Goal: Task Accomplishment & Management: Use online tool/utility

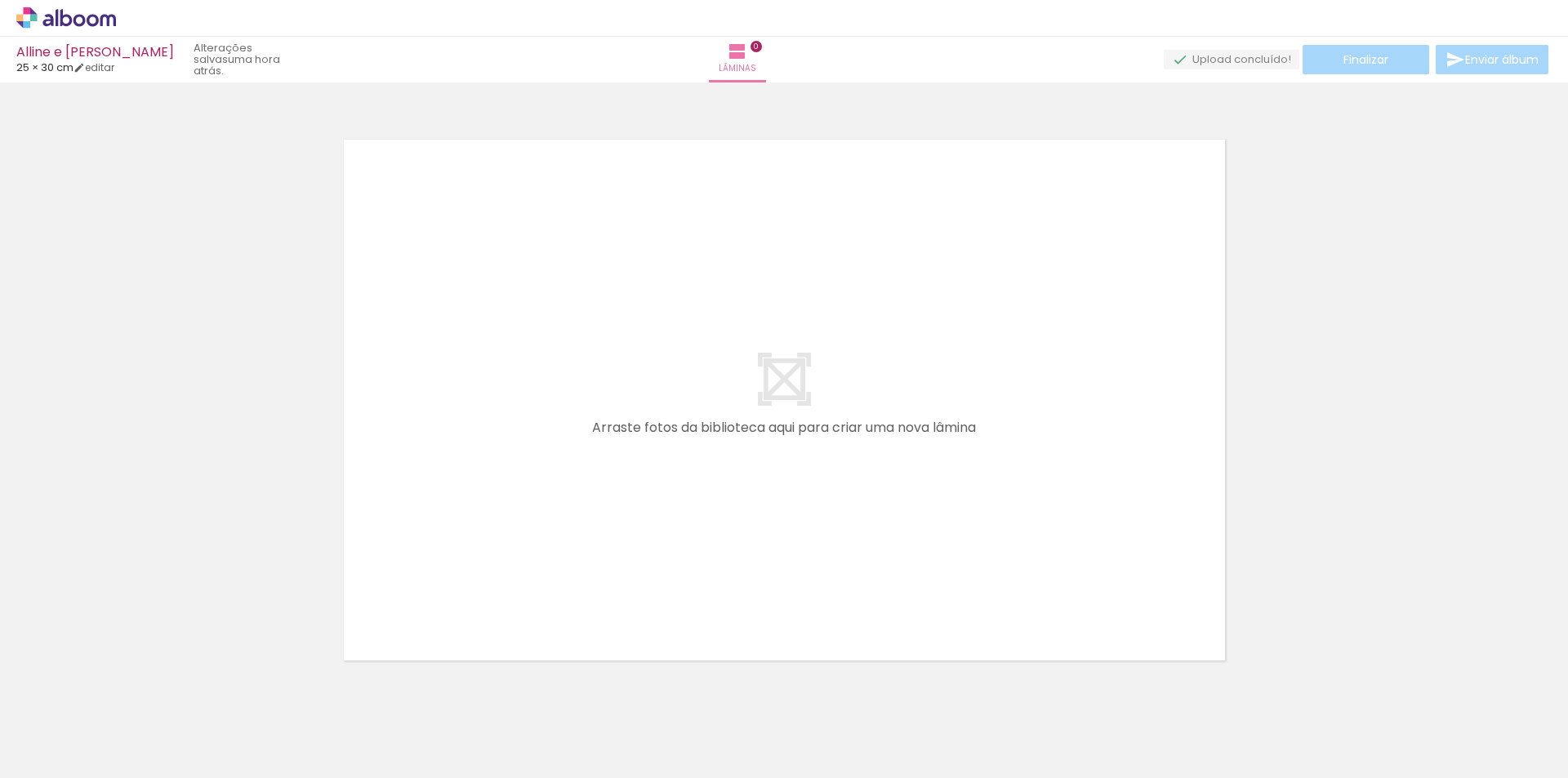
scroll to position [22, 0]
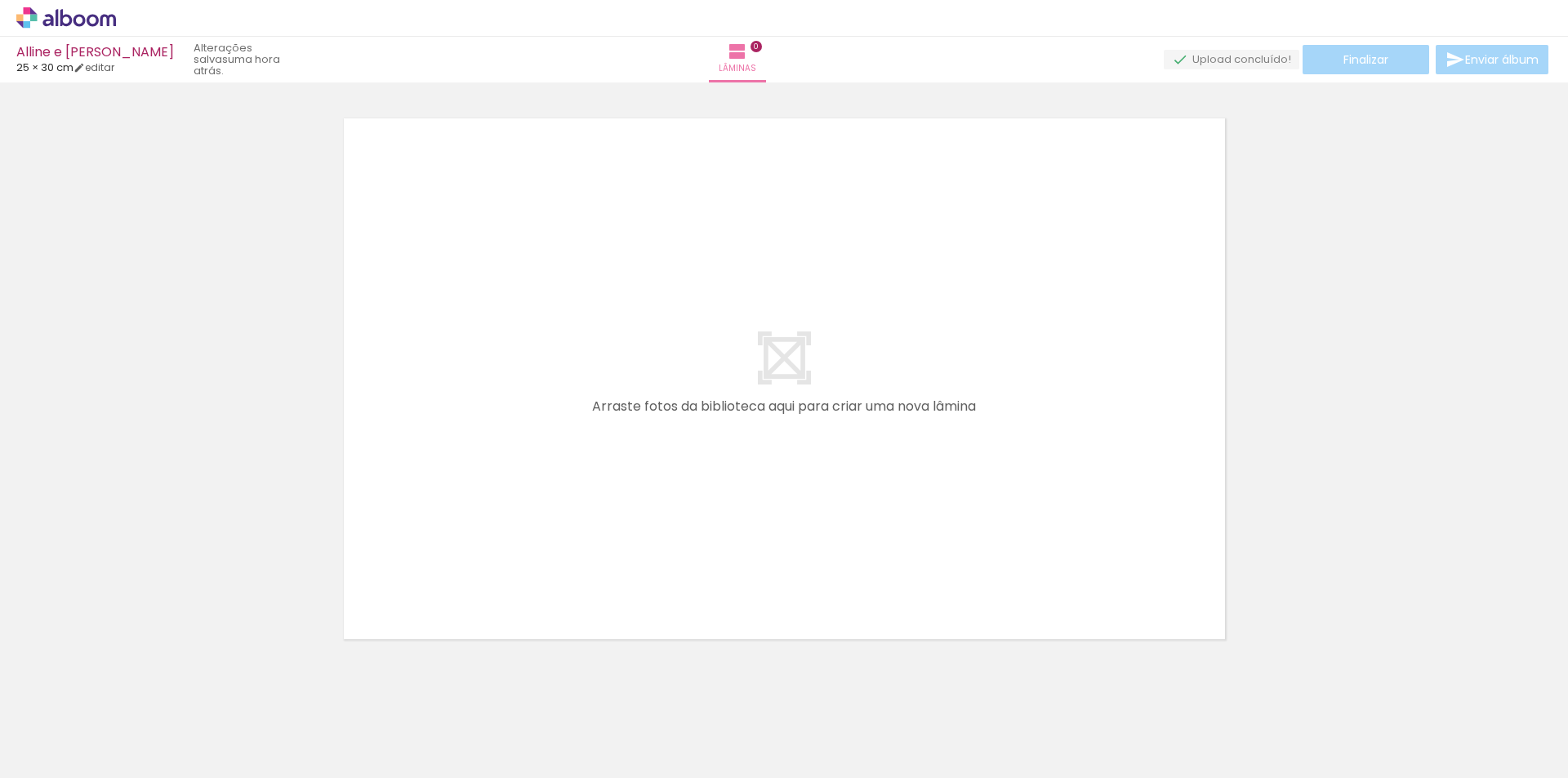
click at [1317, 454] on div at bounding box center [784, 358] width 1568 height 582
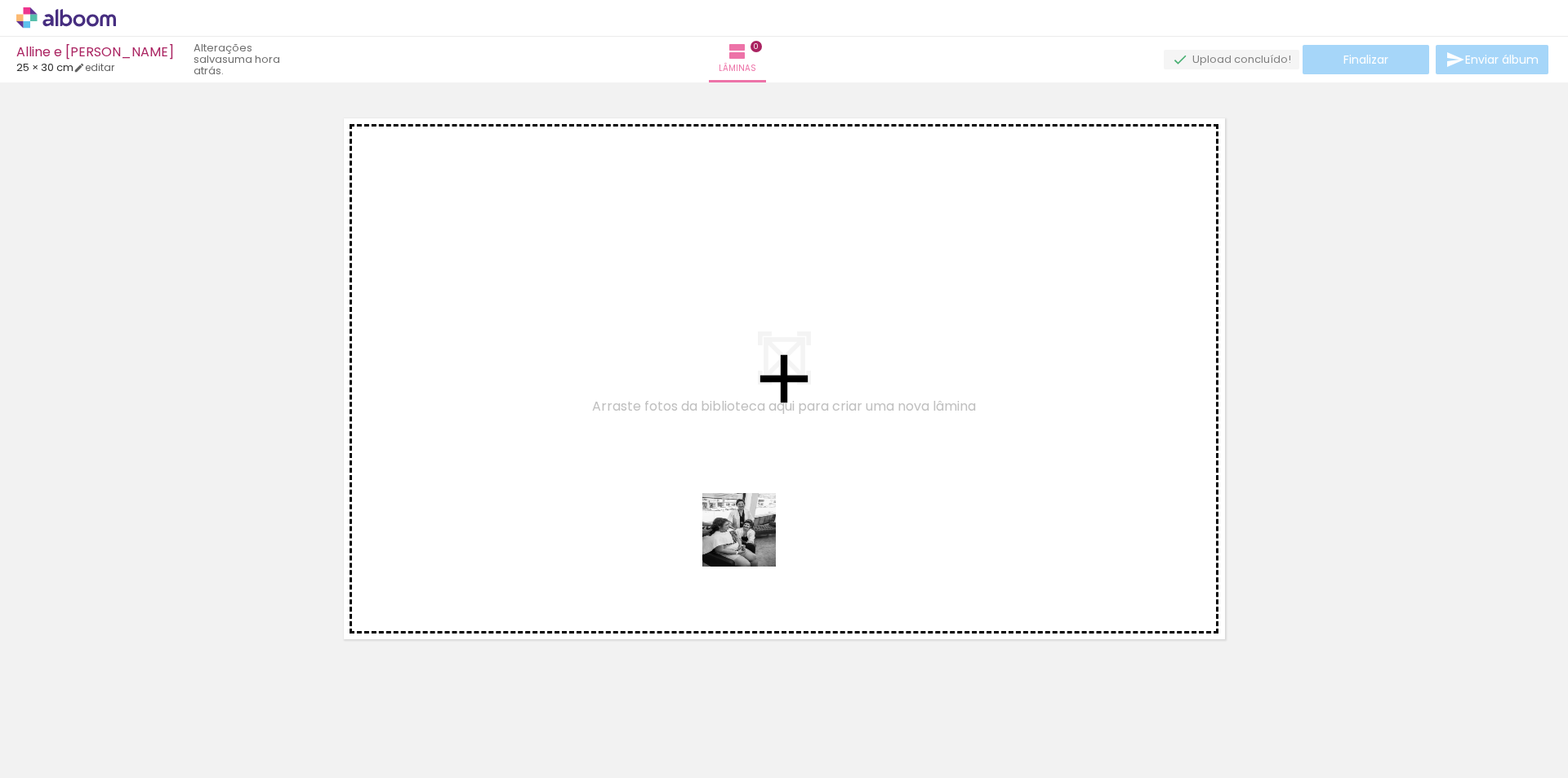
drag, startPoint x: 989, startPoint y: 733, endPoint x: 750, endPoint y: 551, distance: 300.4
click at [751, 542] on quentale-workspace at bounding box center [784, 389] width 1568 height 778
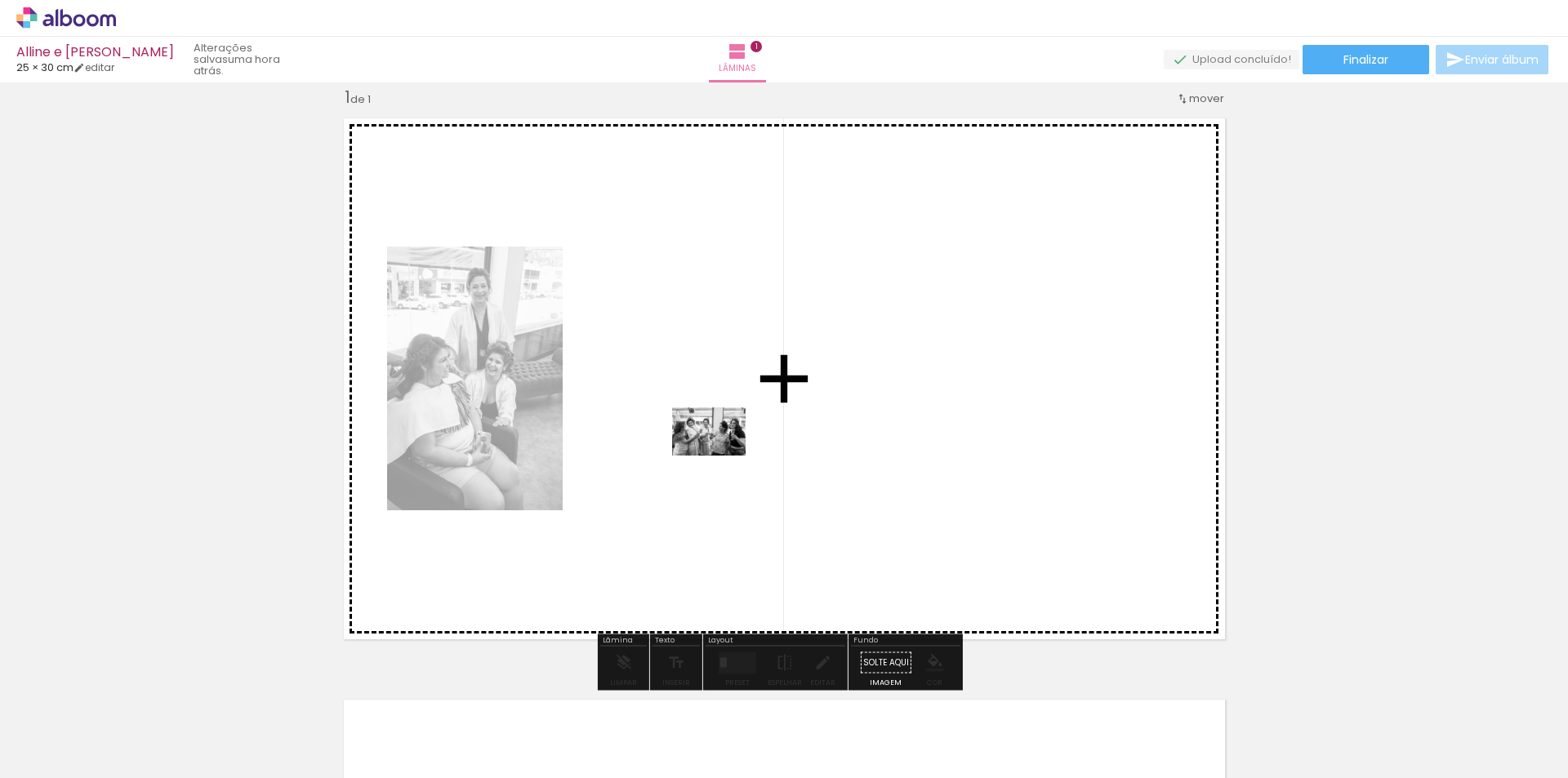
drag, startPoint x: 1099, startPoint y: 741, endPoint x: 720, endPoint y: 455, distance: 474.8
click at [720, 455] on quentale-workspace at bounding box center [784, 389] width 1568 height 778
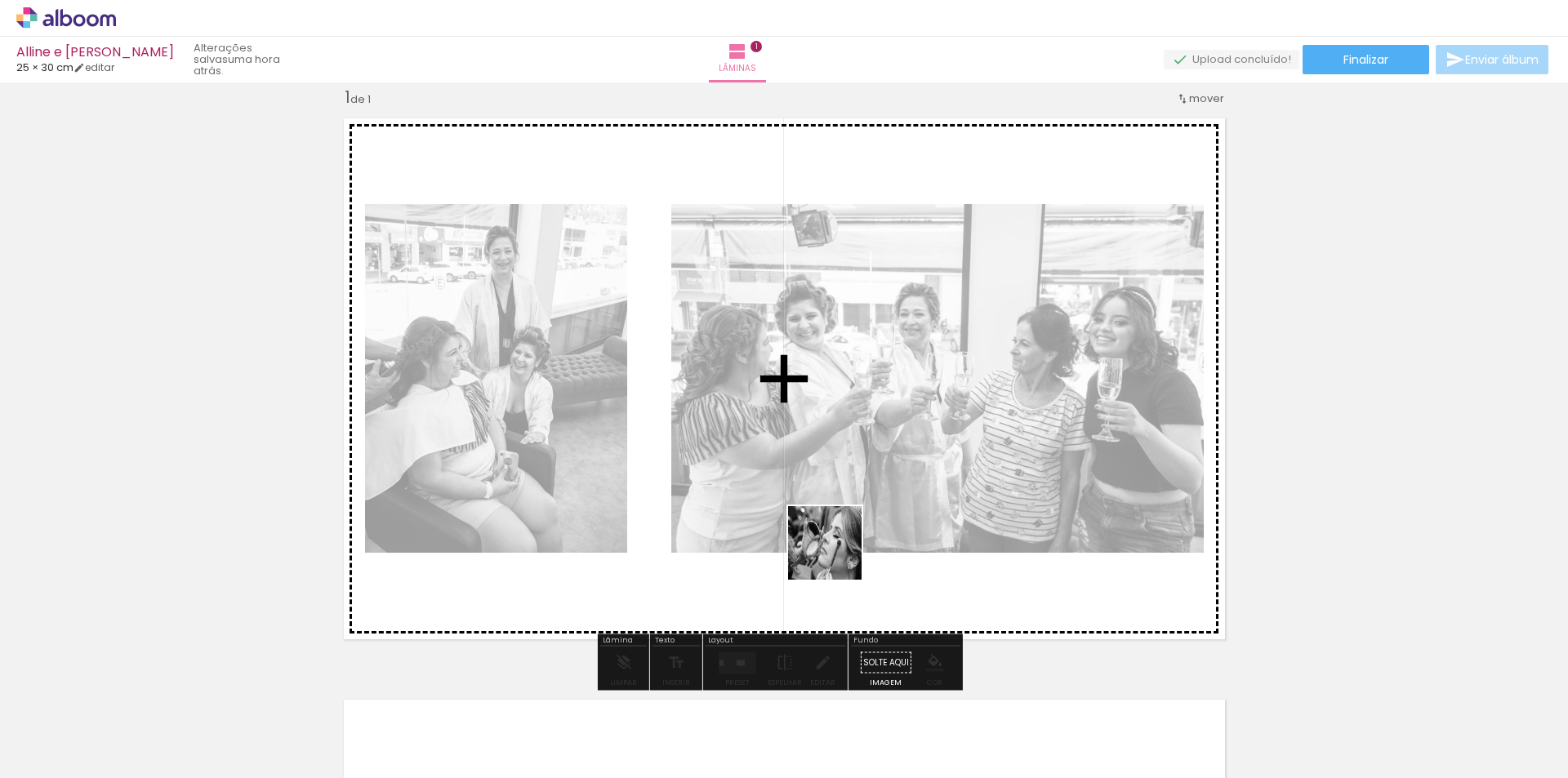
drag, startPoint x: 1451, startPoint y: 744, endPoint x: 762, endPoint y: 523, distance: 723.6
click at [764, 523] on quentale-workspace at bounding box center [784, 389] width 1568 height 778
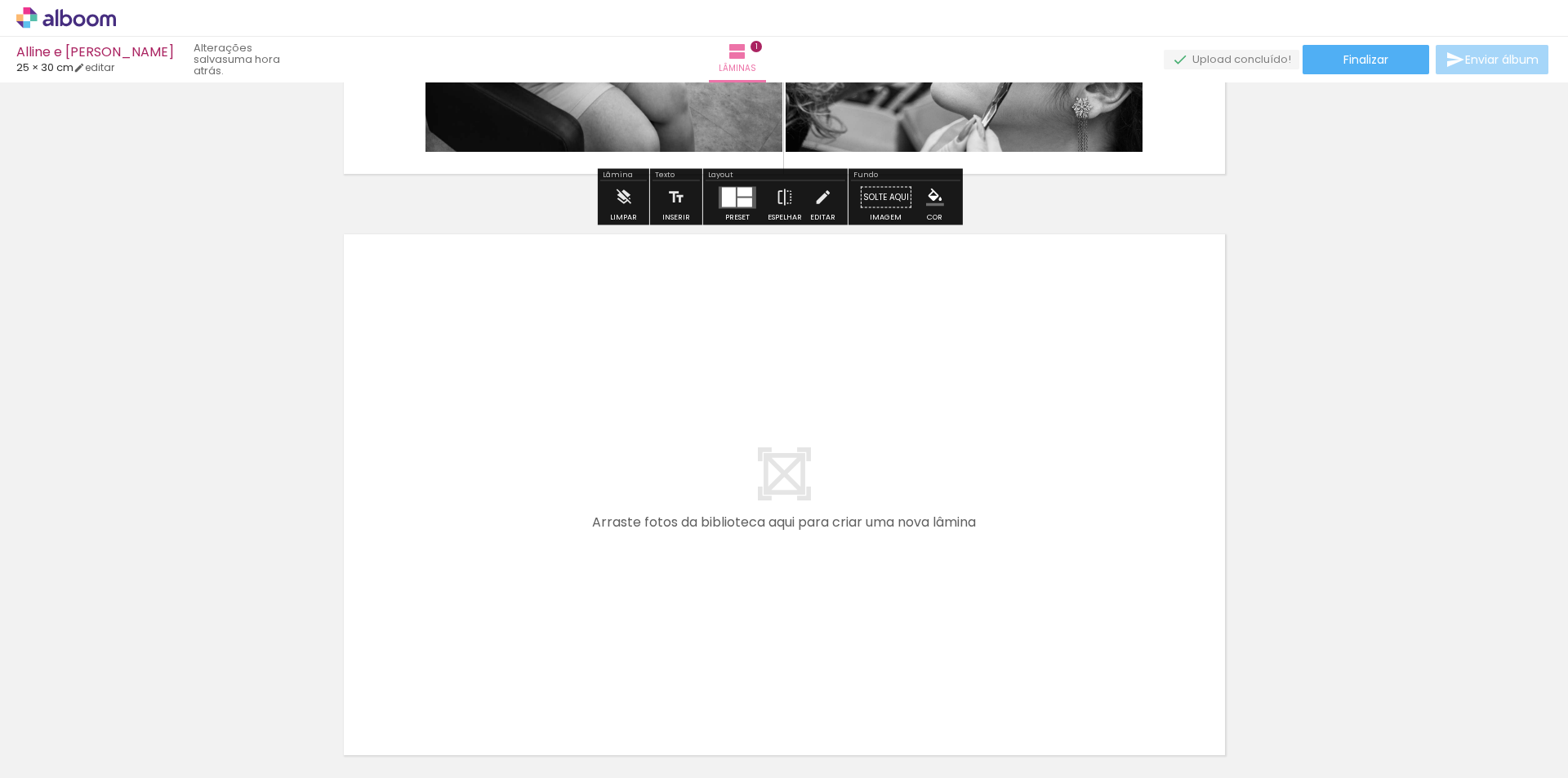
scroll to position [511, 0]
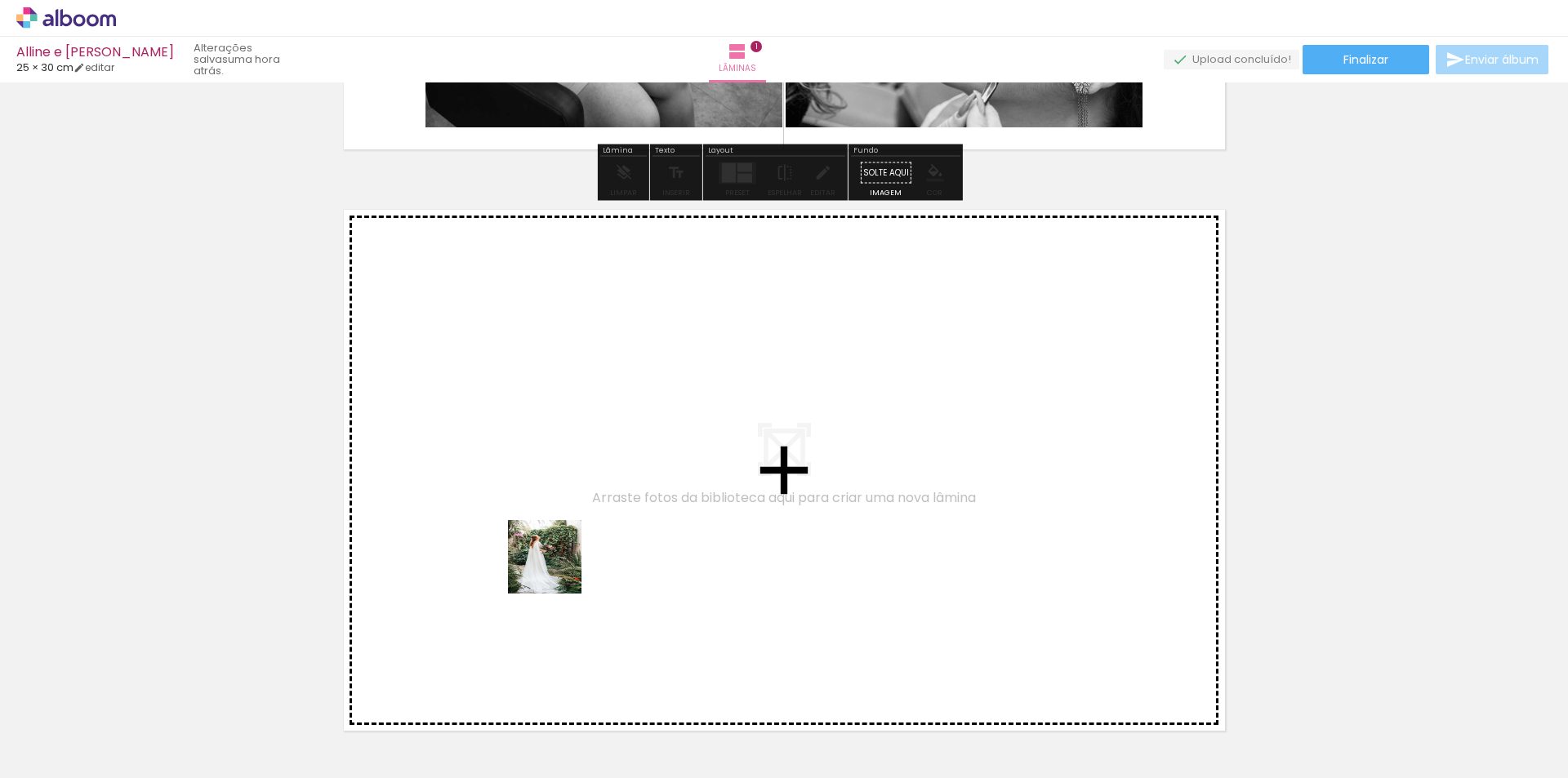
drag, startPoint x: 615, startPoint y: 744, endPoint x: 551, endPoint y: 553, distance: 201.4
click at [551, 553] on quentale-workspace at bounding box center [784, 389] width 1568 height 778
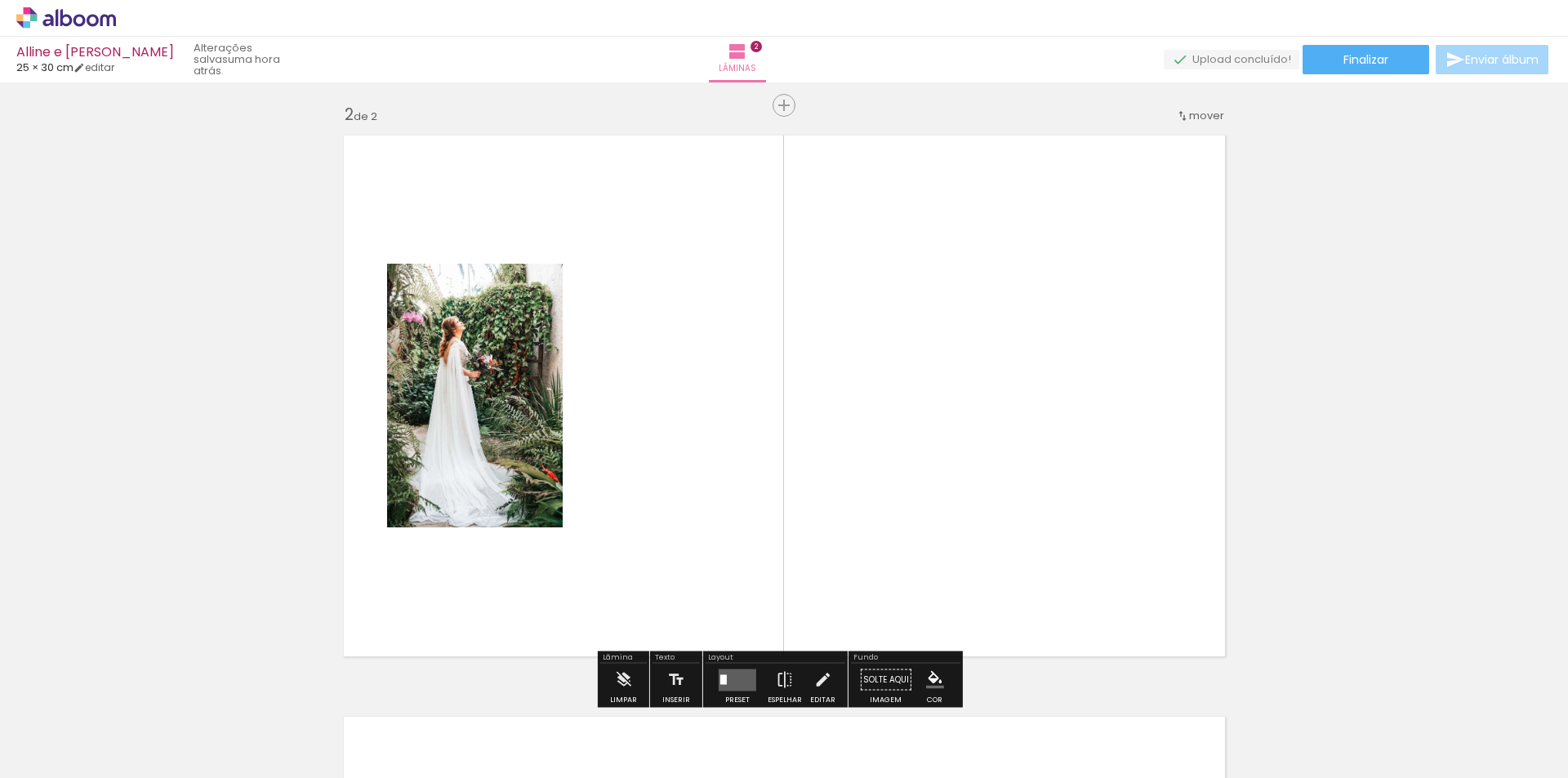
scroll to position [603, 0]
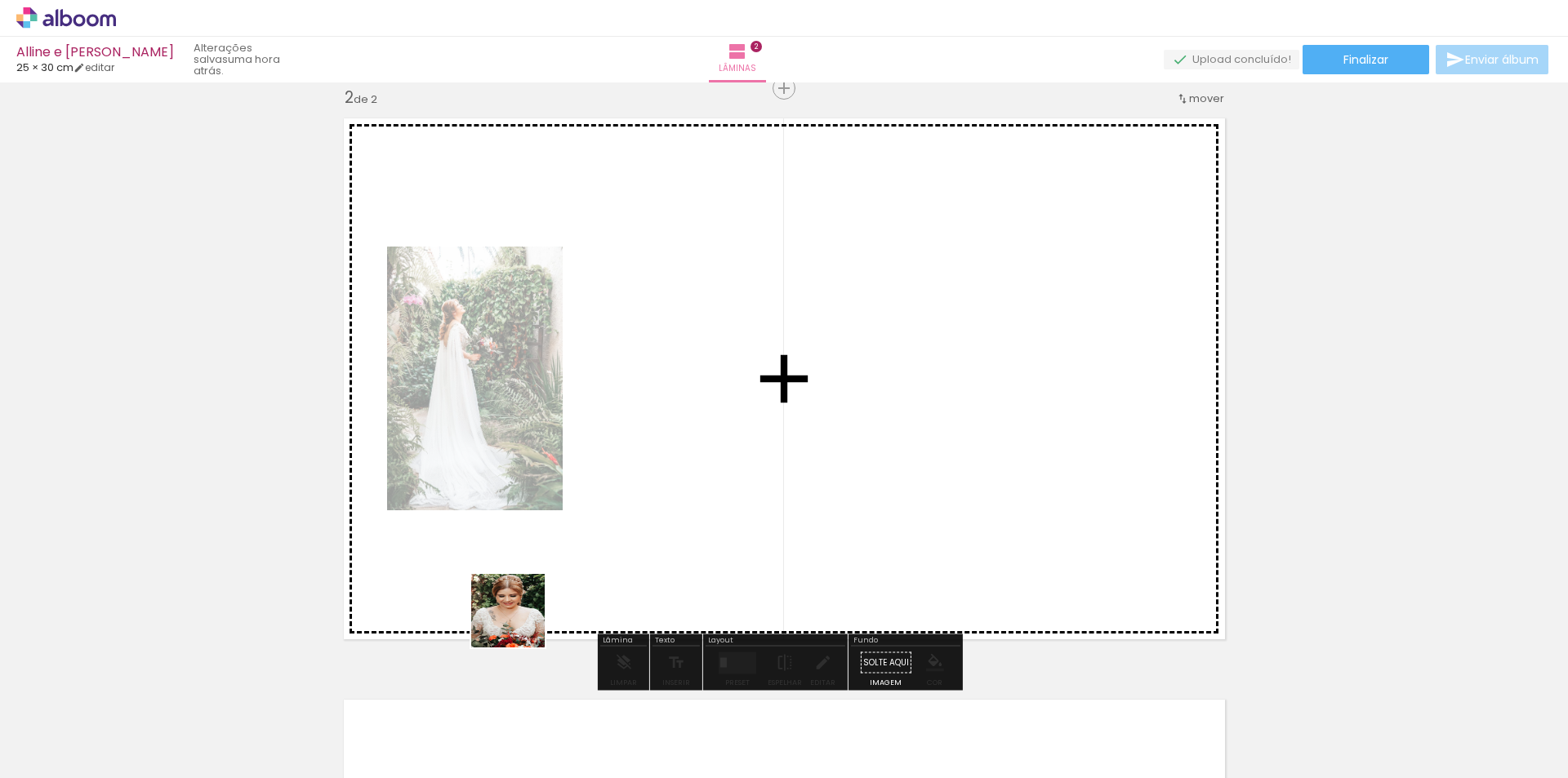
drag, startPoint x: 438, startPoint y: 737, endPoint x: 600, endPoint y: 538, distance: 256.6
click at [600, 538] on quentale-workspace at bounding box center [784, 389] width 1568 height 778
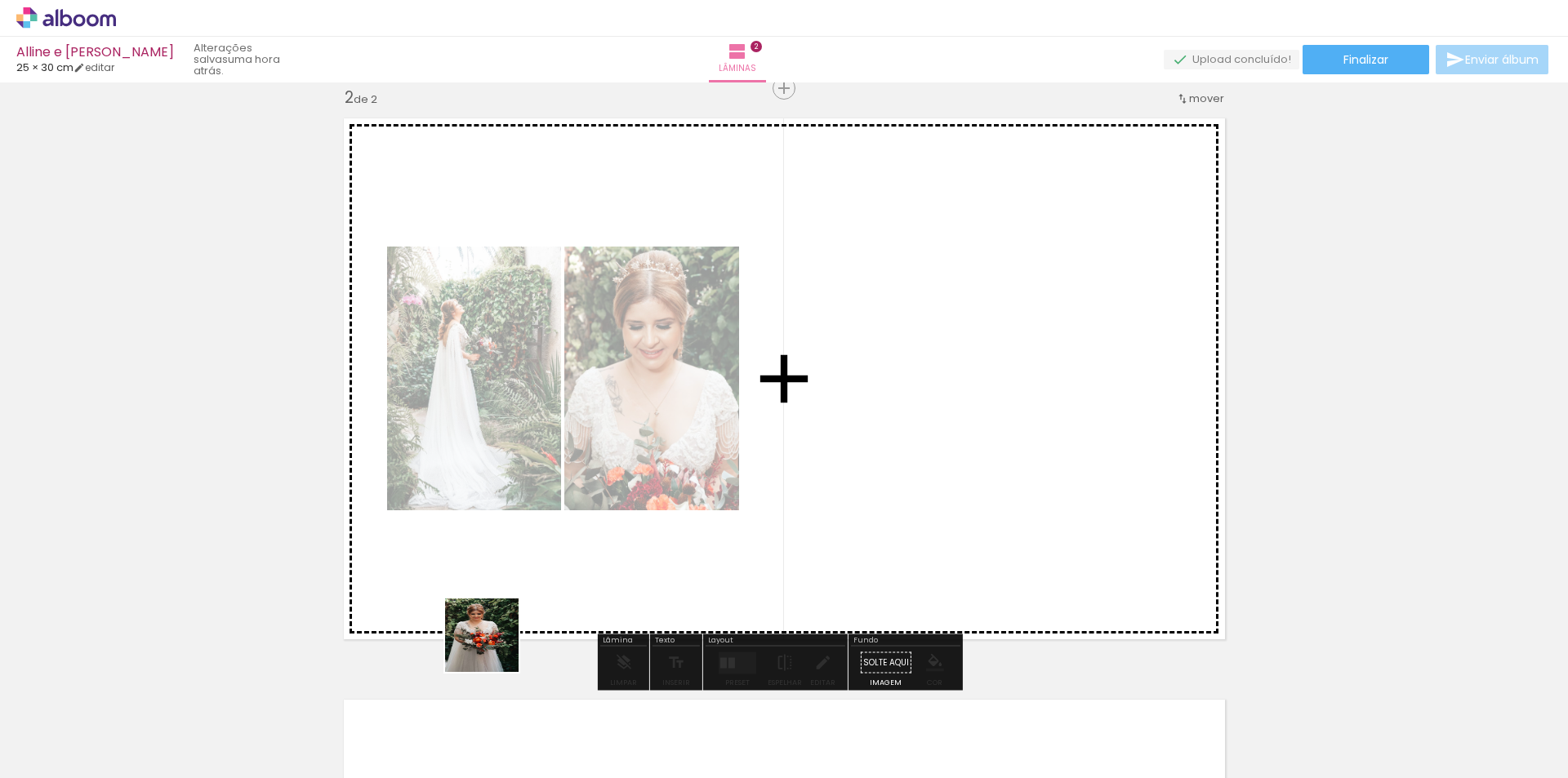
drag, startPoint x: 336, startPoint y: 741, endPoint x: 741, endPoint y: 528, distance: 457.6
click at [741, 528] on quentale-workspace at bounding box center [784, 389] width 1568 height 778
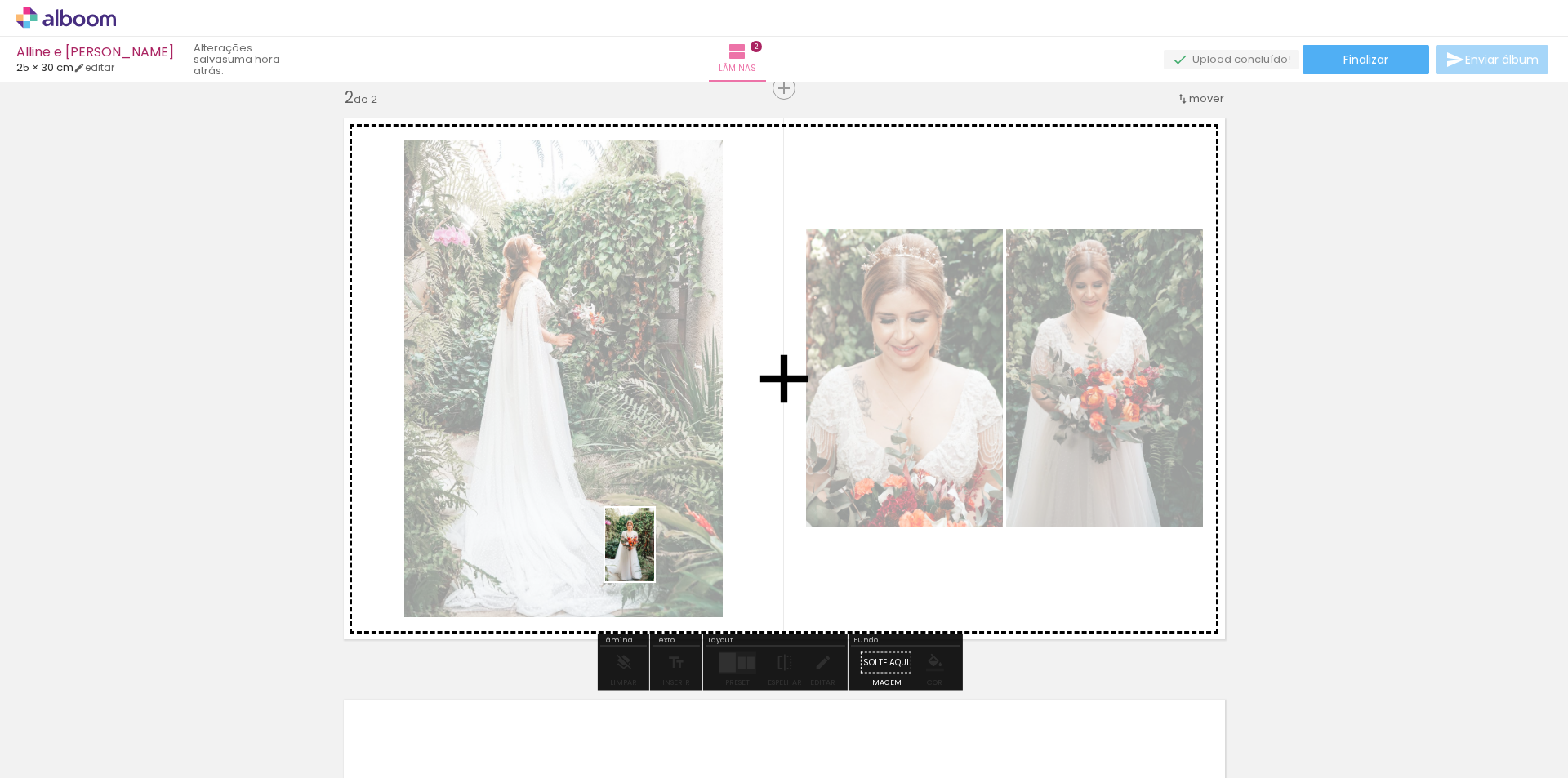
drag, startPoint x: 544, startPoint y: 734, endPoint x: 655, endPoint y: 557, distance: 208.9
click at [655, 557] on quentale-workspace at bounding box center [784, 389] width 1568 height 778
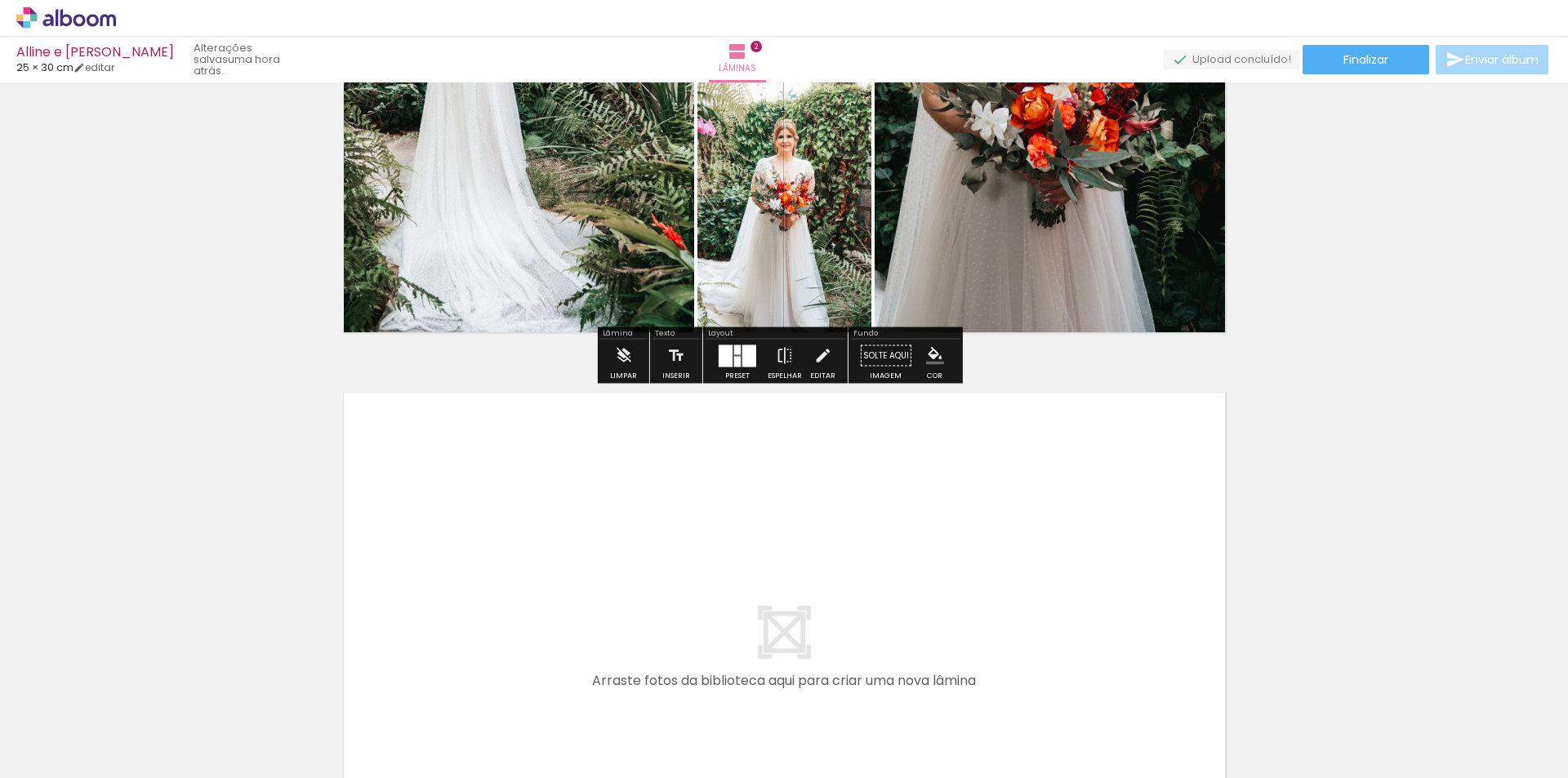
scroll to position [929, 0]
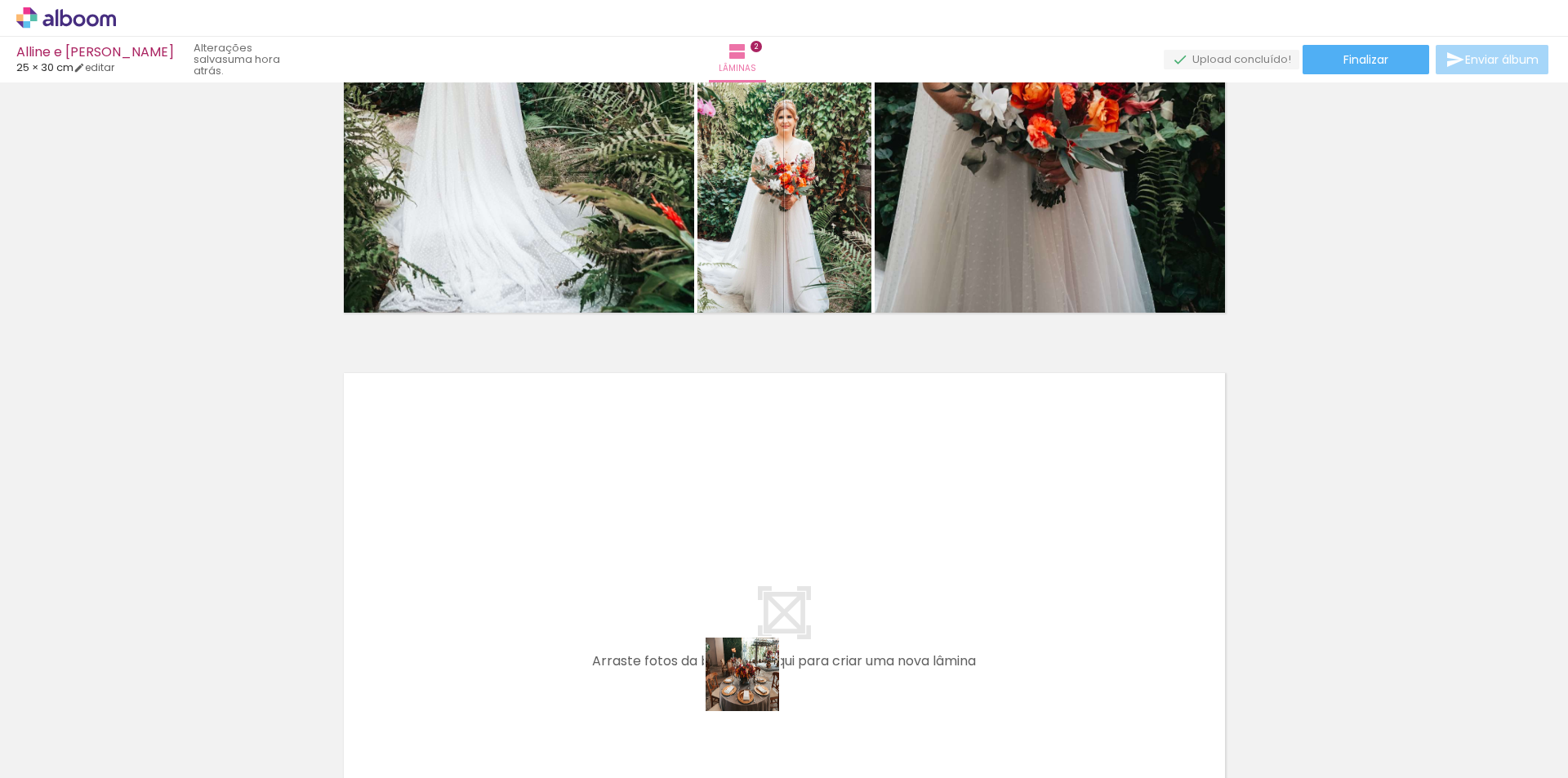
drag, startPoint x: 814, startPoint y: 735, endPoint x: 624, endPoint y: 585, distance: 242.1
click at [624, 585] on quentale-workspace at bounding box center [784, 389] width 1568 height 778
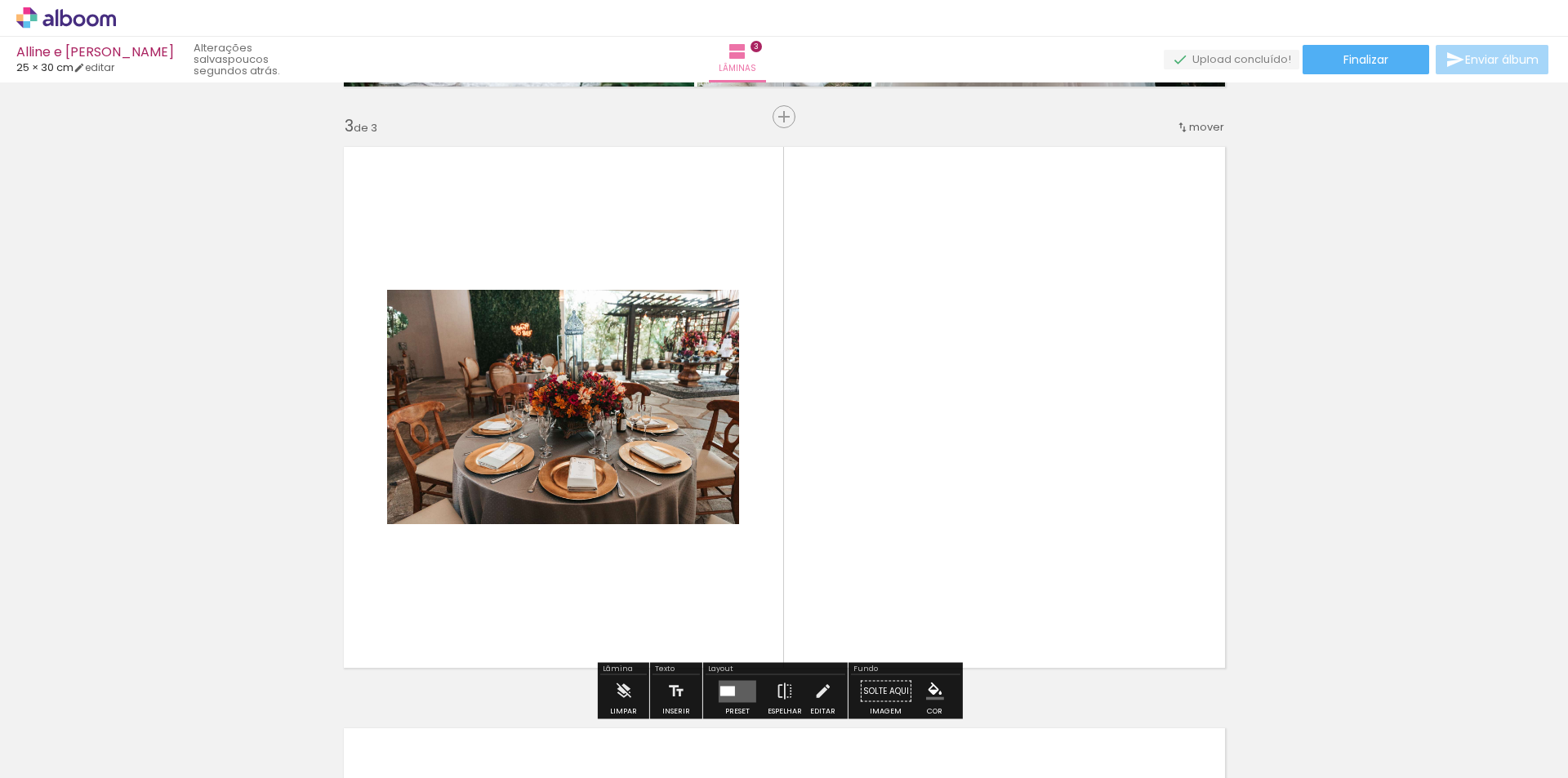
scroll to position [1184, 0]
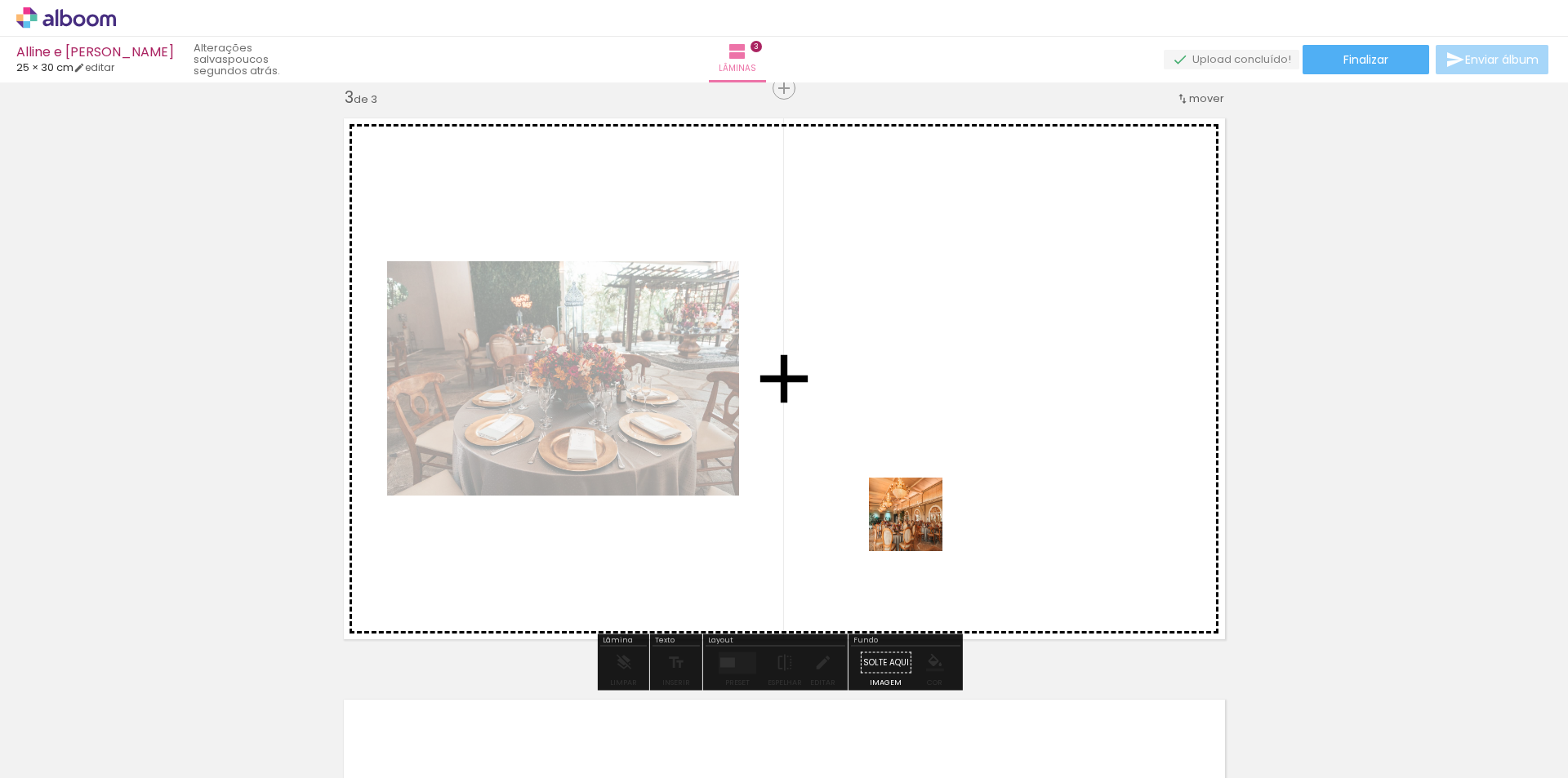
drag, startPoint x: 891, startPoint y: 737, endPoint x: 918, endPoint y: 517, distance: 221.7
click at [918, 517] on quentale-workspace at bounding box center [784, 389] width 1568 height 778
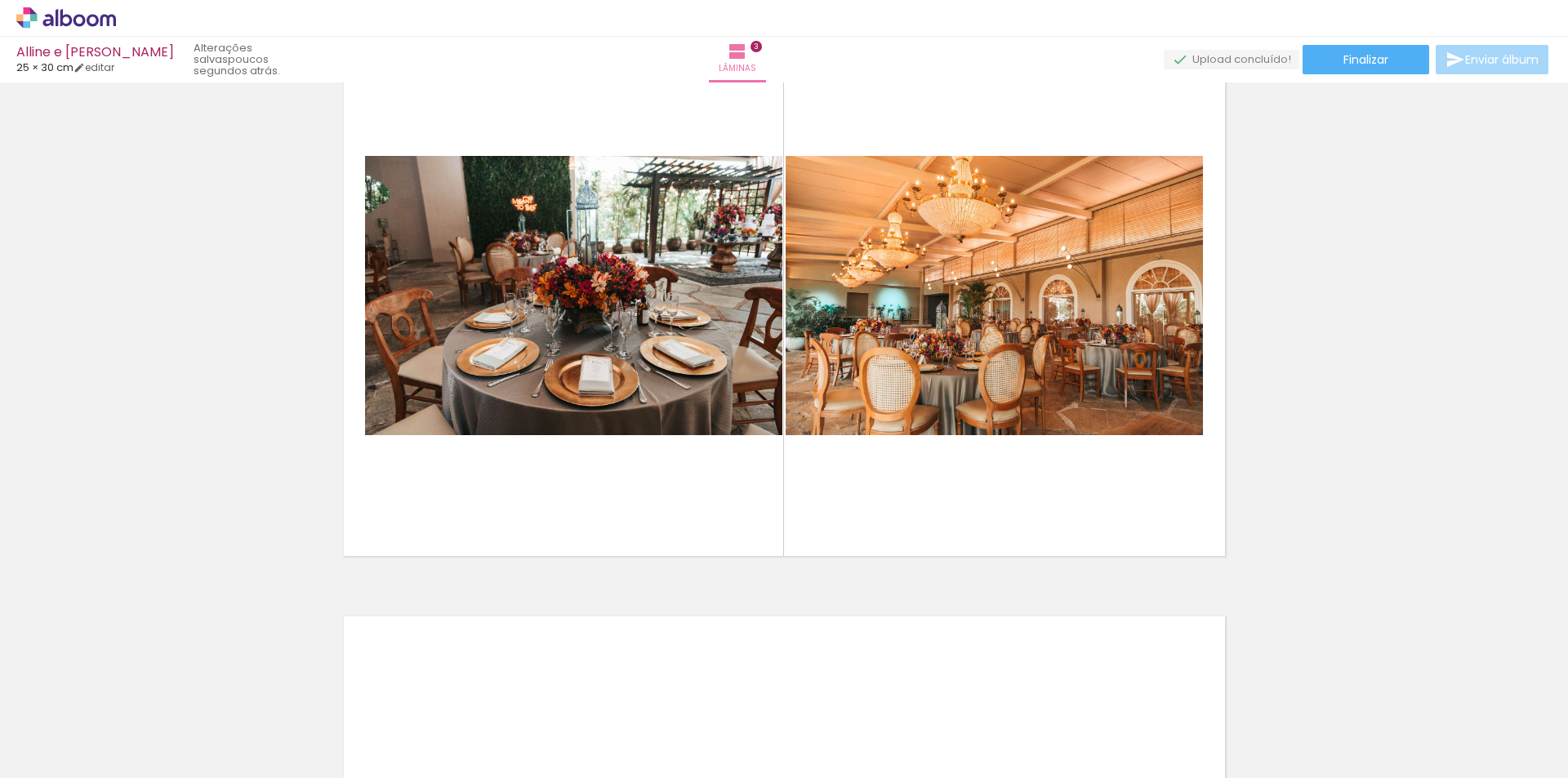
scroll to position [1266, 0]
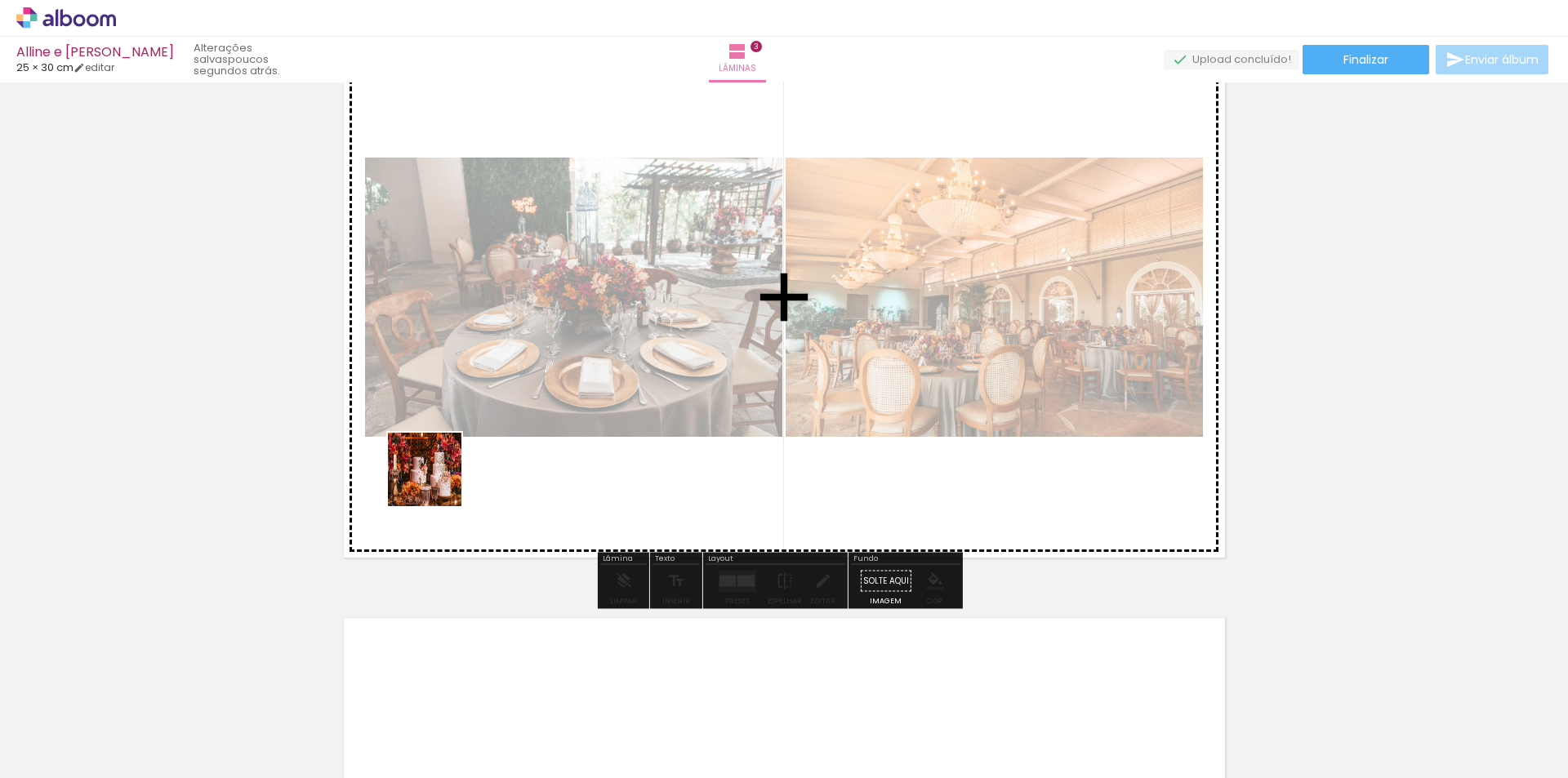
drag, startPoint x: 249, startPoint y: 732, endPoint x: 484, endPoint y: 408, distance: 400.3
click at [484, 408] on quentale-workspace at bounding box center [784, 389] width 1568 height 778
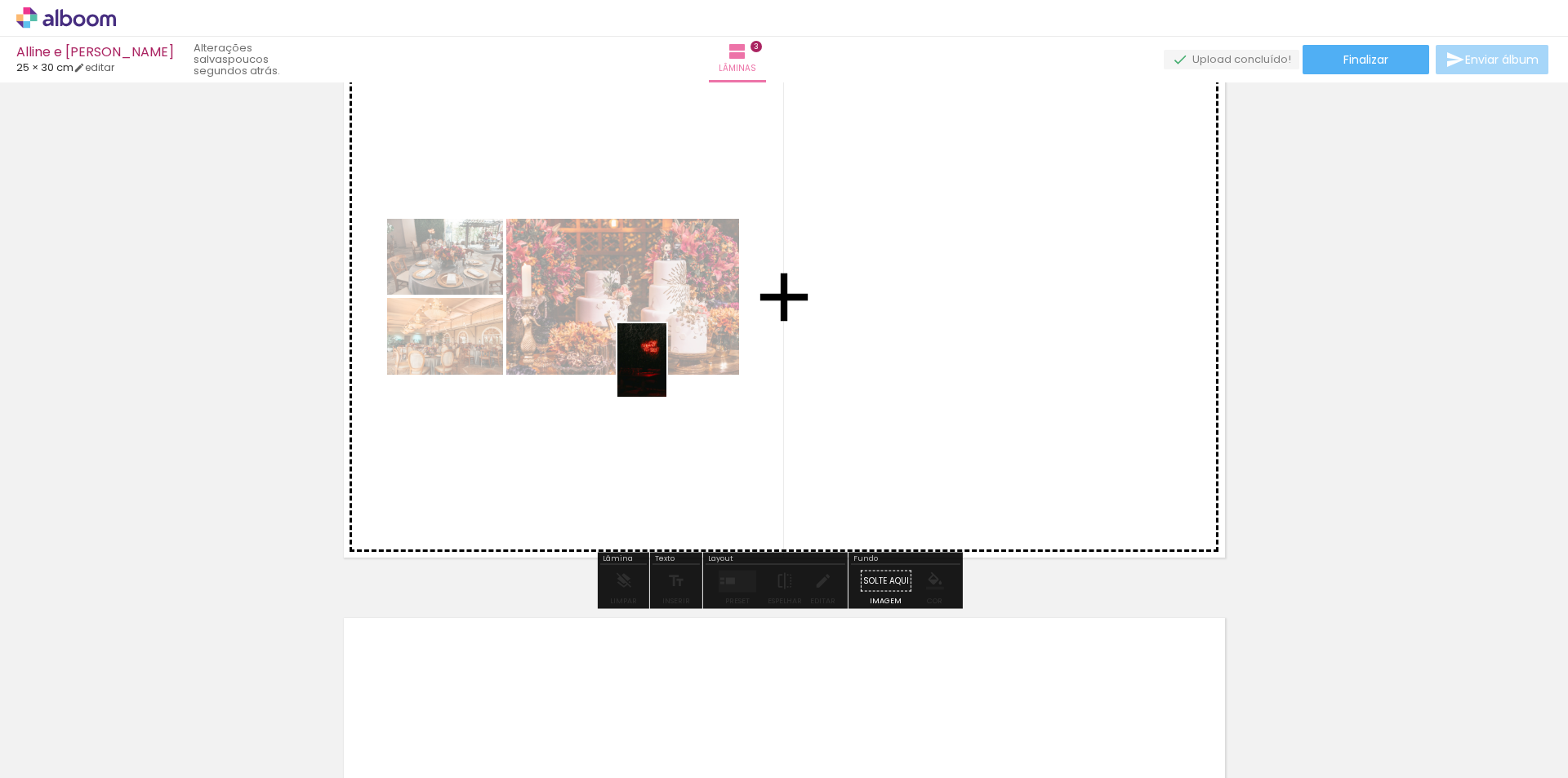
drag, startPoint x: 352, startPoint y: 743, endPoint x: 681, endPoint y: 362, distance: 503.4
click at [678, 364] on quentale-workspace at bounding box center [784, 389] width 1568 height 778
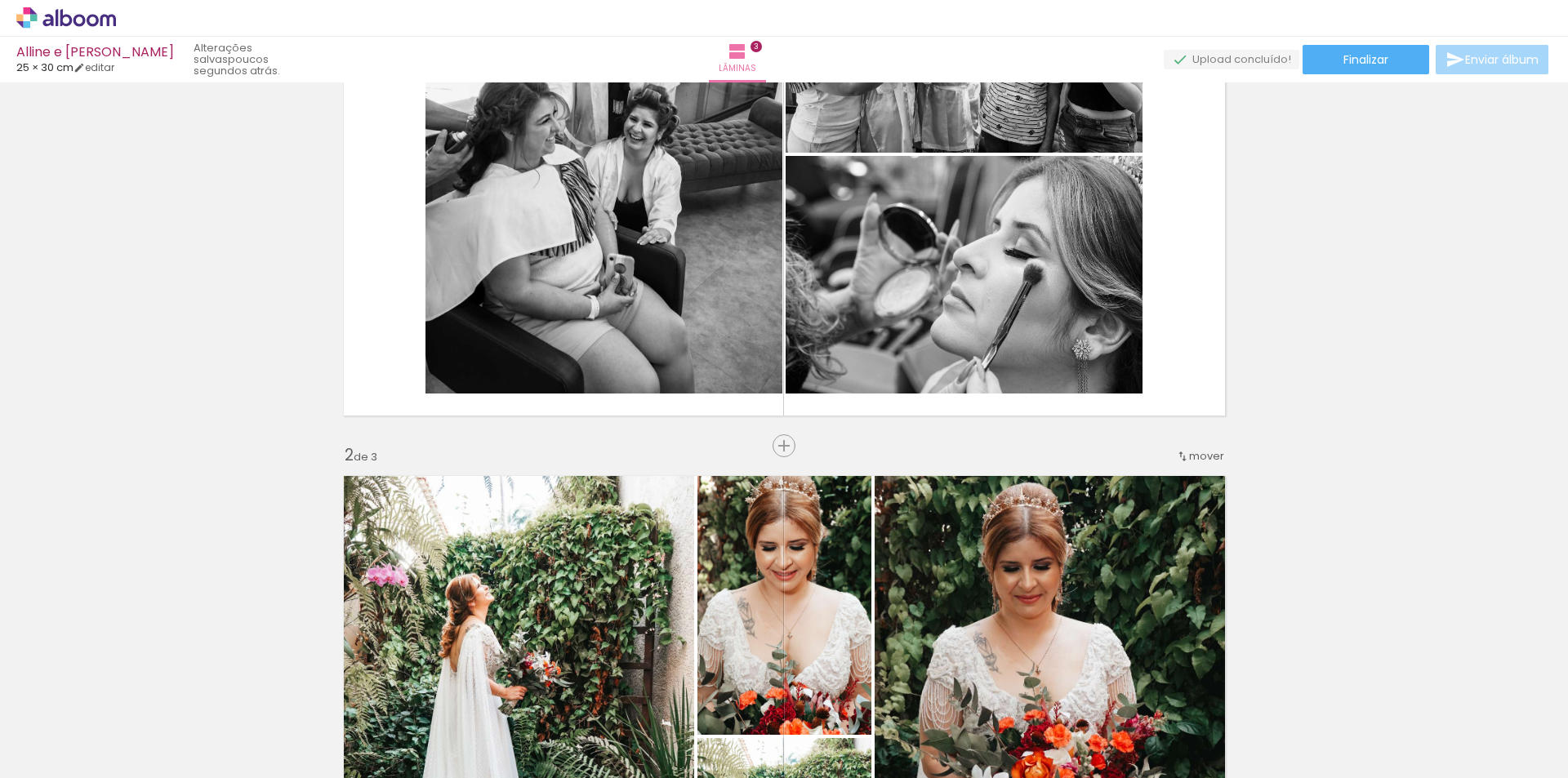
scroll to position [163, 0]
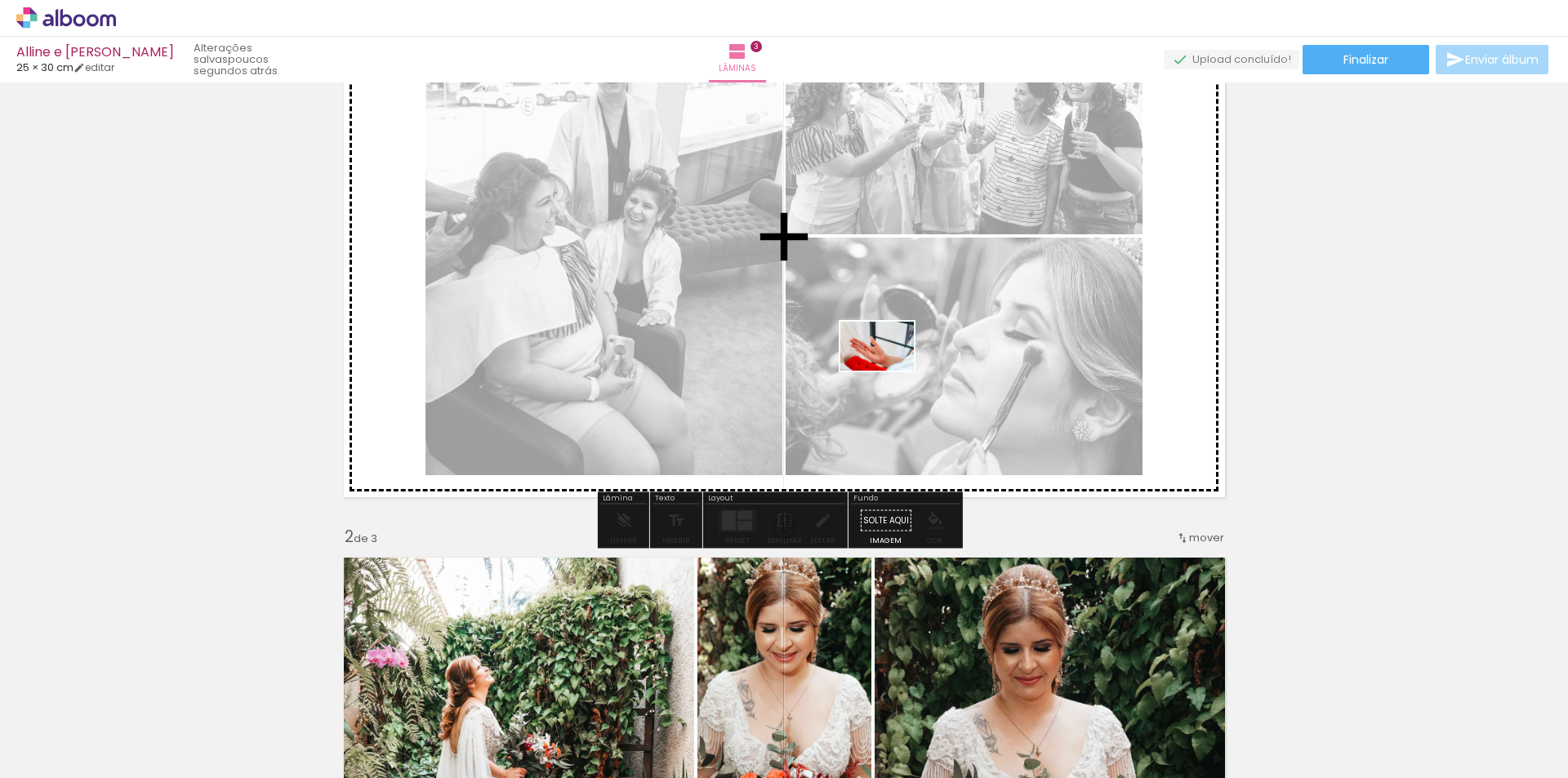
drag, startPoint x: 886, startPoint y: 737, endPoint x: 889, endPoint y: 371, distance: 366.0
click at [889, 371] on quentale-workspace at bounding box center [784, 389] width 1568 height 778
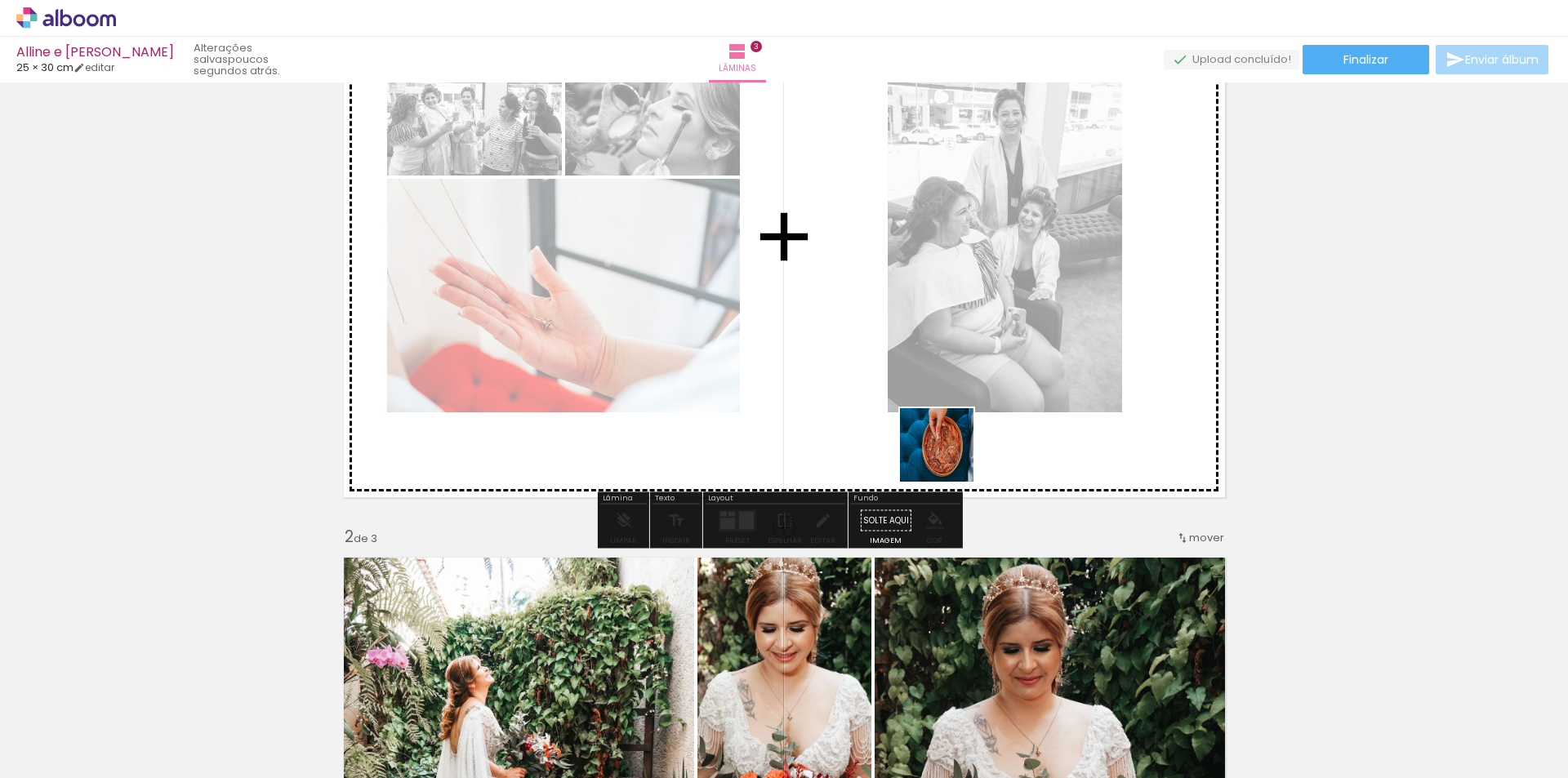
drag, startPoint x: 1267, startPoint y: 740, endPoint x: 908, endPoint y: 432, distance: 473.0
click at [908, 432] on quentale-workspace at bounding box center [784, 389] width 1568 height 778
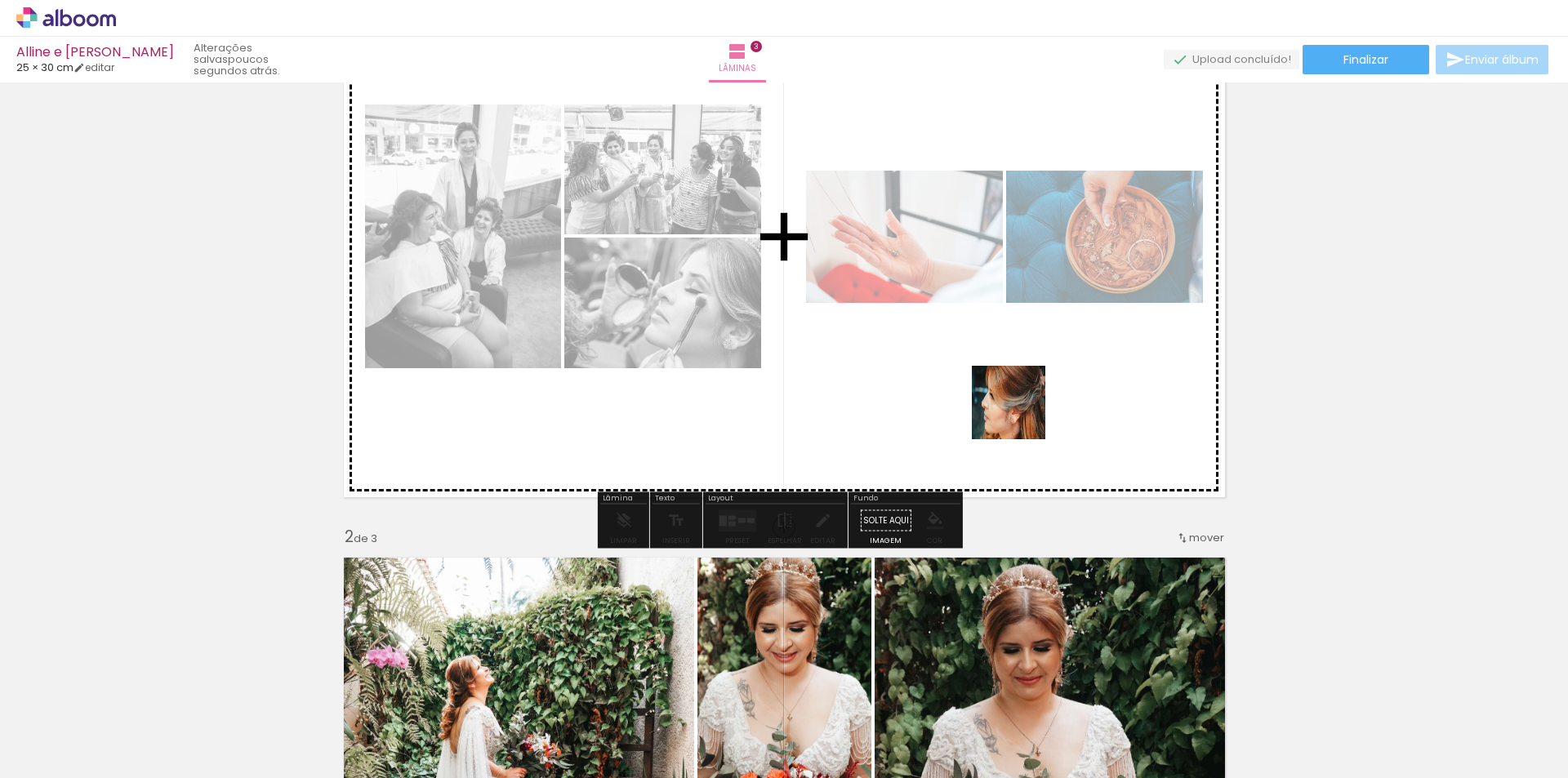
drag, startPoint x: 1352, startPoint y: 740, endPoint x: 995, endPoint y: 392, distance: 498.6
click at [995, 392] on quentale-workspace at bounding box center [784, 389] width 1568 height 778
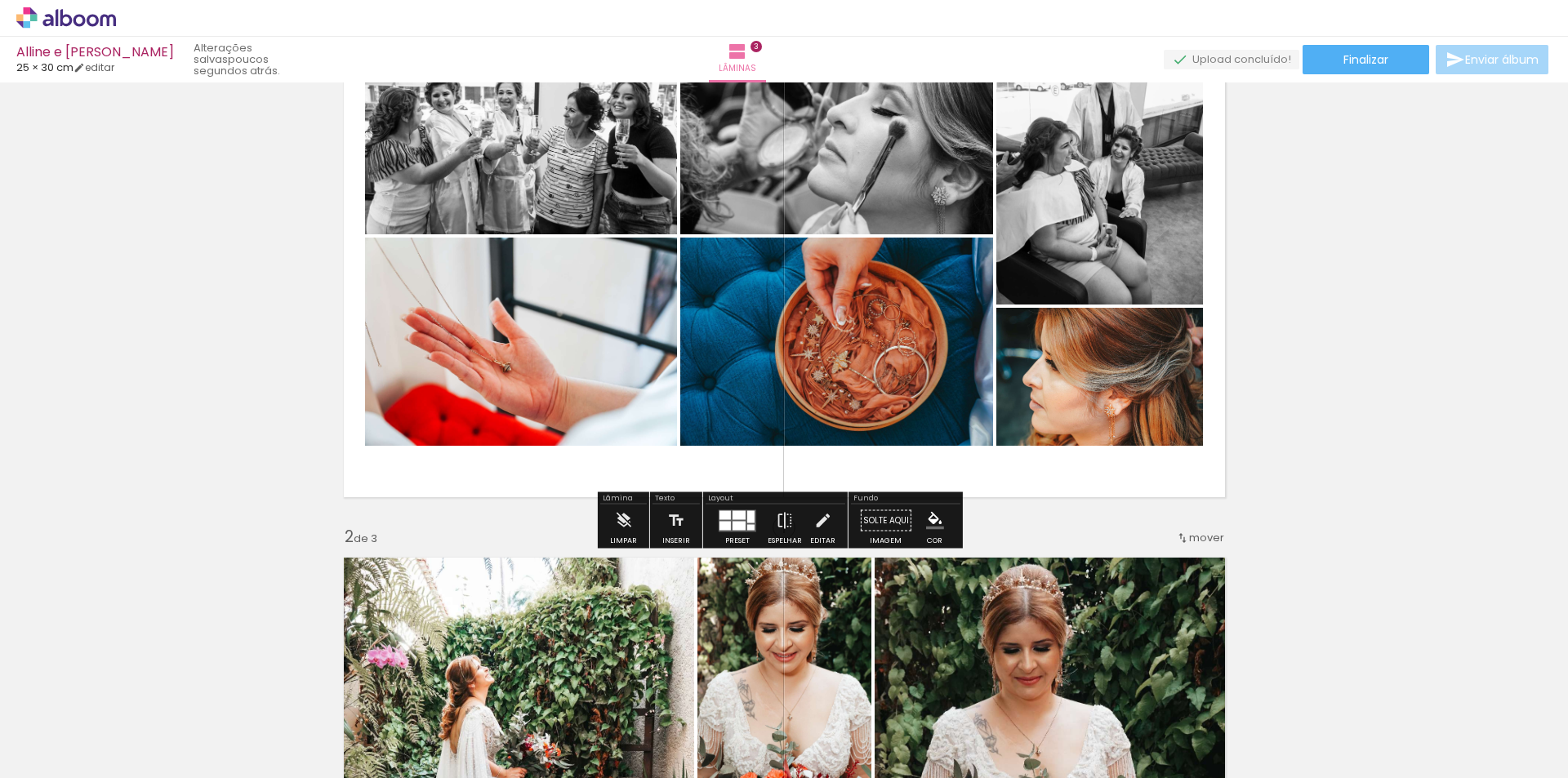
scroll to position [81, 0]
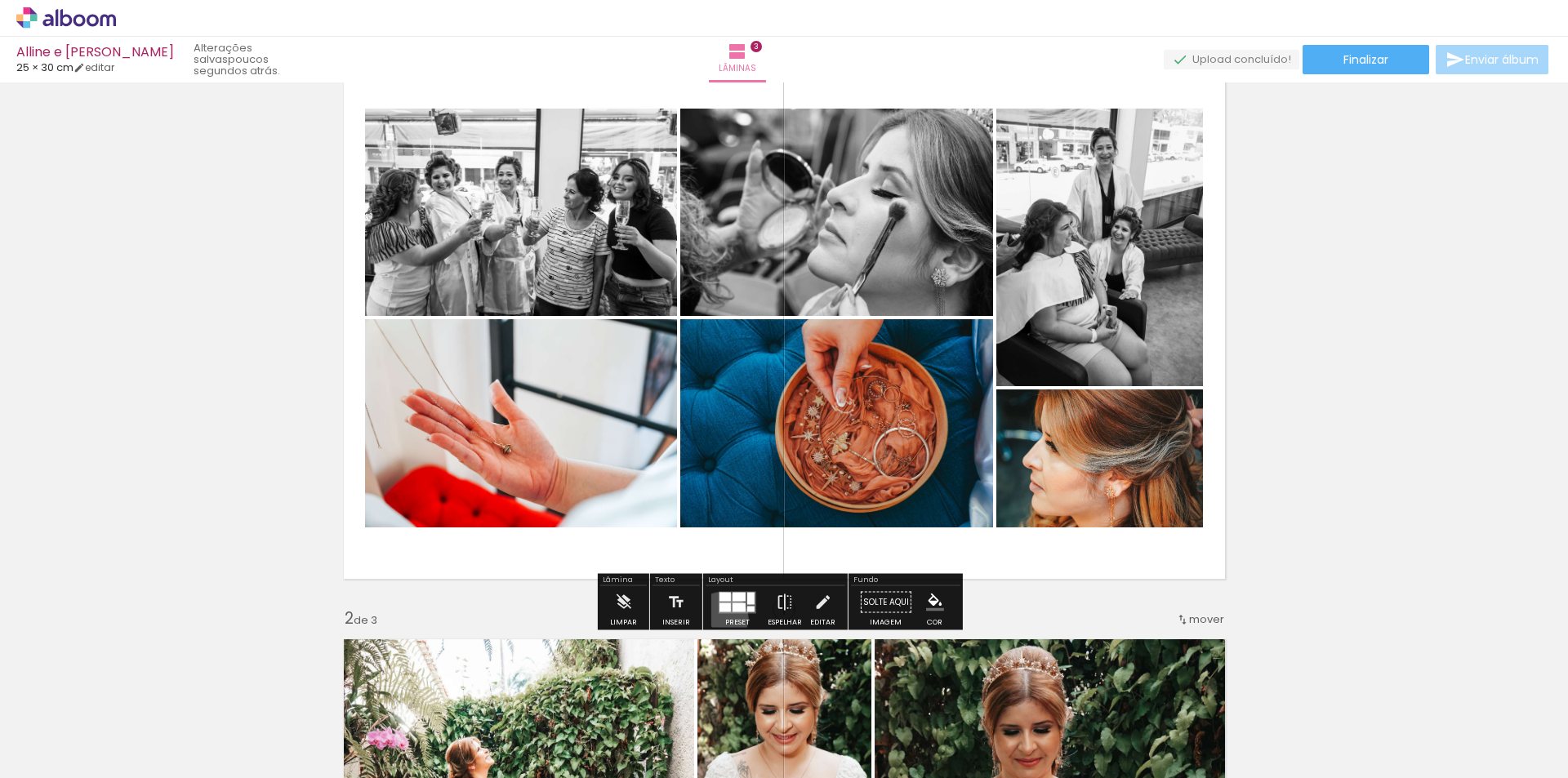
click at [718, 618] on div at bounding box center [737, 602] width 44 height 32
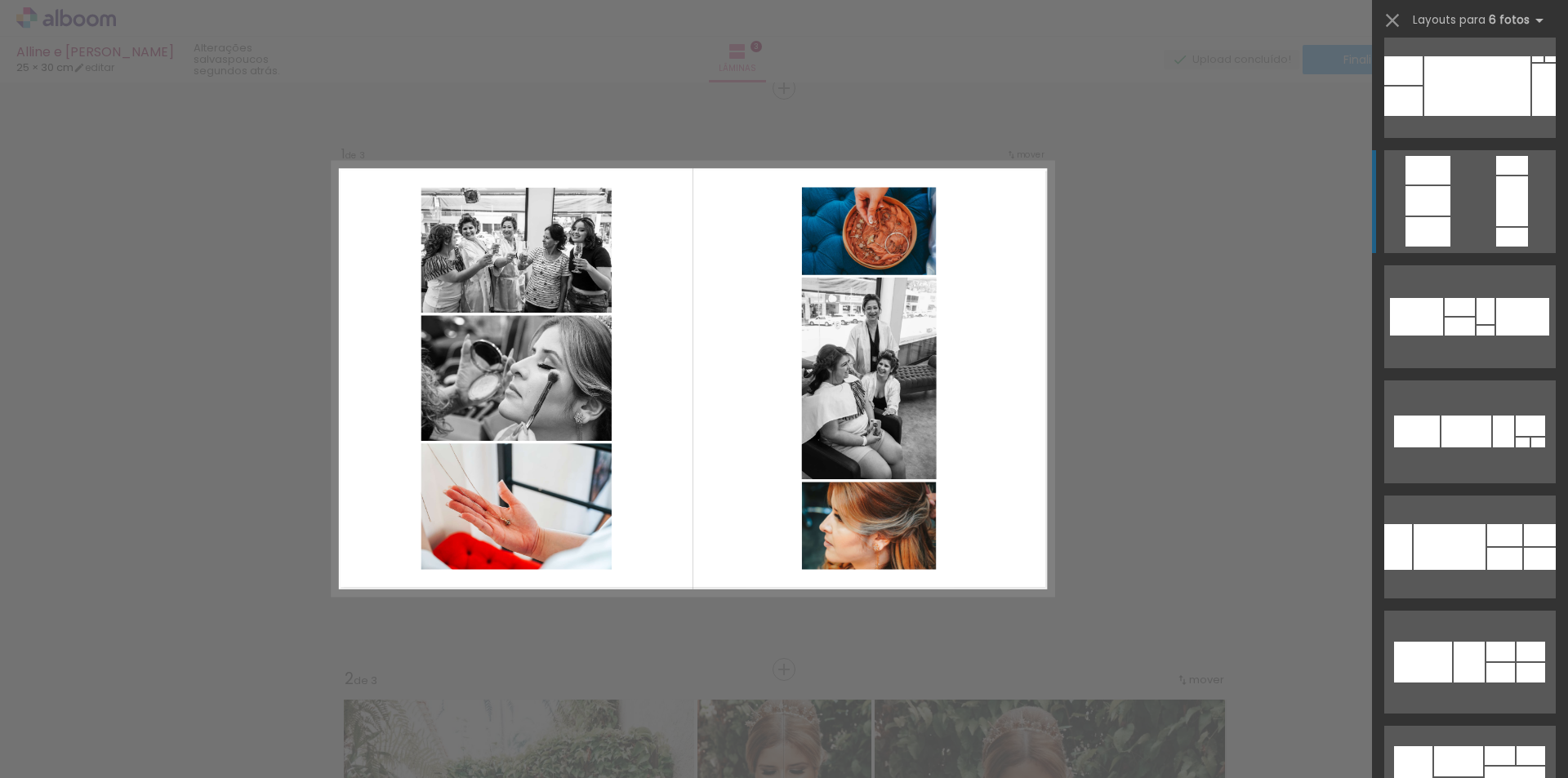
scroll to position [327, 0]
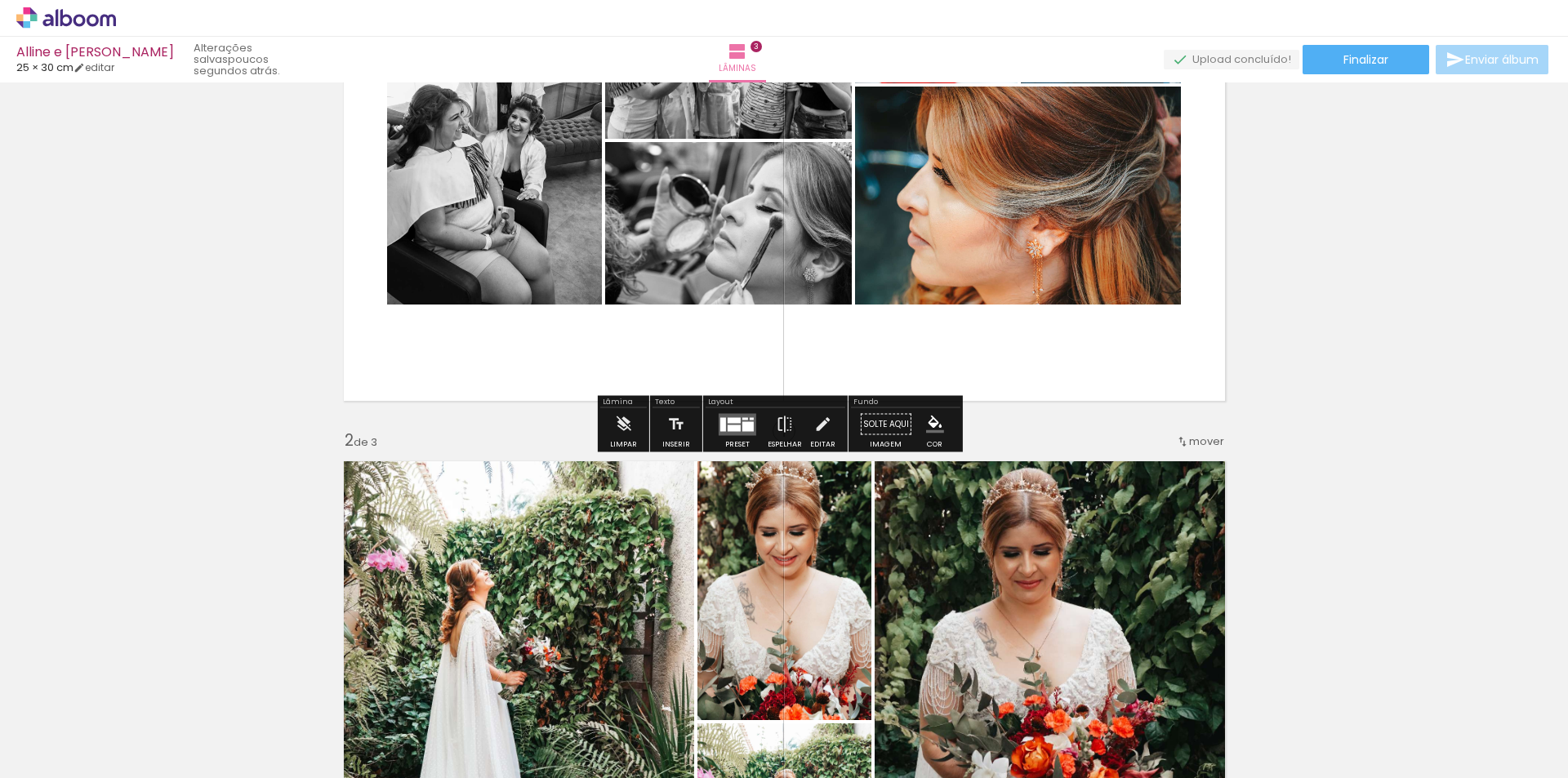
scroll to position [266, 0]
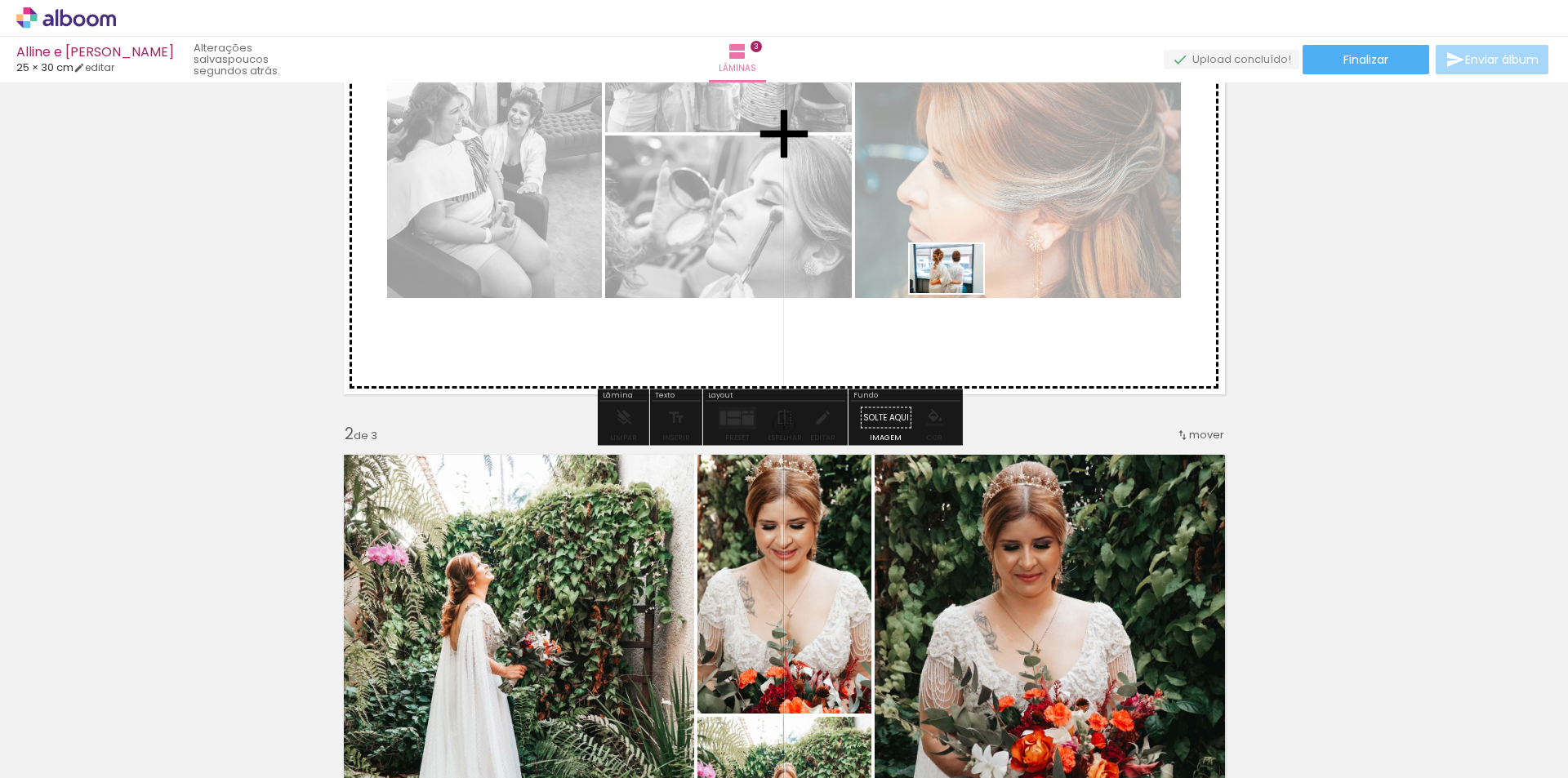
drag, startPoint x: 1173, startPoint y: 734, endPoint x: 1163, endPoint y: 514, distance: 220.2
click at [939, 234] on quentale-workspace at bounding box center [784, 389] width 1568 height 778
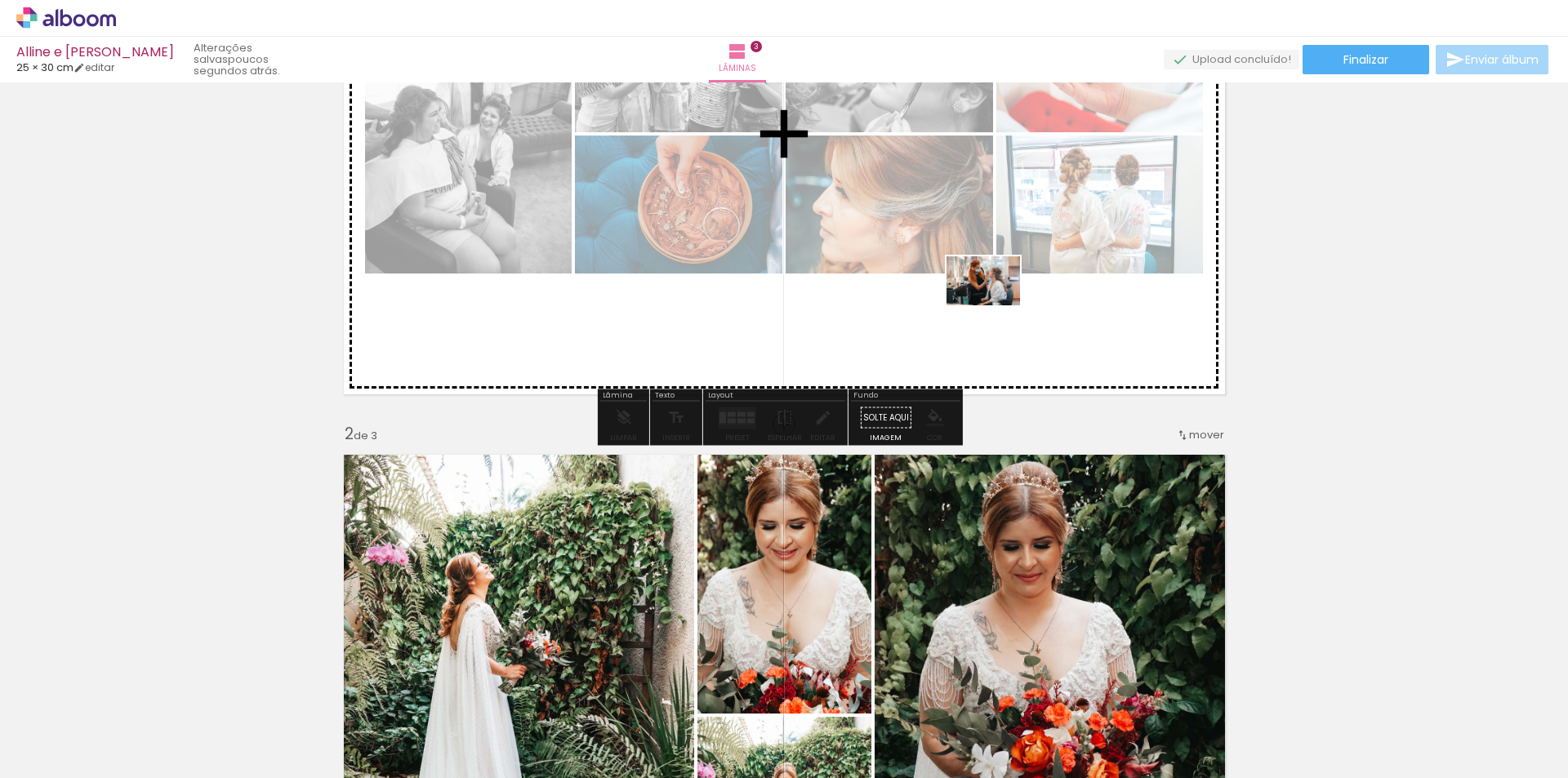
drag, startPoint x: 1532, startPoint y: 724, endPoint x: 973, endPoint y: 291, distance: 707.1
click at [973, 290] on quentale-workspace at bounding box center [784, 389] width 1568 height 778
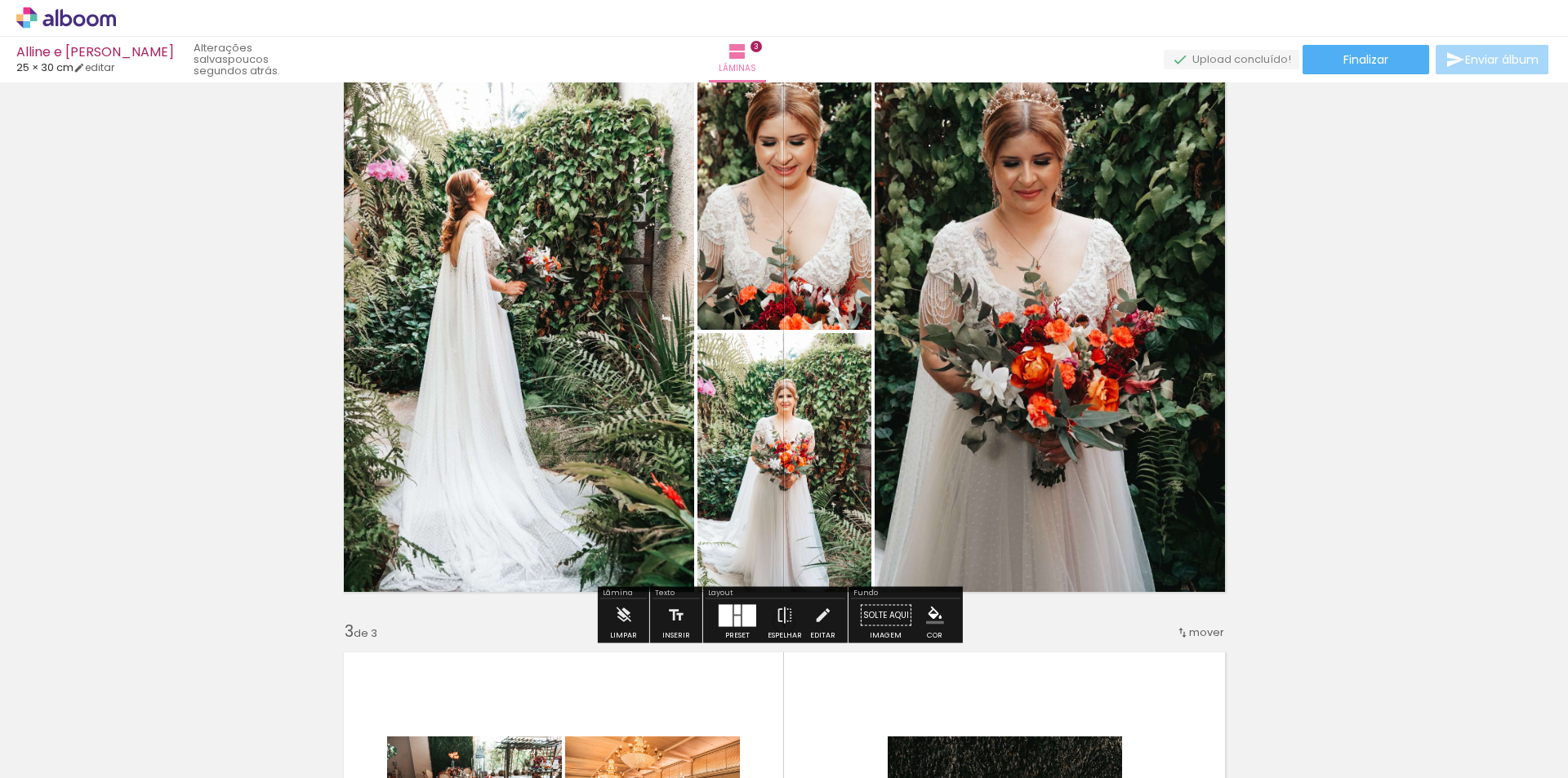
scroll to position [674, 0]
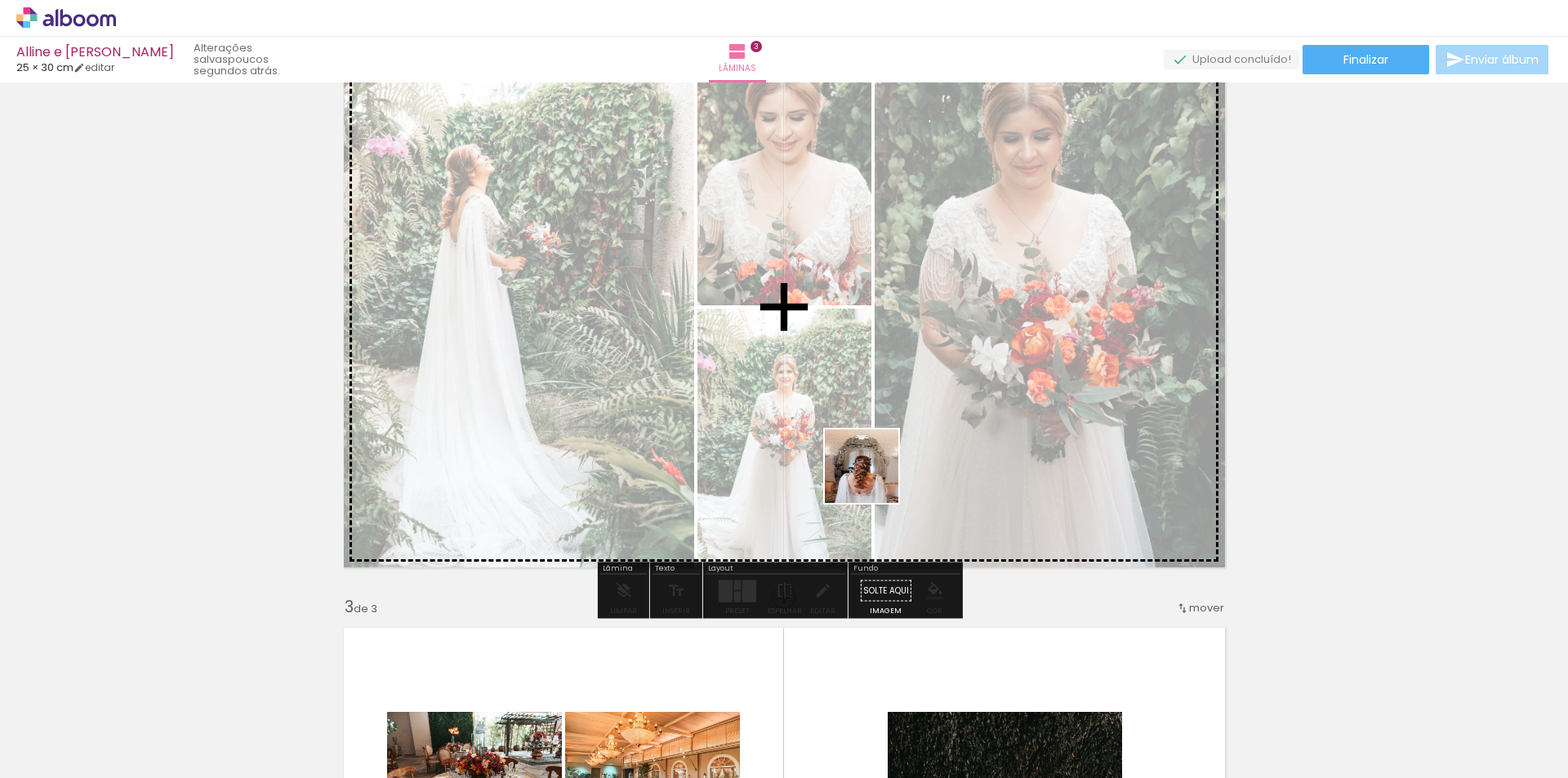
drag, startPoint x: 879, startPoint y: 732, endPoint x: 874, endPoint y: 464, distance: 268.0
click at [874, 464] on quentale-workspace at bounding box center [784, 389] width 1568 height 778
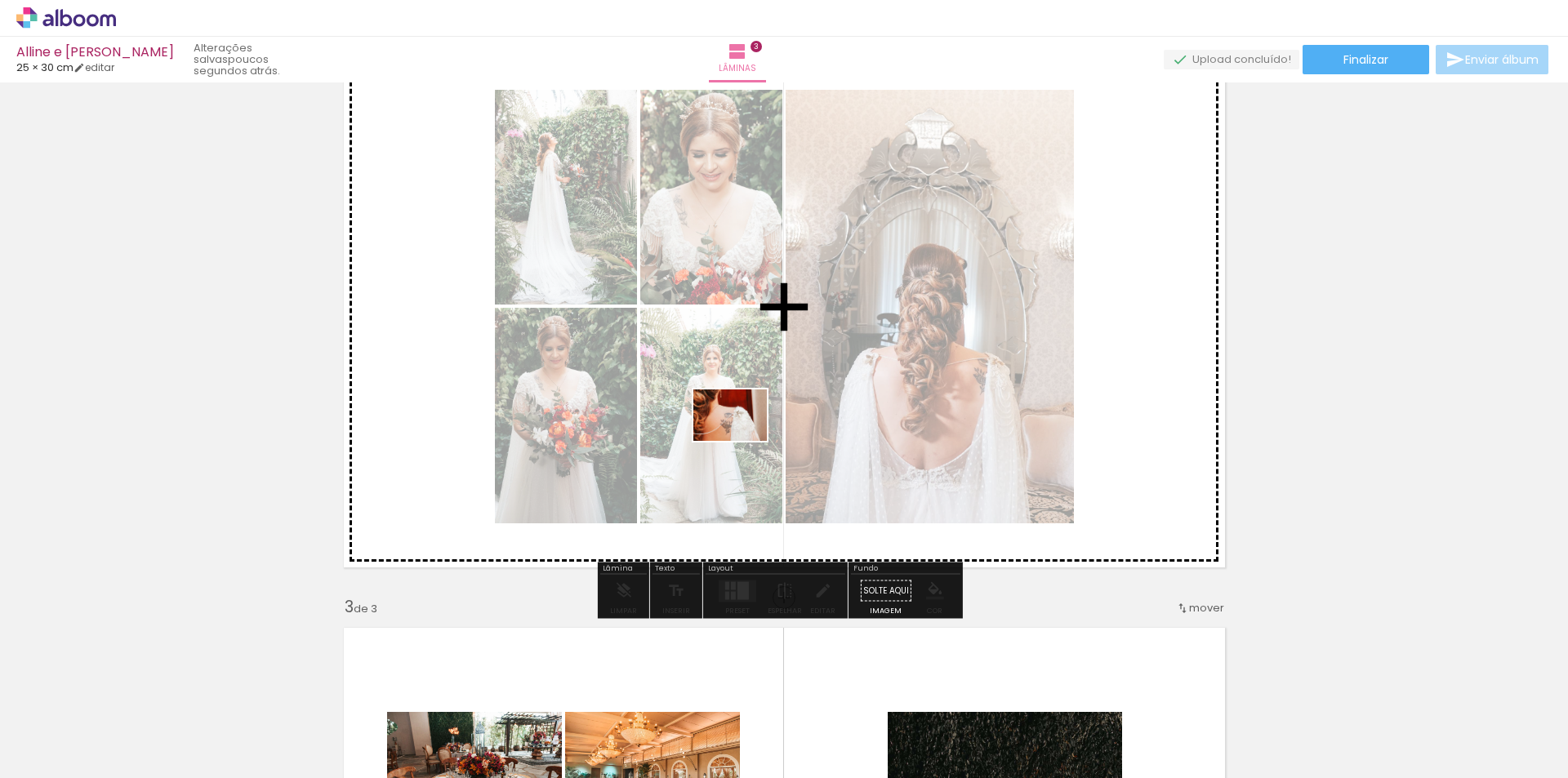
drag, startPoint x: 802, startPoint y: 745, endPoint x: 742, endPoint y: 439, distance: 311.8
click at [742, 438] on quentale-workspace at bounding box center [784, 389] width 1568 height 778
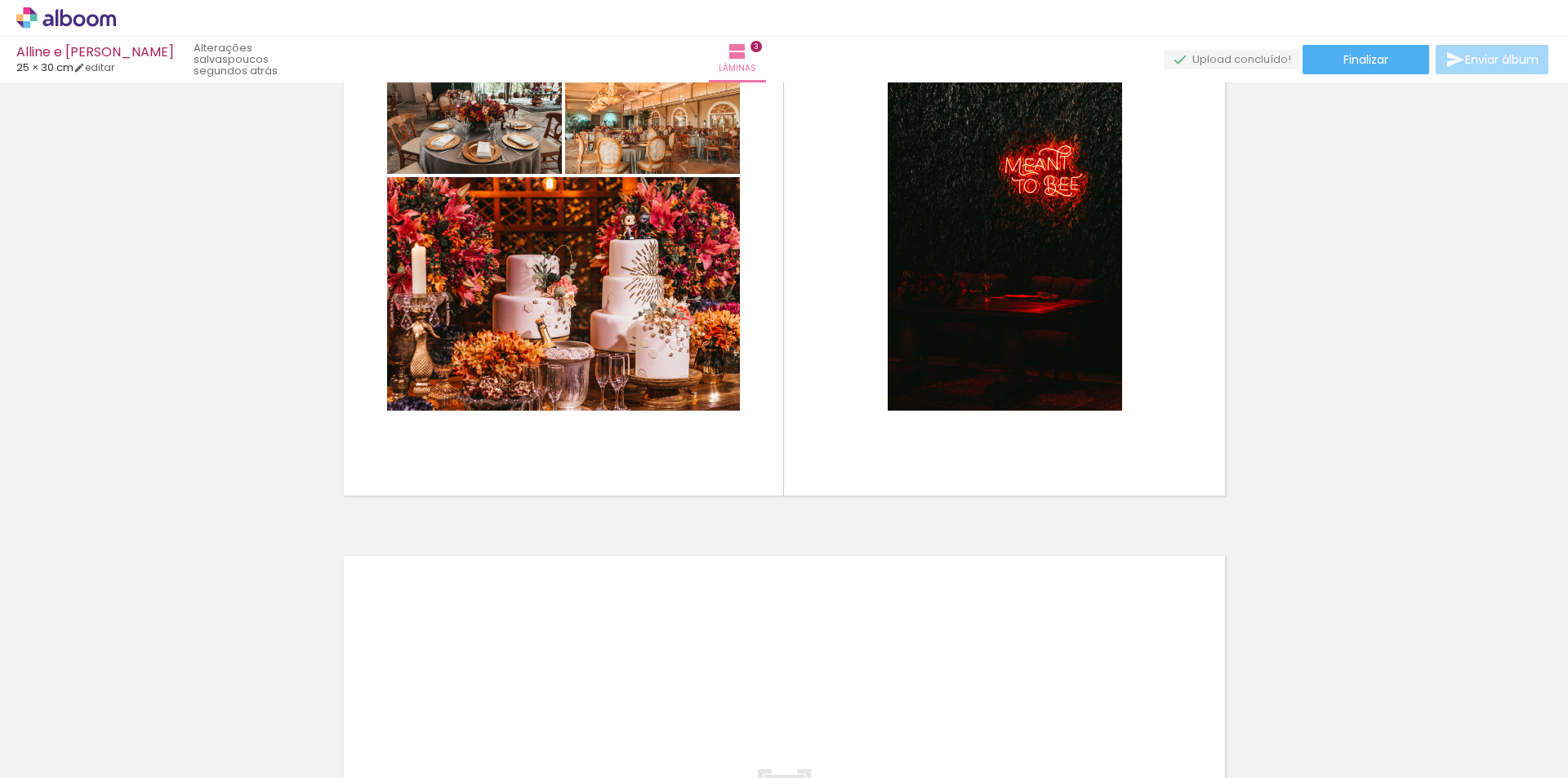
scroll to position [1491, 0]
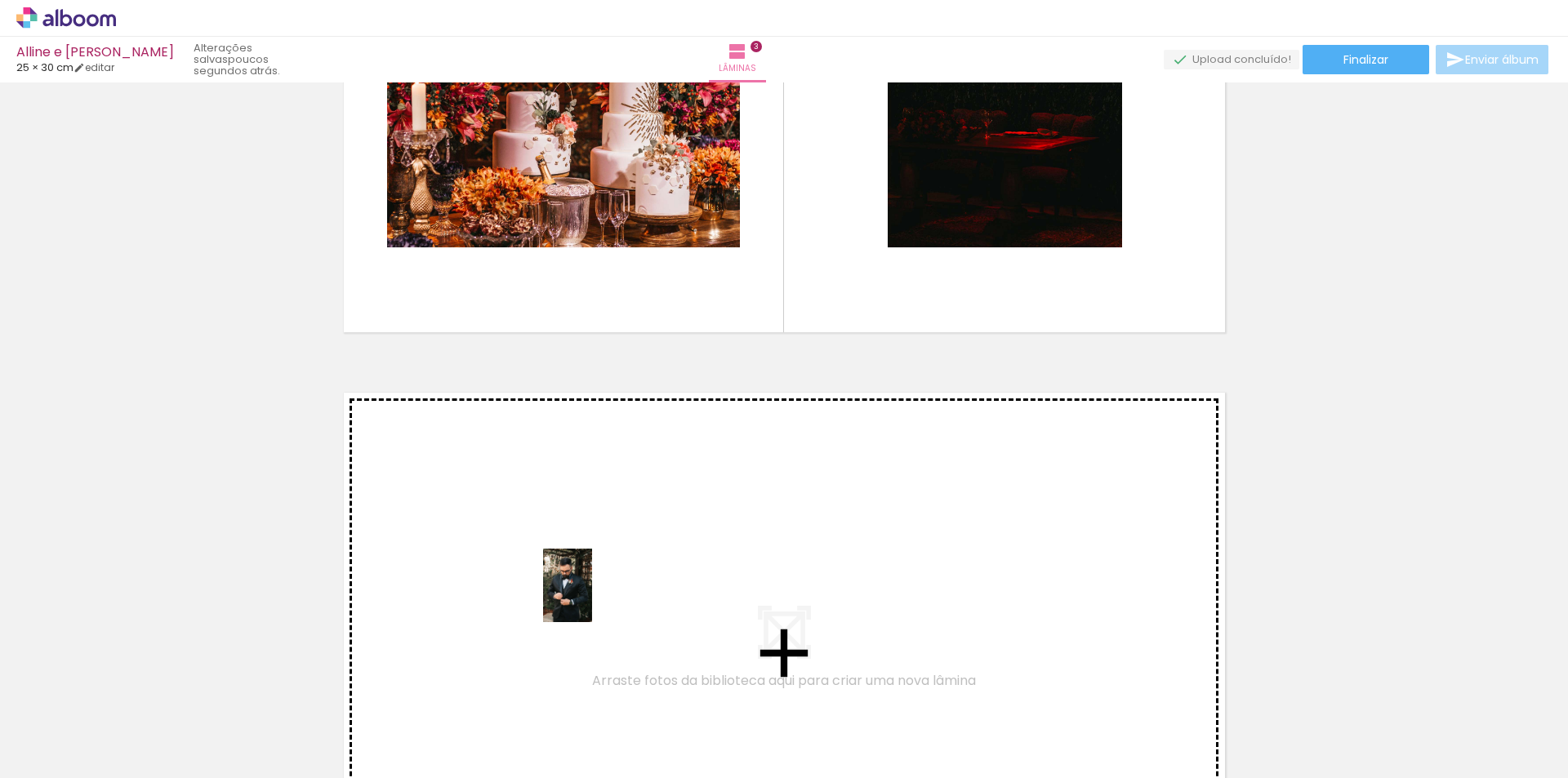
drag, startPoint x: 774, startPoint y: 741, endPoint x: 592, endPoint y: 598, distance: 231.5
click at [592, 598] on quentale-workspace at bounding box center [784, 389] width 1568 height 778
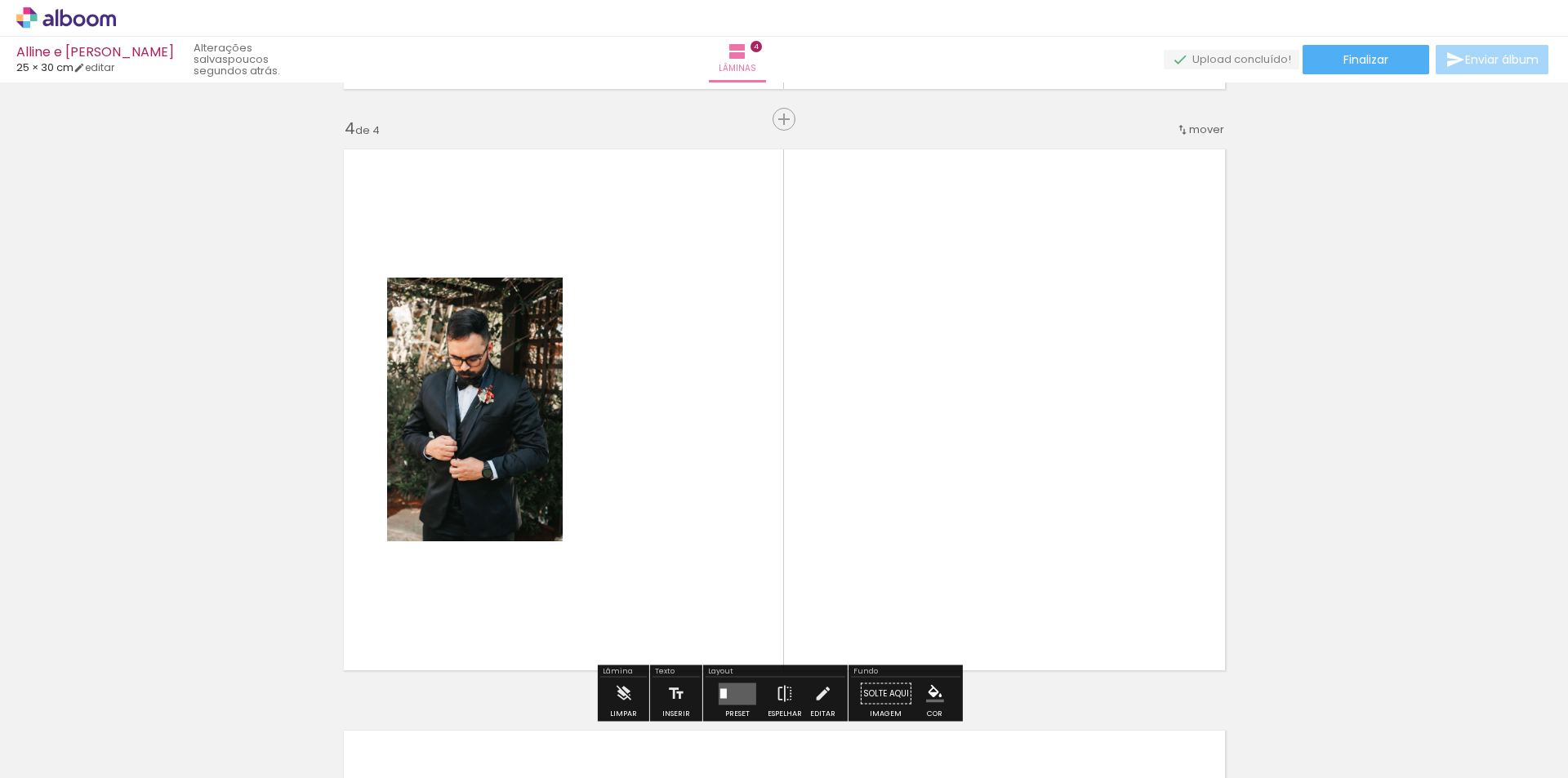
scroll to position [1766, 0]
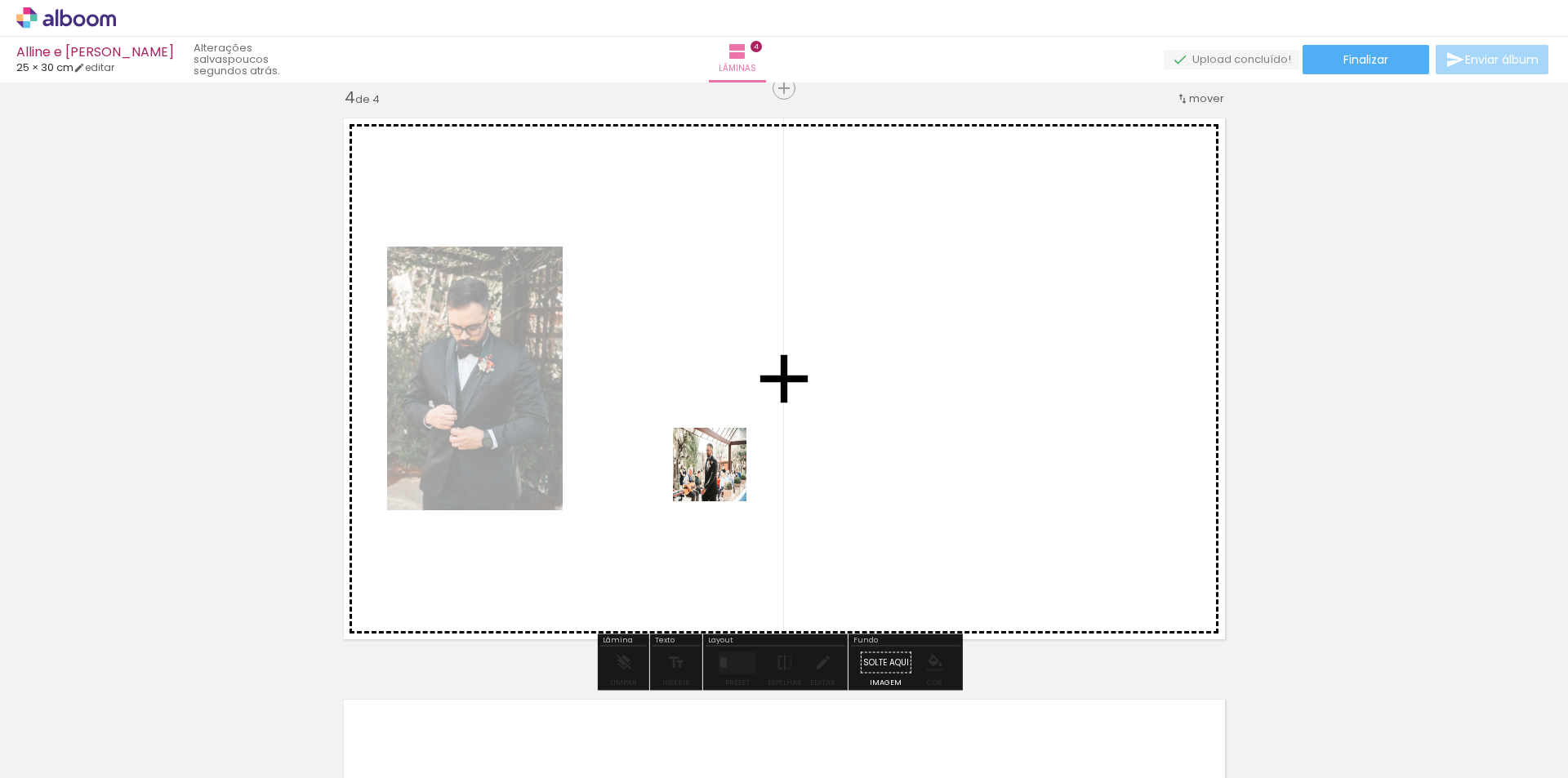
drag, startPoint x: 852, startPoint y: 741, endPoint x: 715, endPoint y: 460, distance: 312.6
click at [715, 460] on quentale-workspace at bounding box center [784, 389] width 1568 height 778
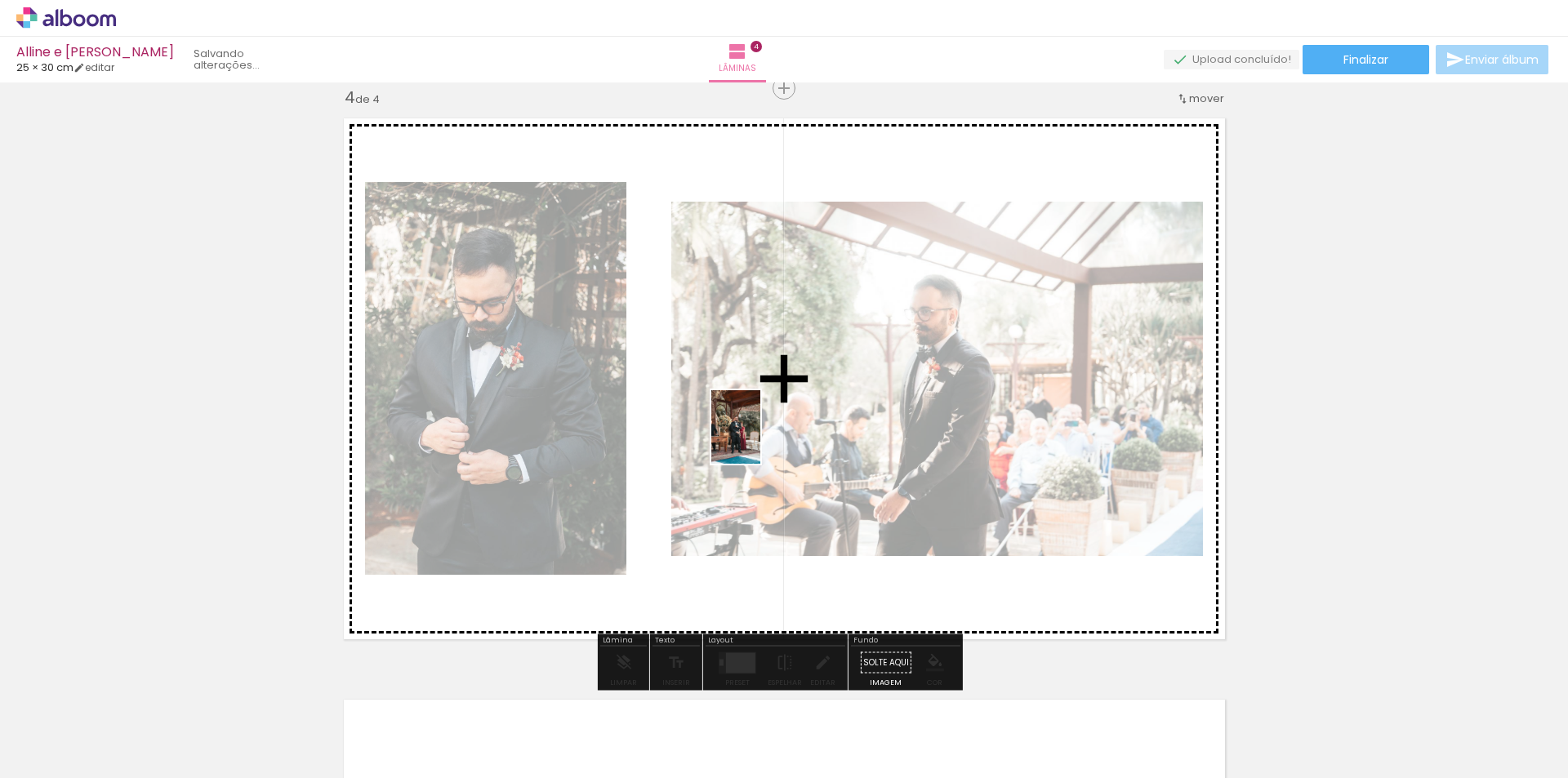
drag, startPoint x: 1224, startPoint y: 729, endPoint x: 761, endPoint y: 440, distance: 545.8
click at [761, 440] on quentale-workspace at bounding box center [784, 389] width 1568 height 778
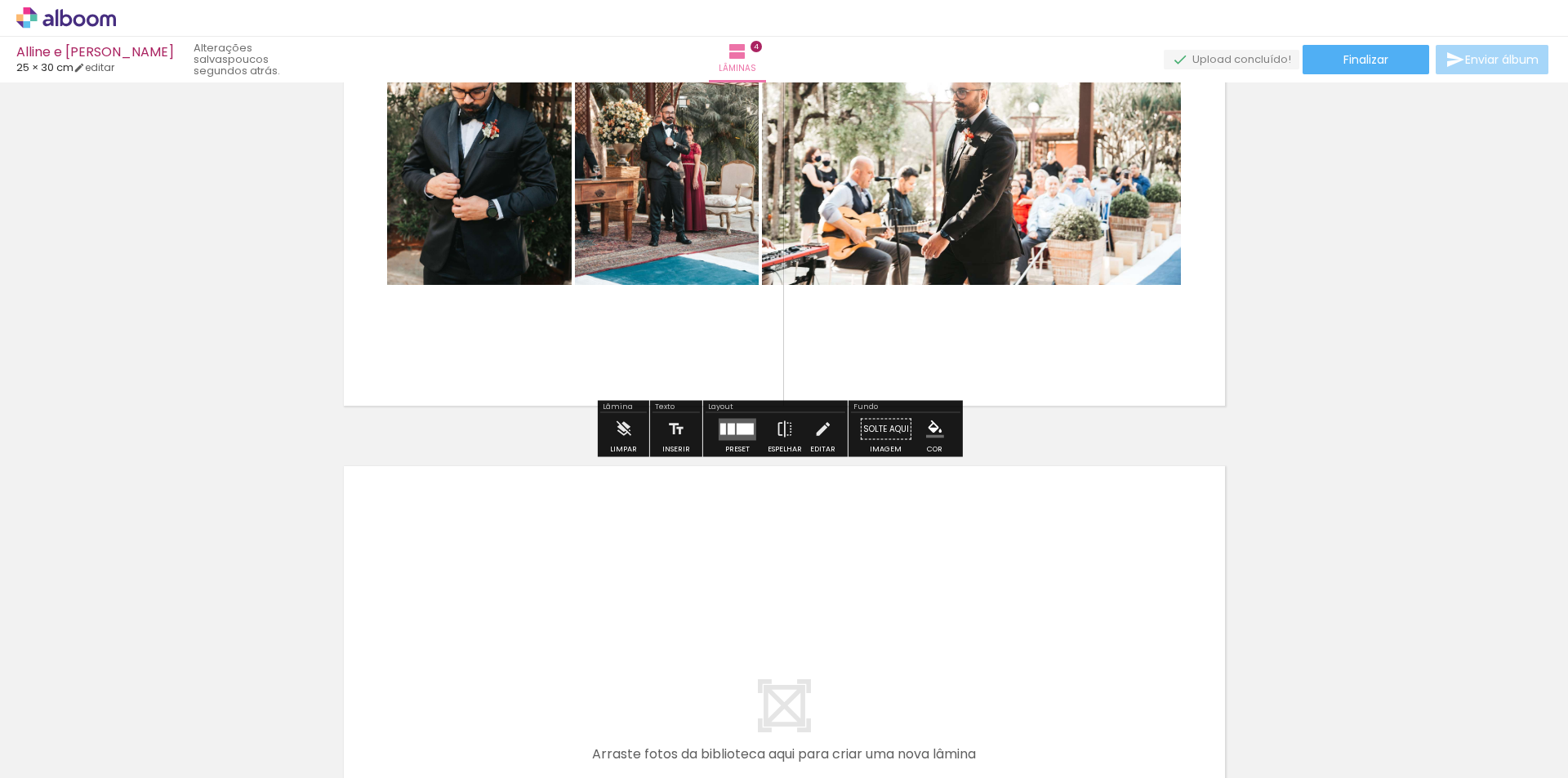
scroll to position [2174, 0]
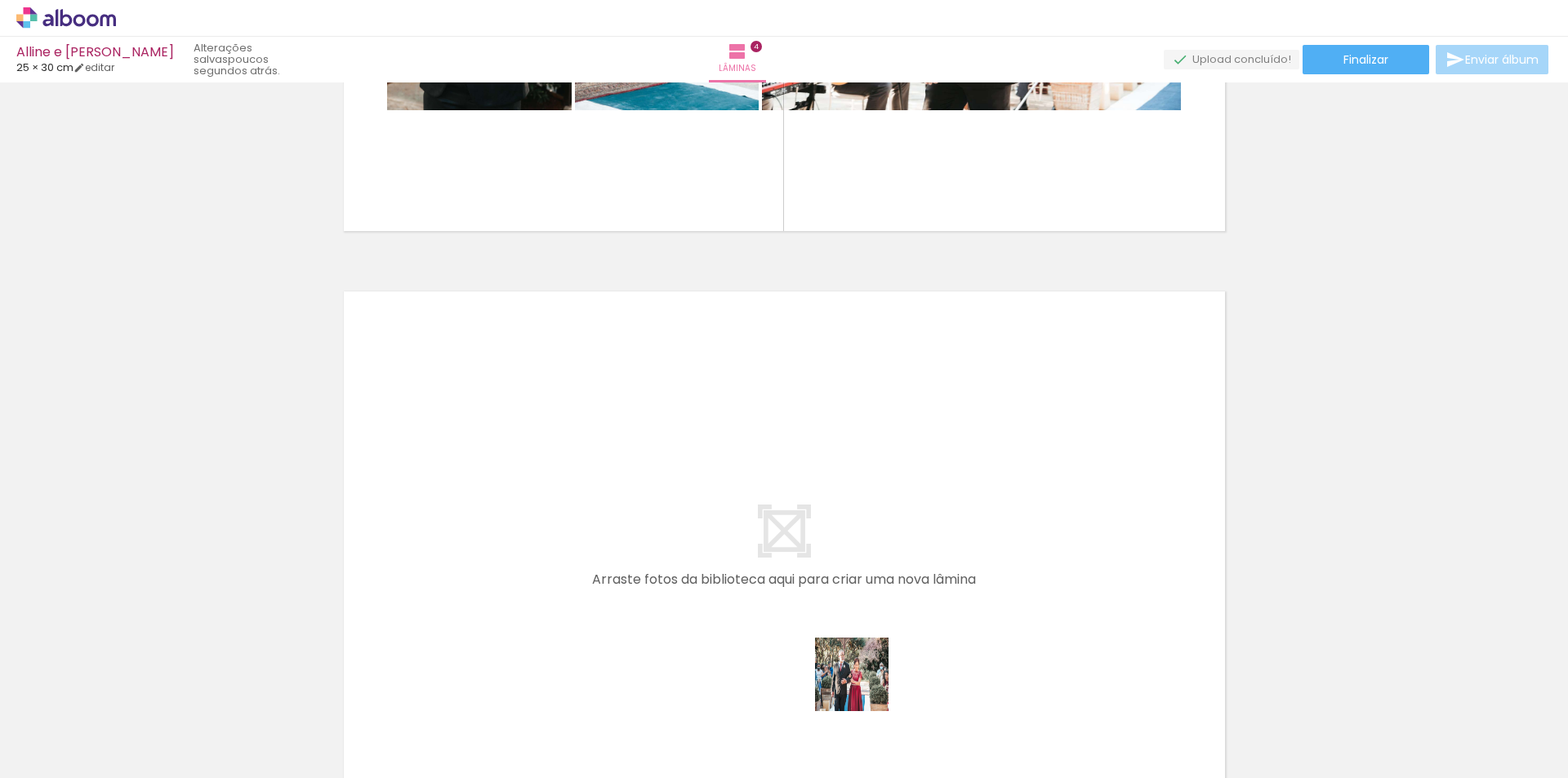
drag, startPoint x: 965, startPoint y: 737, endPoint x: 679, endPoint y: 600, distance: 317.1
click at [679, 600] on quentale-workspace at bounding box center [784, 389] width 1568 height 778
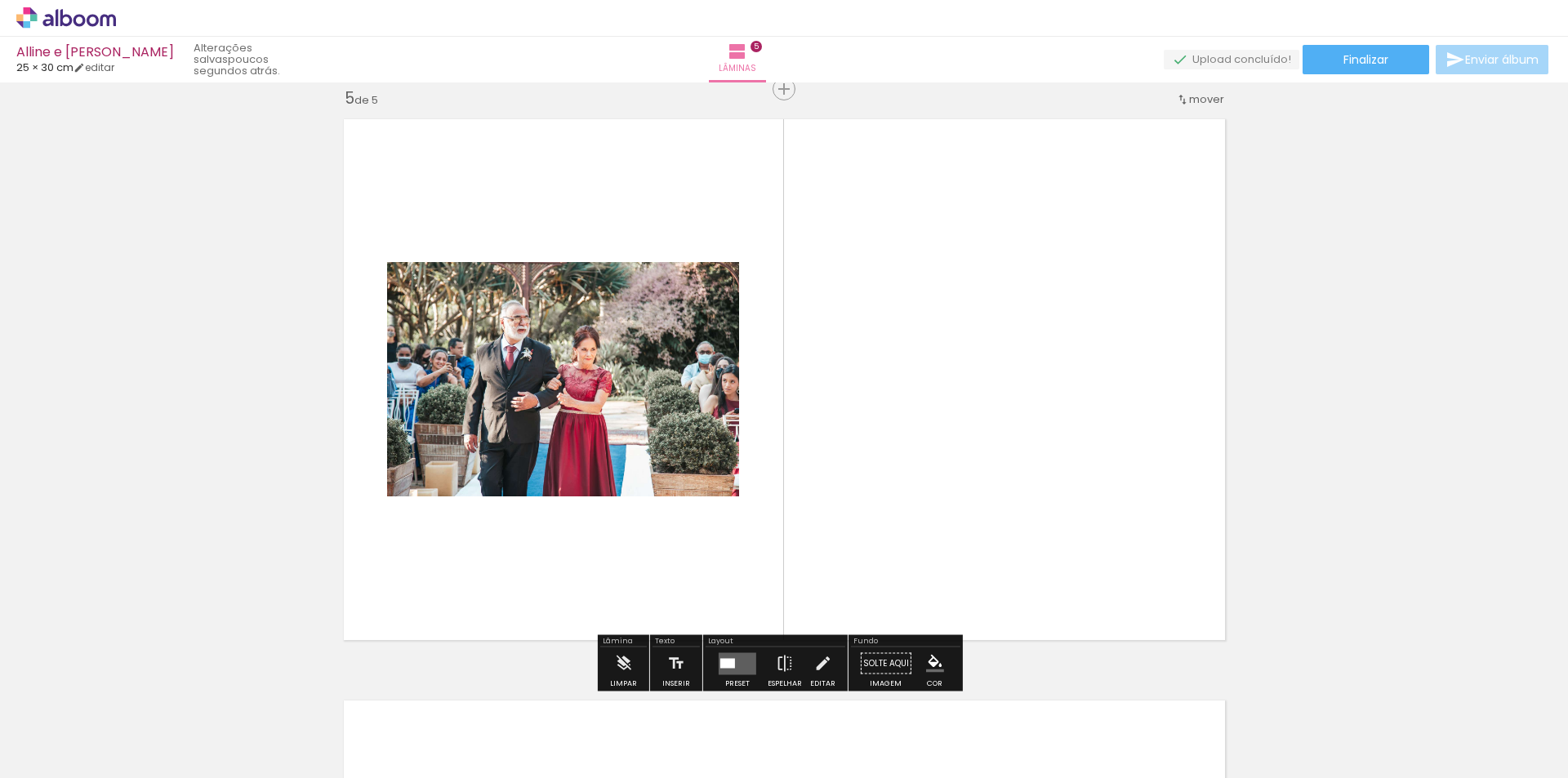
scroll to position [2346, 0]
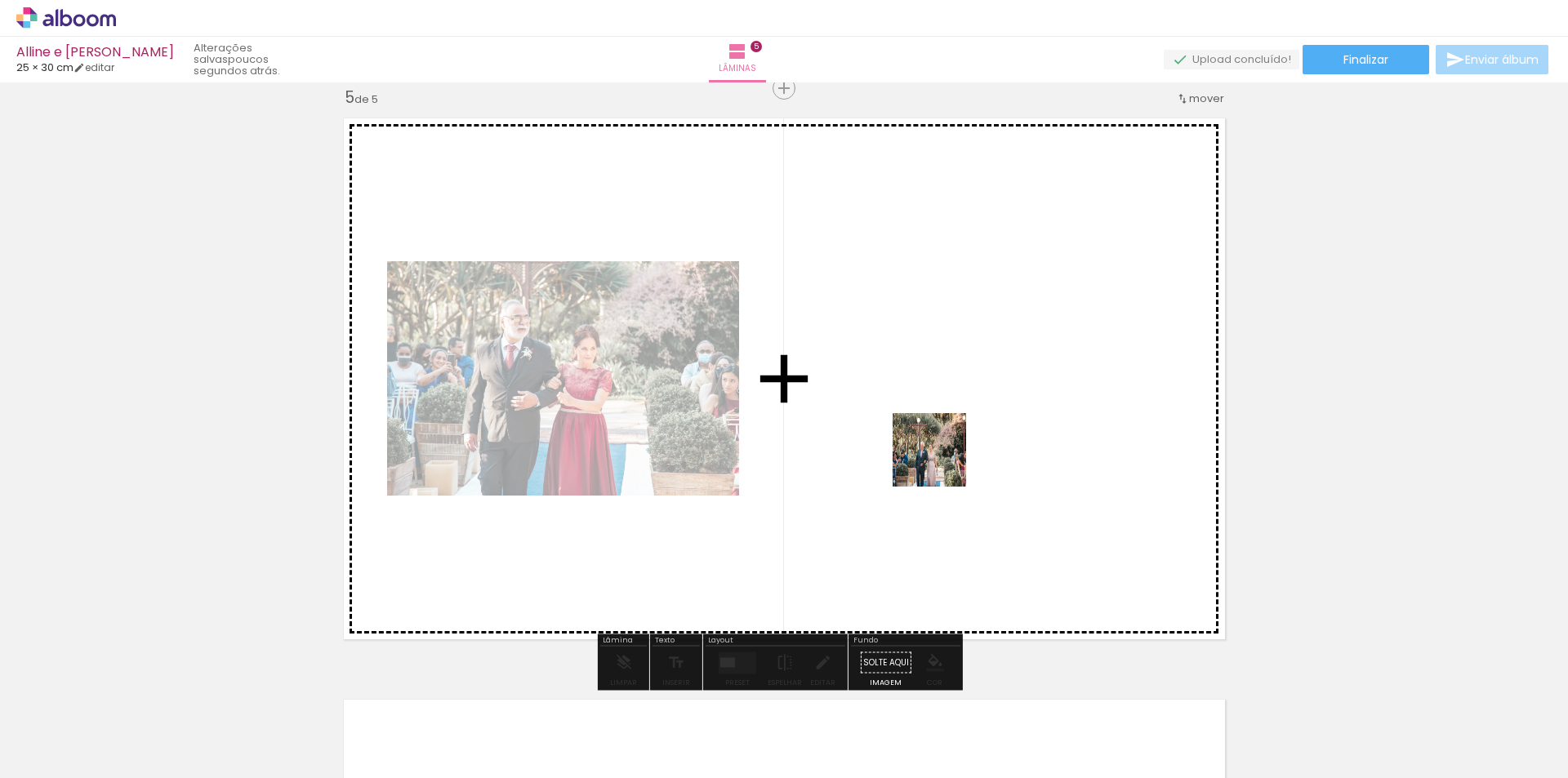
drag, startPoint x: 1065, startPoint y: 737, endPoint x: 941, endPoint y: 459, distance: 304.4
click at [941, 459] on quentale-workspace at bounding box center [784, 389] width 1568 height 778
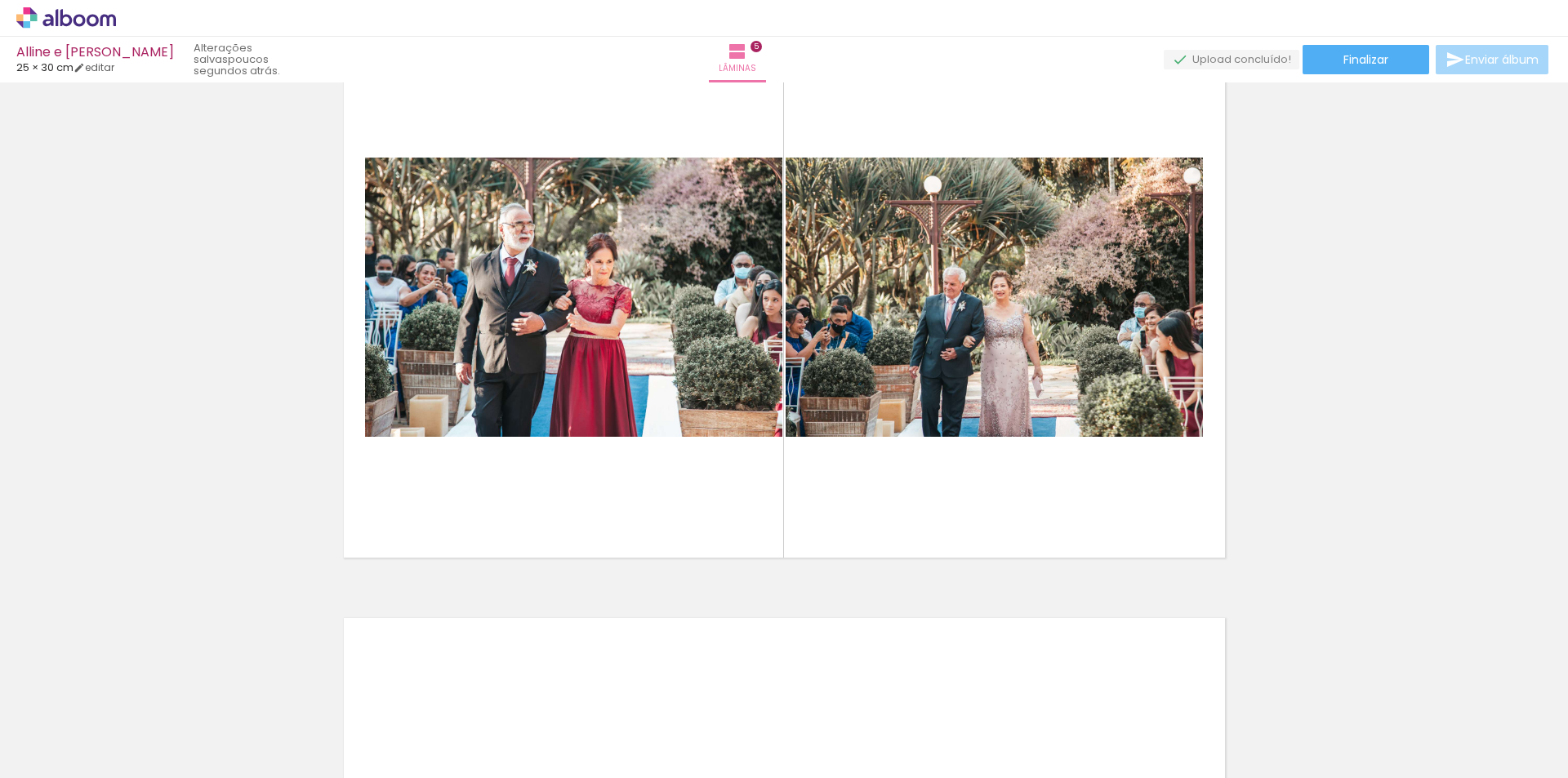
scroll to position [2510, 0]
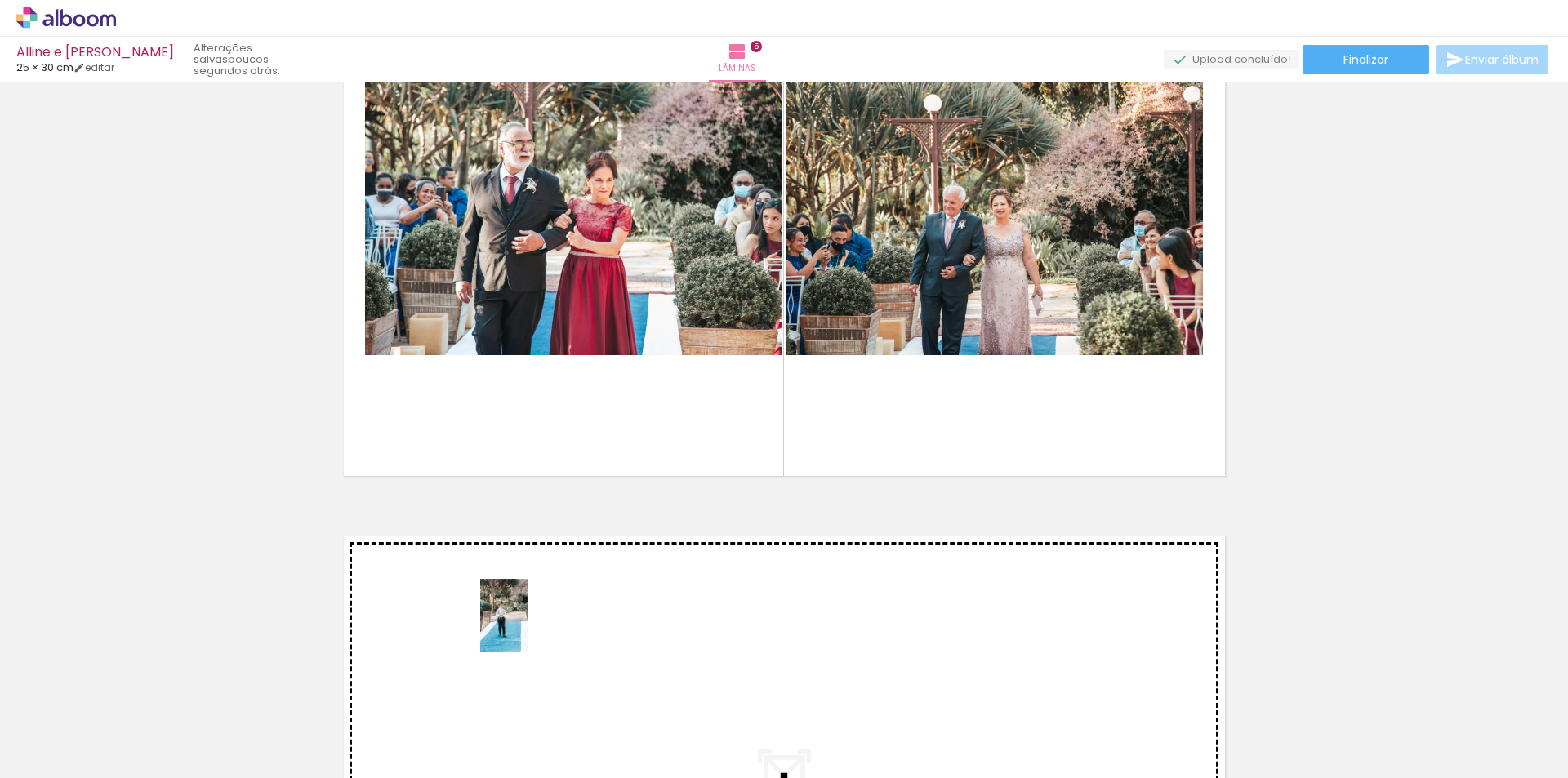
drag, startPoint x: 524, startPoint y: 733, endPoint x: 528, endPoint y: 628, distance: 105.1
click at [528, 628] on quentale-workspace at bounding box center [784, 389] width 1568 height 778
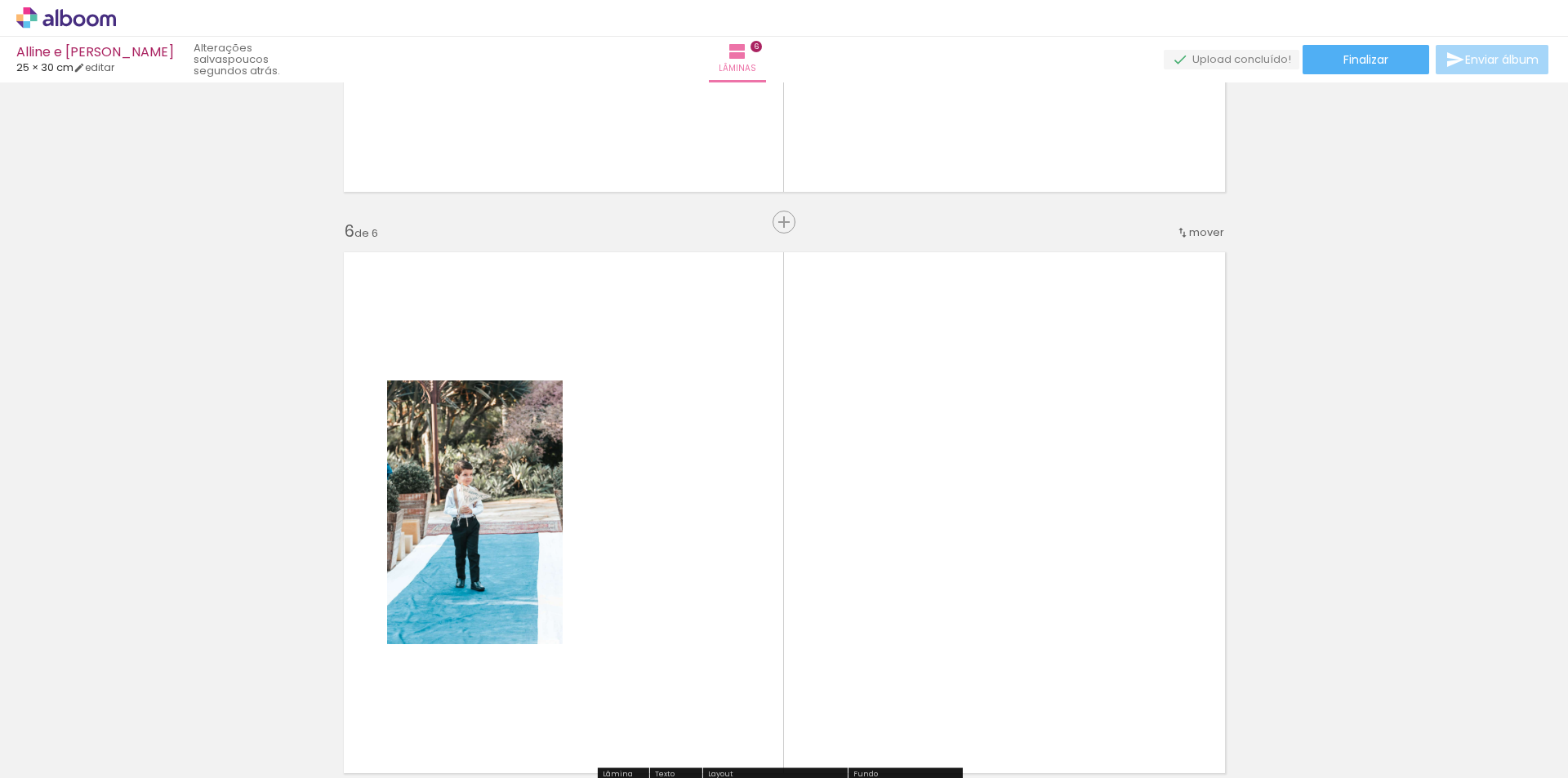
scroll to position [2928, 0]
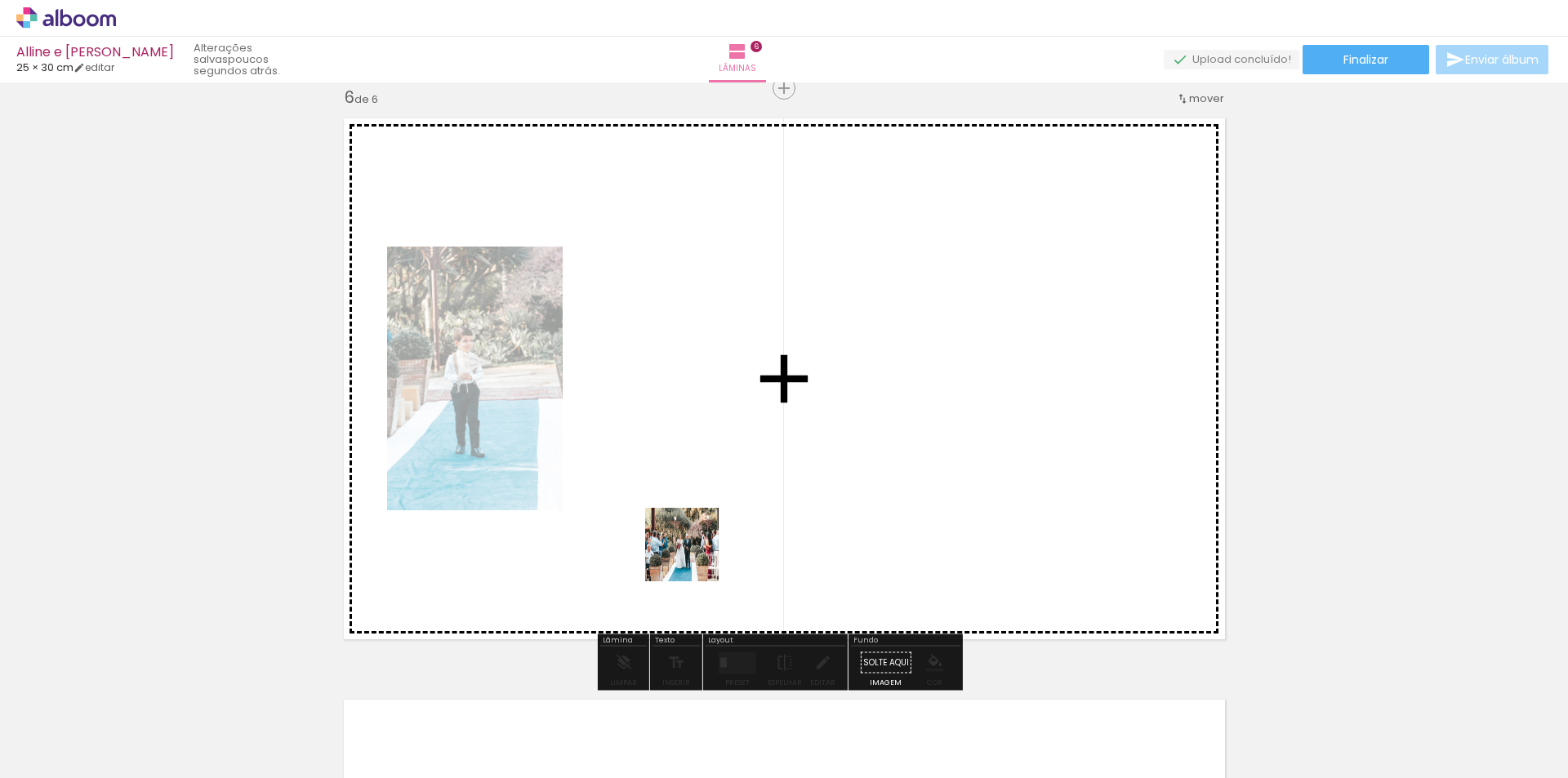
drag, startPoint x: 703, startPoint y: 751, endPoint x: 692, endPoint y: 531, distance: 220.3
click at [692, 531] on quentale-workspace at bounding box center [784, 389] width 1568 height 778
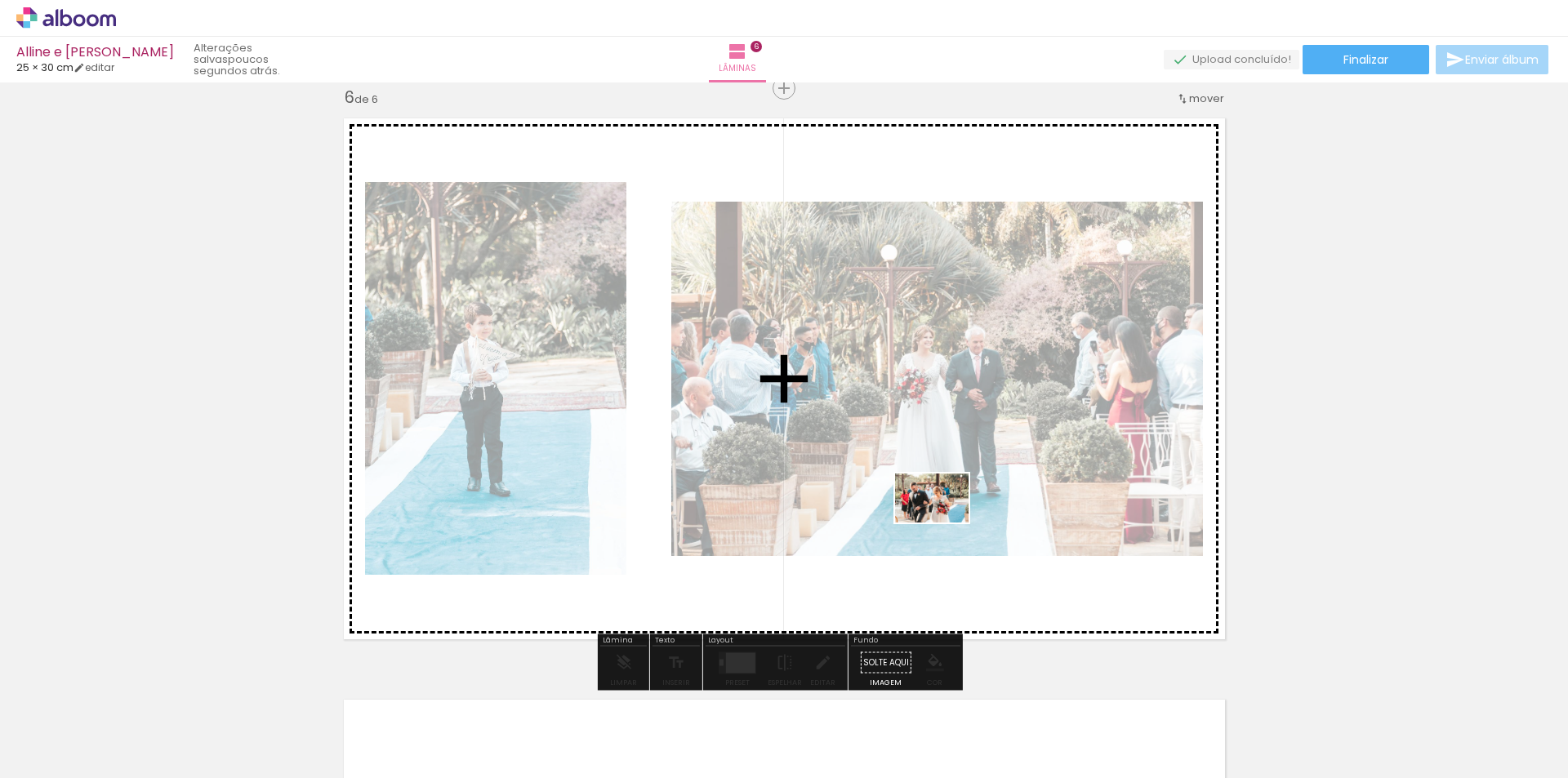
drag, startPoint x: 817, startPoint y: 744, endPoint x: 954, endPoint y: 513, distance: 268.6
click at [952, 515] on quentale-workspace at bounding box center [784, 389] width 1568 height 778
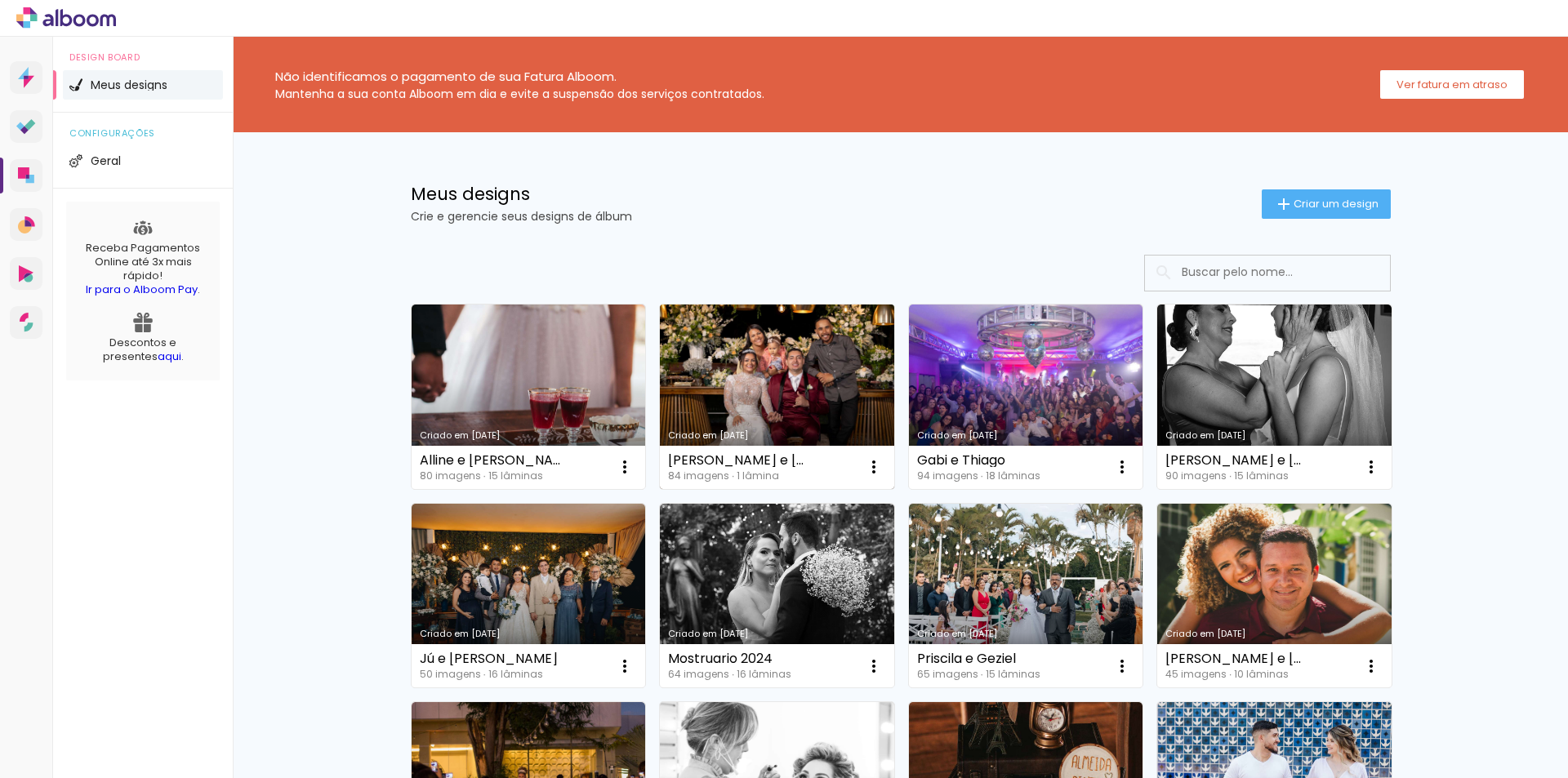
click at [752, 388] on link "Criado em [DATE]" at bounding box center [777, 396] width 235 height 184
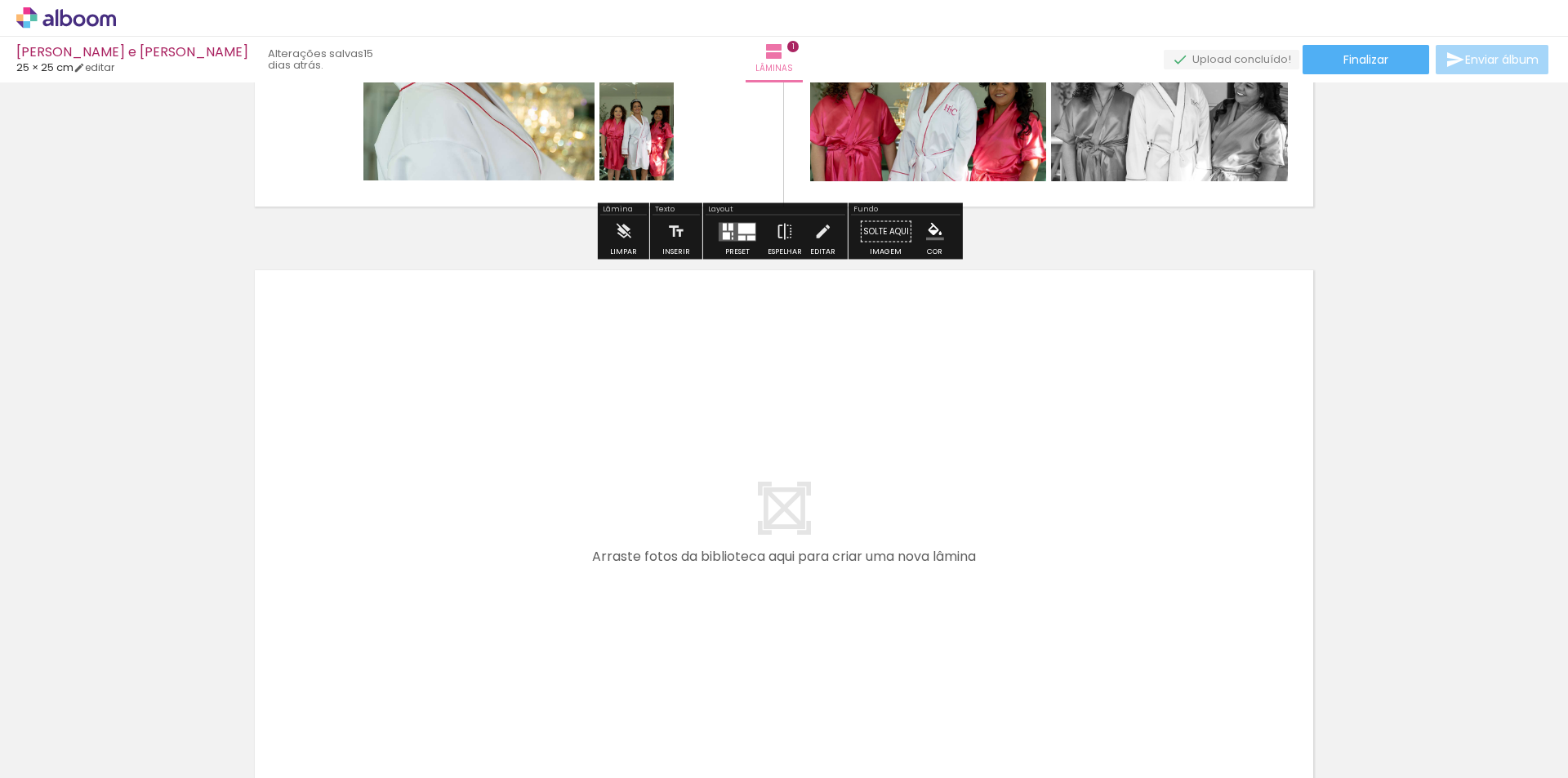
scroll to position [552, 0]
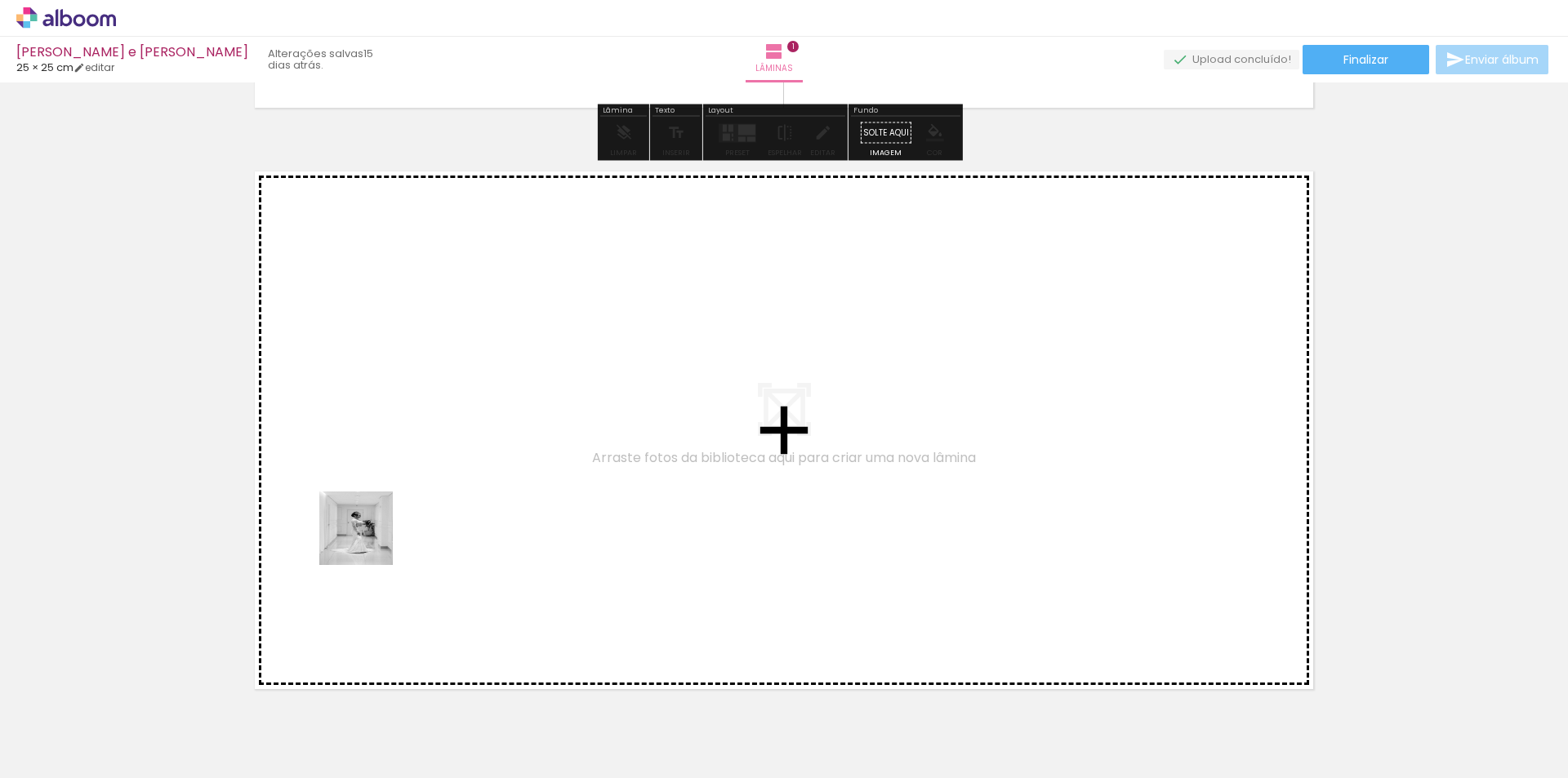
drag, startPoint x: 230, startPoint y: 748, endPoint x: 407, endPoint y: 503, distance: 302.2
click at [407, 503] on quentale-workspace at bounding box center [784, 389] width 1568 height 778
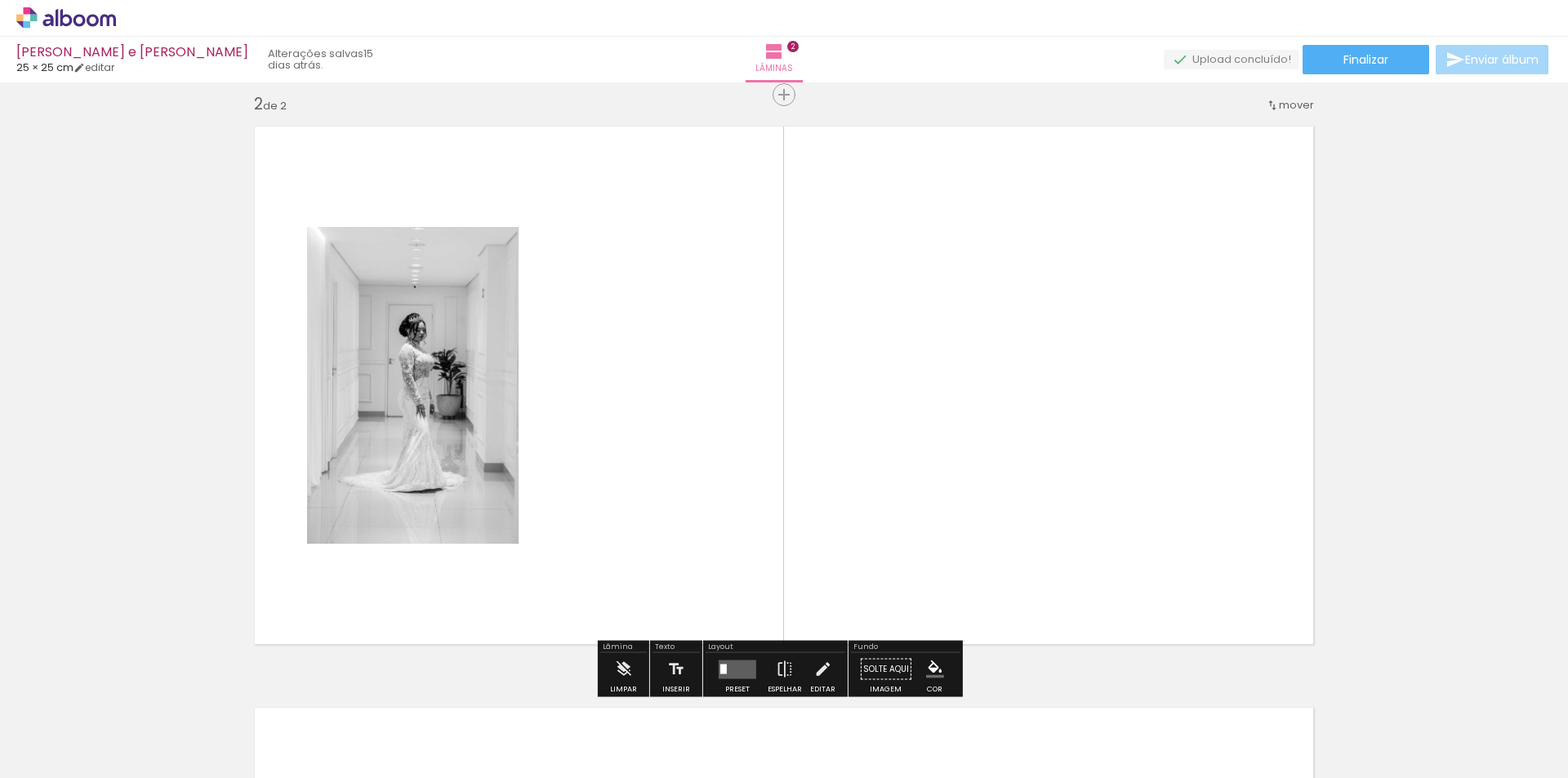
scroll to position [603, 0]
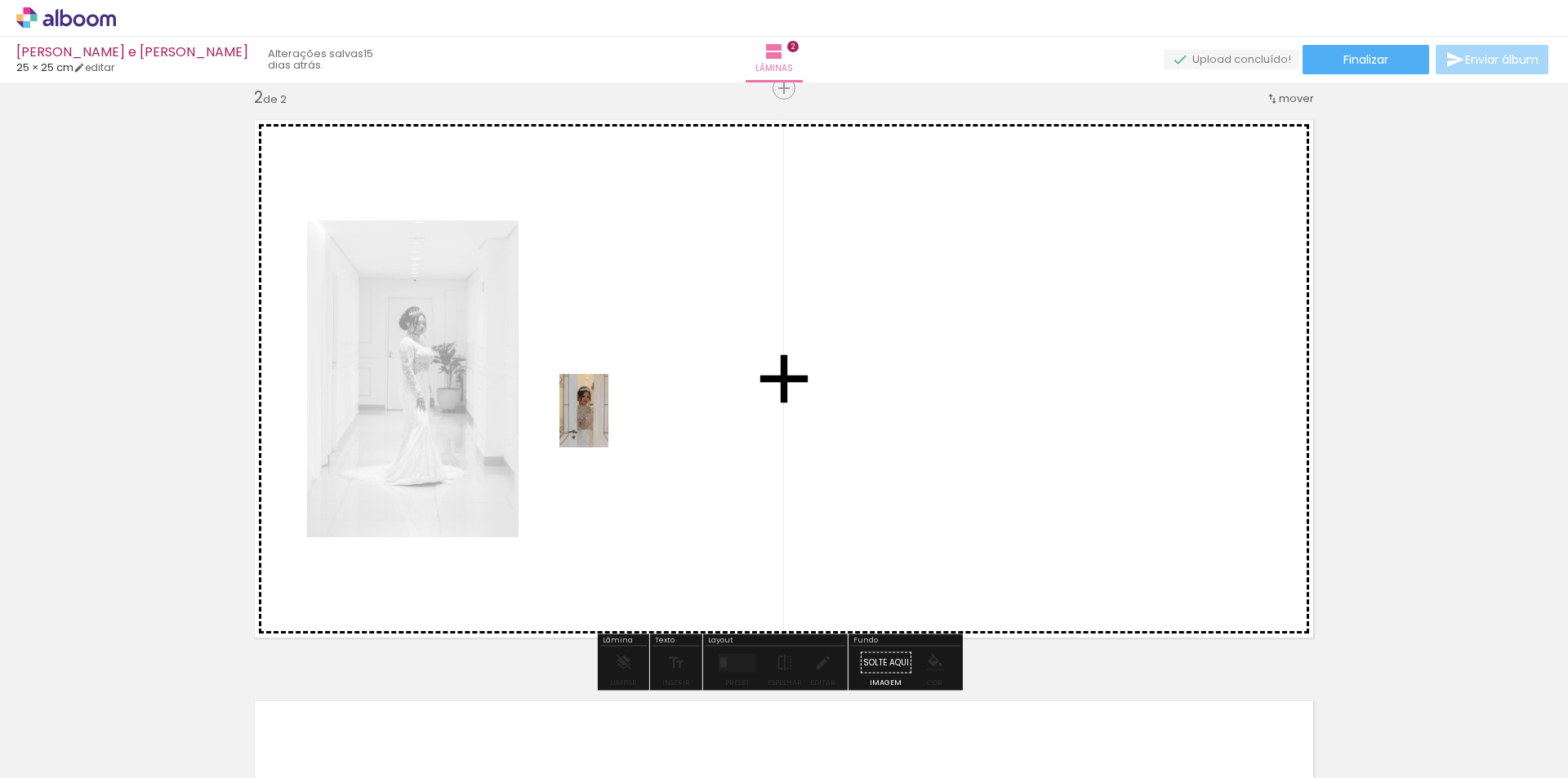
drag, startPoint x: 330, startPoint y: 751, endPoint x: 608, endPoint y: 423, distance: 430.0
click at [608, 423] on quentale-workspace at bounding box center [784, 389] width 1568 height 778
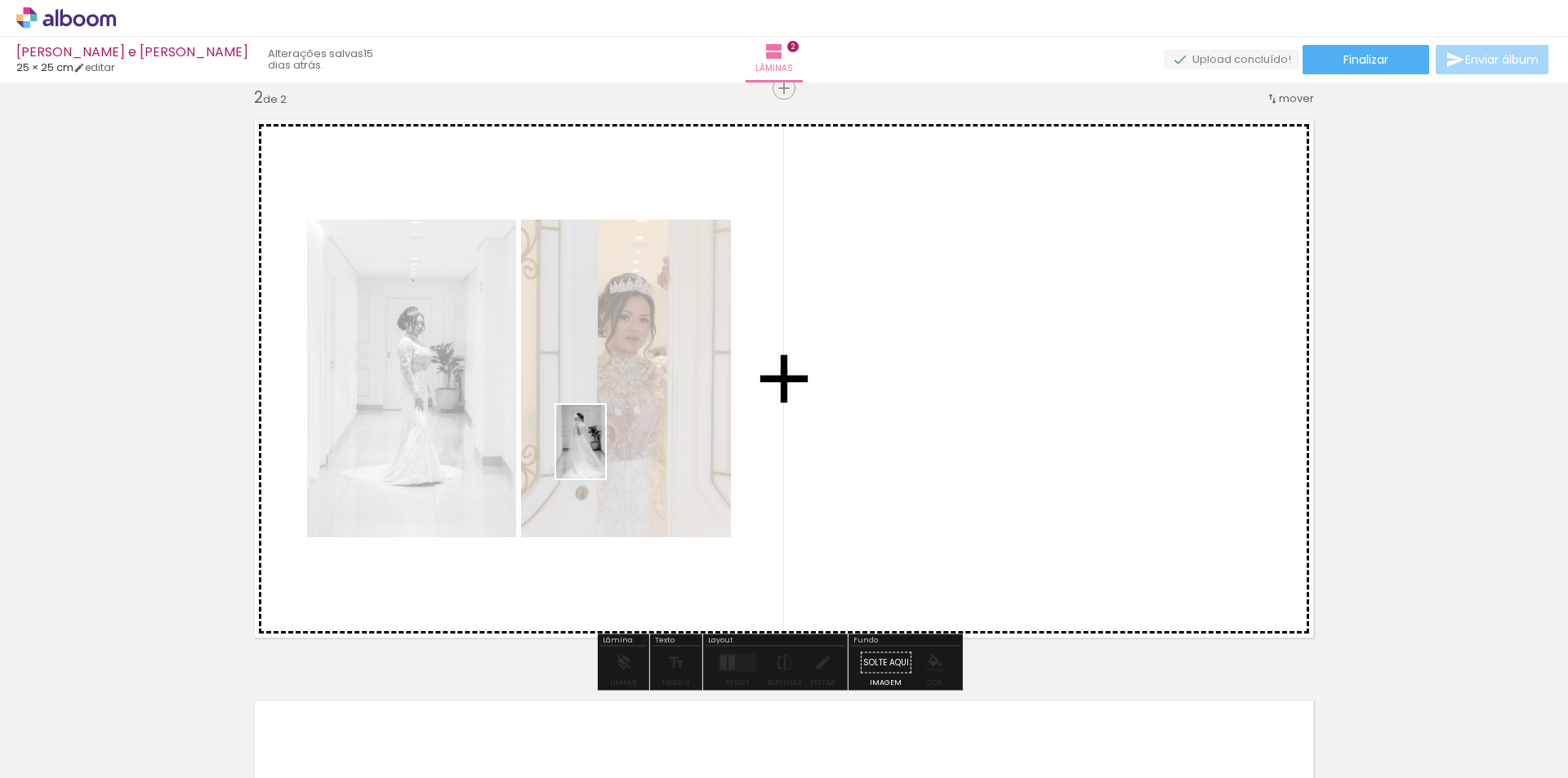
drag, startPoint x: 587, startPoint y: 727, endPoint x: 606, endPoint y: 454, distance: 273.7
click at [606, 454] on quentale-workspace at bounding box center [784, 389] width 1568 height 778
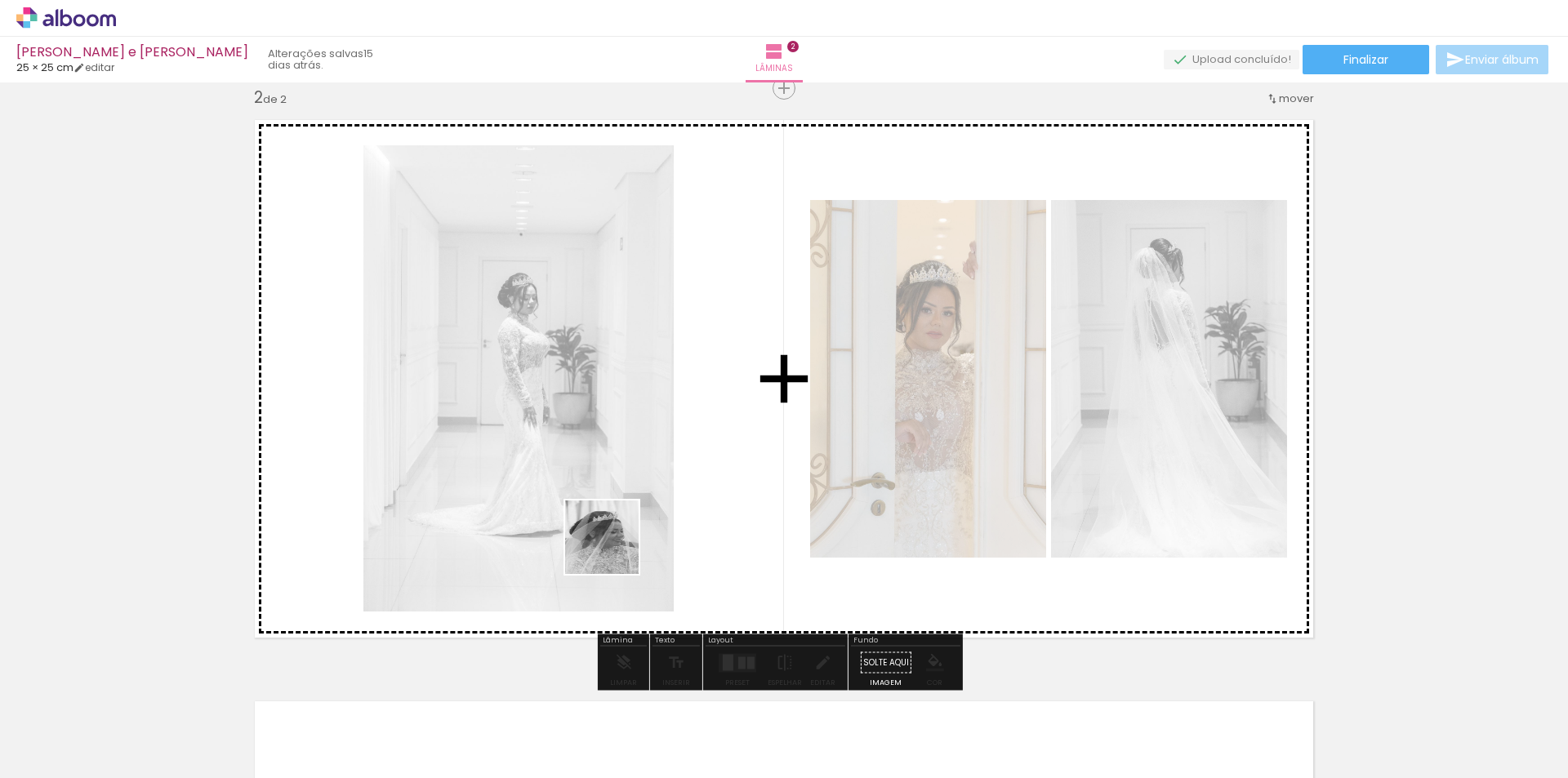
drag, startPoint x: 680, startPoint y: 758, endPoint x: 616, endPoint y: 520, distance: 246.5
click at [616, 520] on quentale-workspace at bounding box center [784, 389] width 1568 height 778
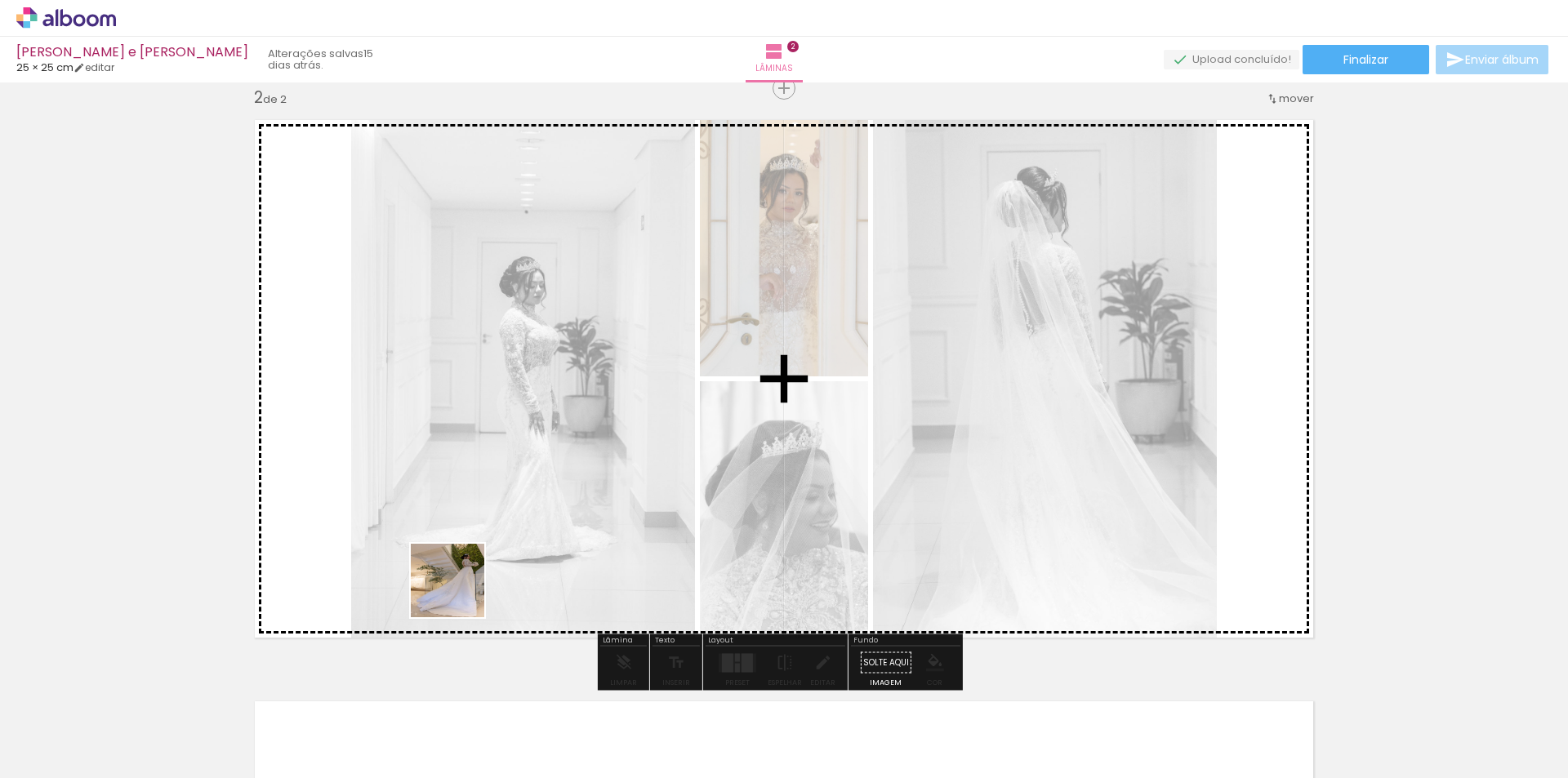
drag, startPoint x: 412, startPoint y: 739, endPoint x: 494, endPoint y: 527, distance: 227.3
click at [494, 527] on quentale-workspace at bounding box center [784, 389] width 1568 height 778
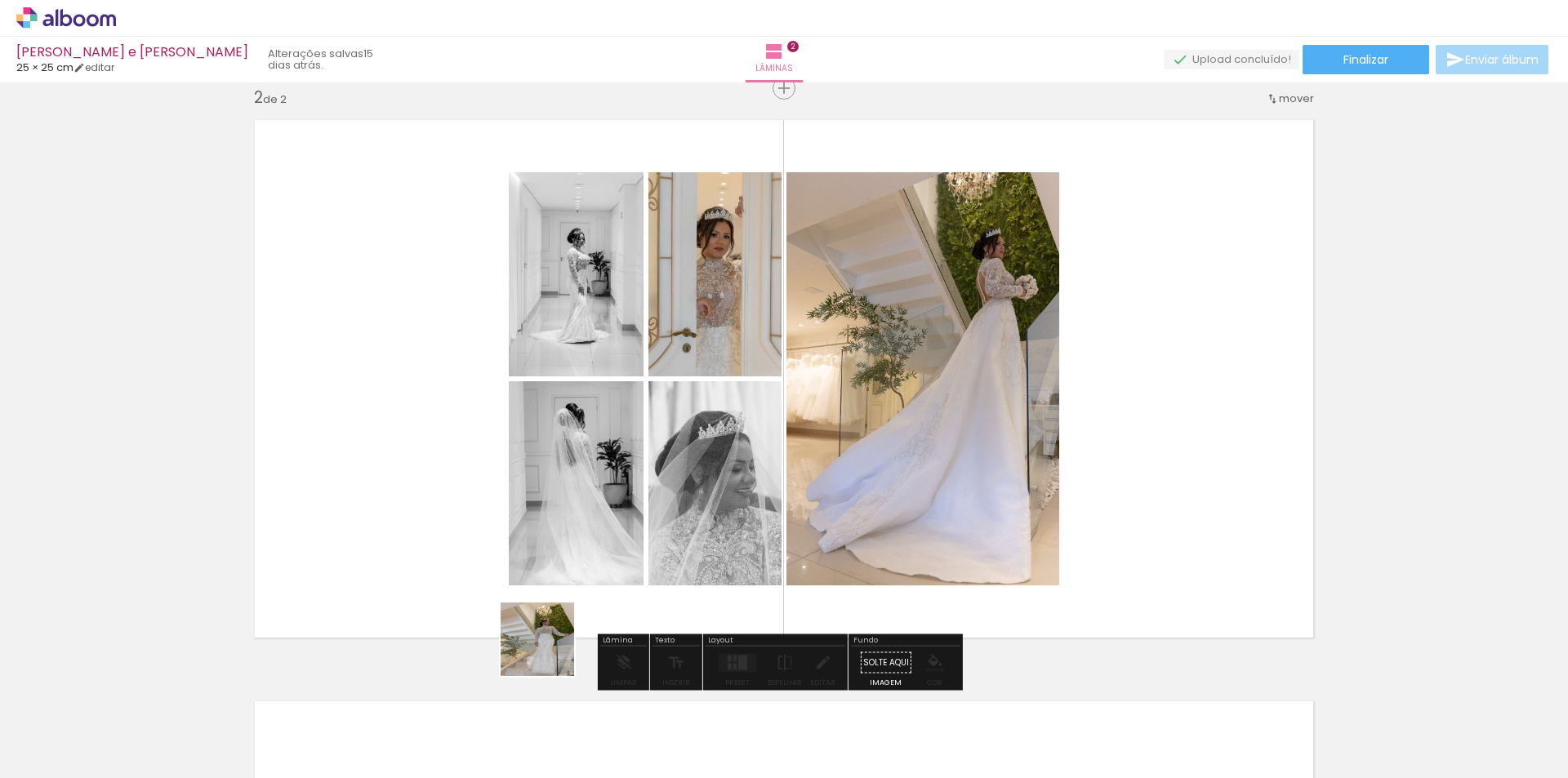
drag, startPoint x: 494, startPoint y: 742, endPoint x: 694, endPoint y: 491, distance: 320.9
click at [694, 491] on quentale-workspace at bounding box center [784, 389] width 1568 height 778
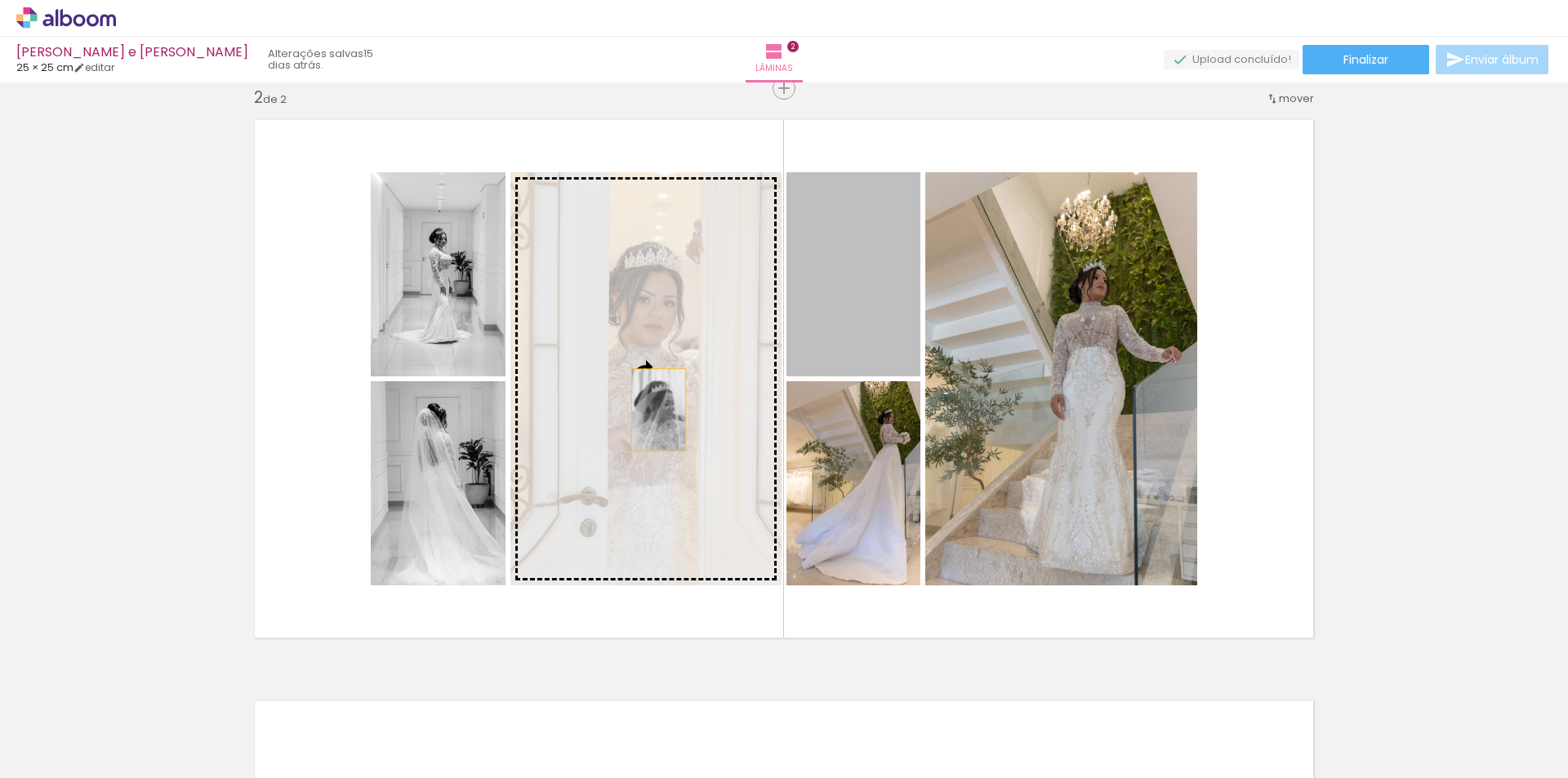
drag, startPoint x: 859, startPoint y: 299, endPoint x: 631, endPoint y: 425, distance: 260.5
click at [0, 0] on slot at bounding box center [0, 0] width 0 height 0
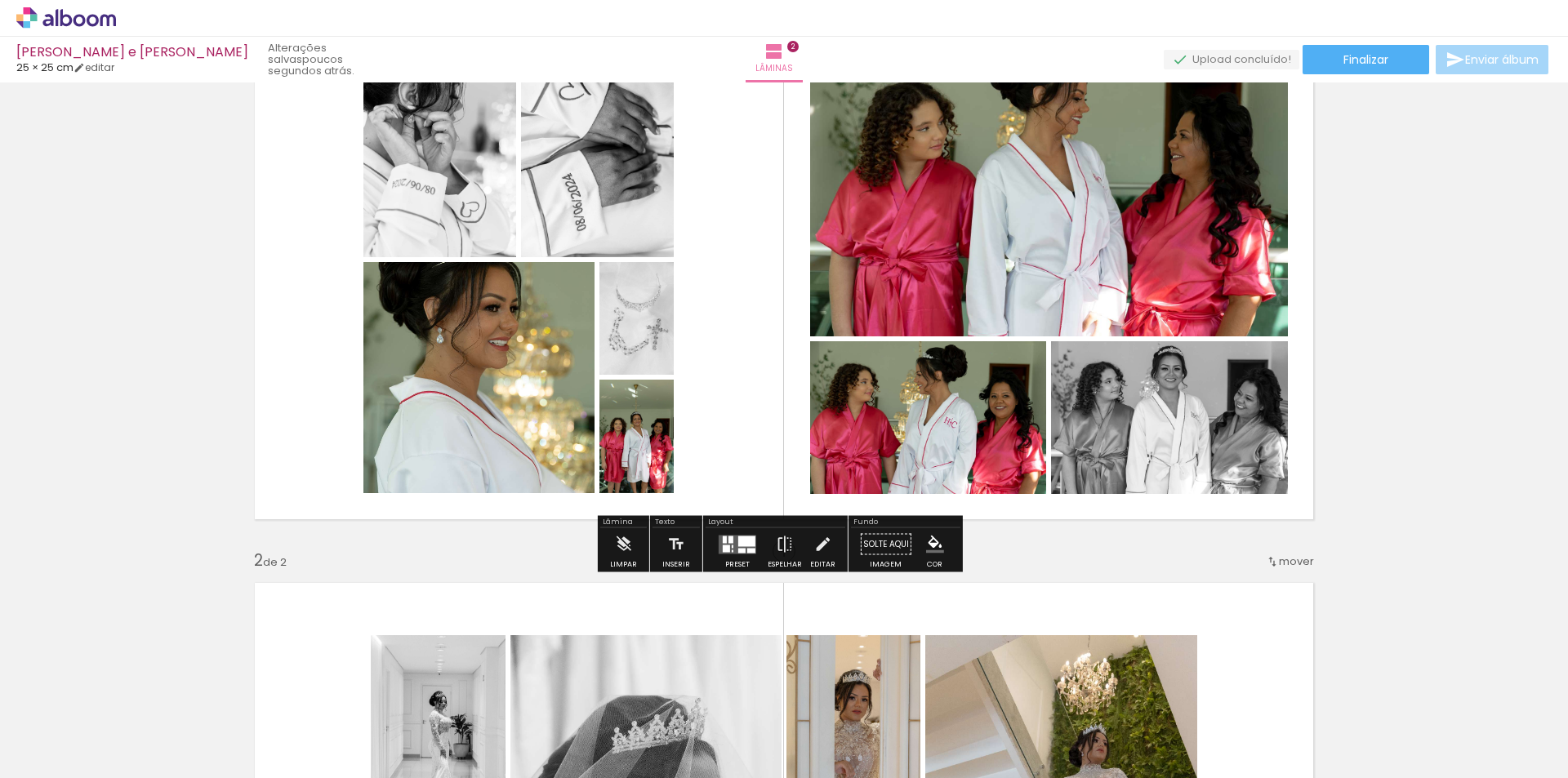
scroll to position [163, 0]
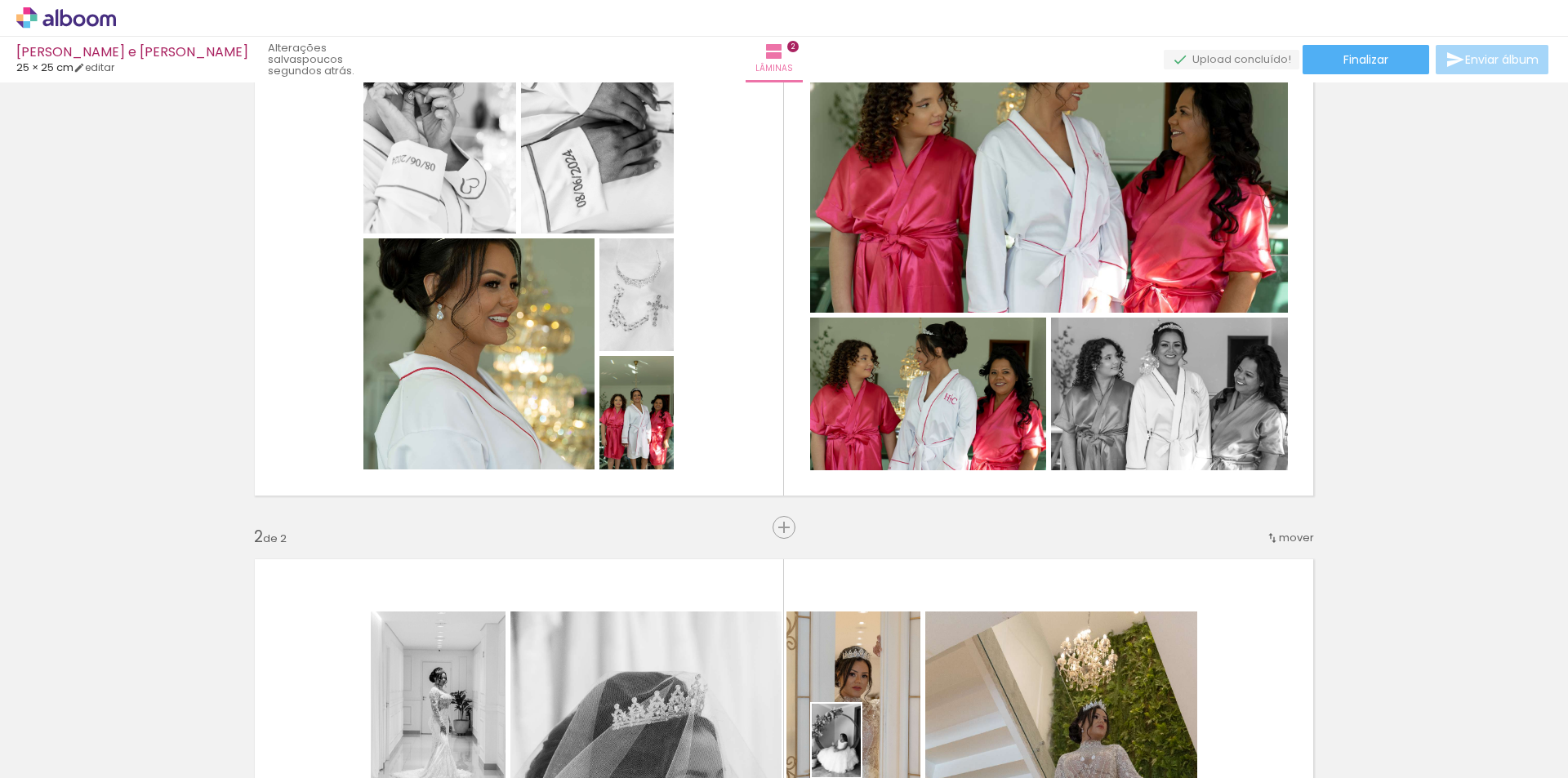
drag, startPoint x: 845, startPoint y: 745, endPoint x: 861, endPoint y: 753, distance: 17.9
click at [861, 753] on div at bounding box center [839, 722] width 54 height 80
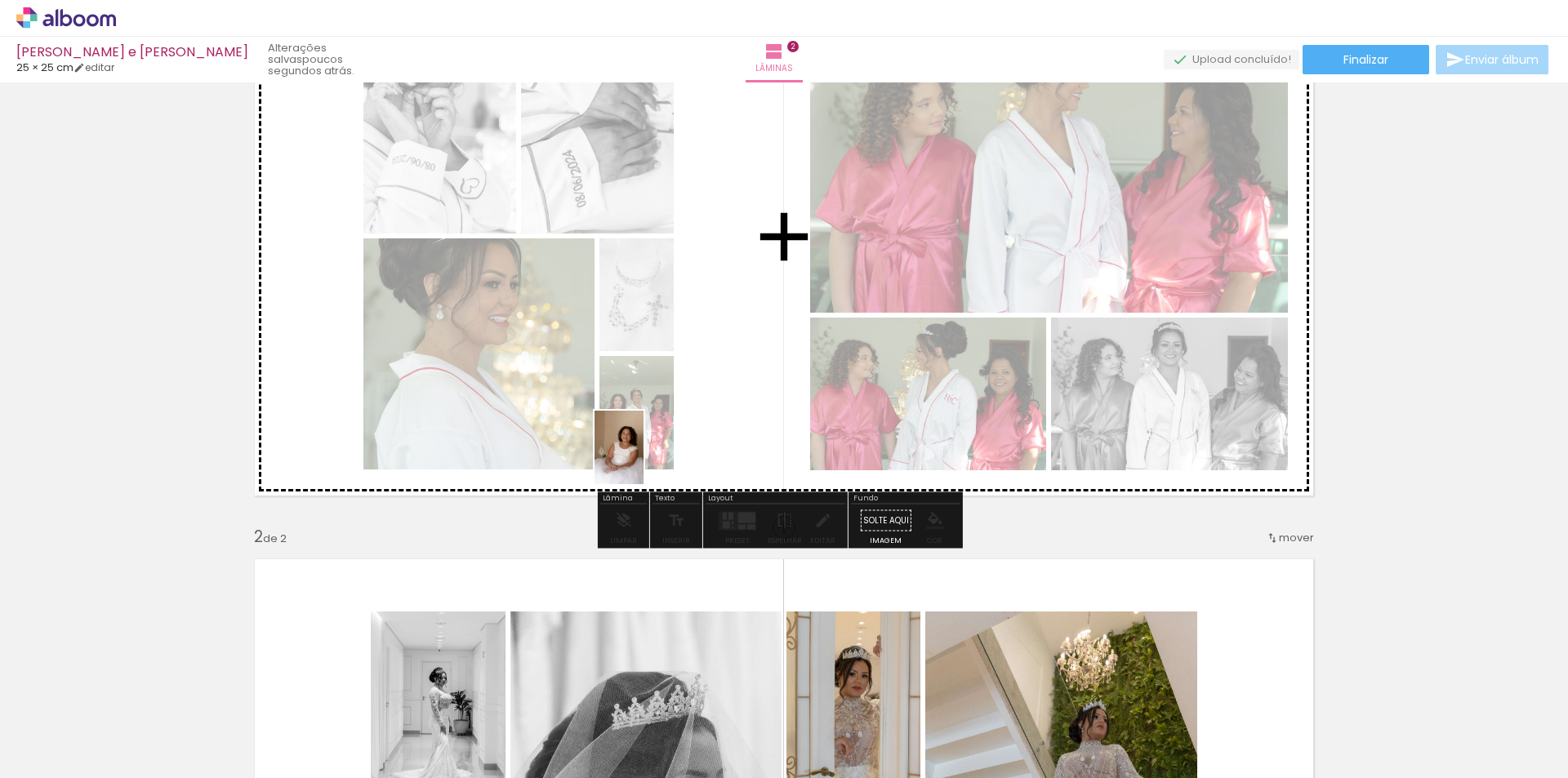
drag, startPoint x: 931, startPoint y: 737, endPoint x: 644, endPoint y: 460, distance: 398.9
click at [644, 460] on quentale-workspace at bounding box center [784, 389] width 1568 height 778
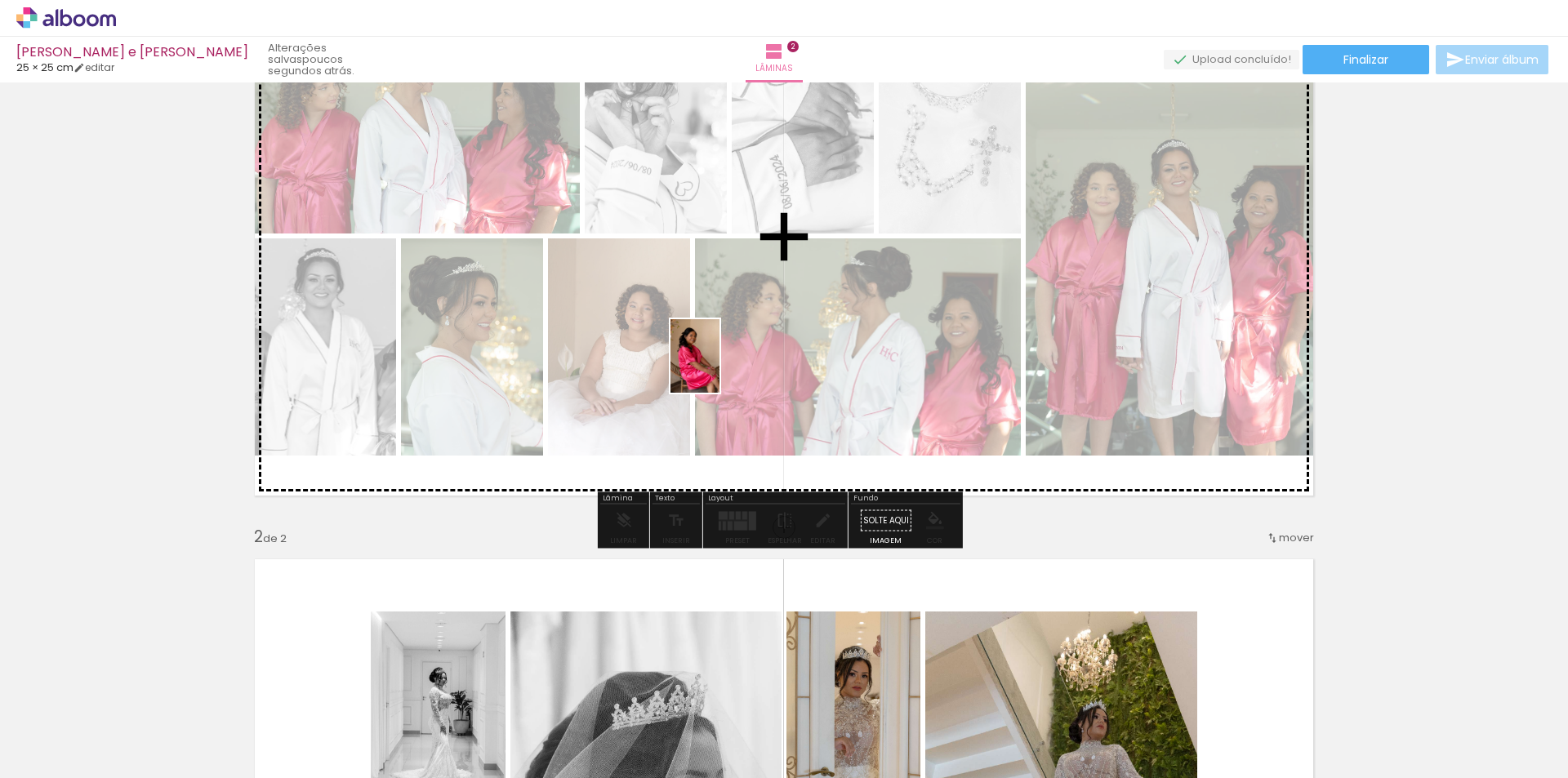
drag, startPoint x: 1015, startPoint y: 750, endPoint x: 715, endPoint y: 373, distance: 481.8
click at [712, 362] on quentale-workspace at bounding box center [784, 389] width 1568 height 778
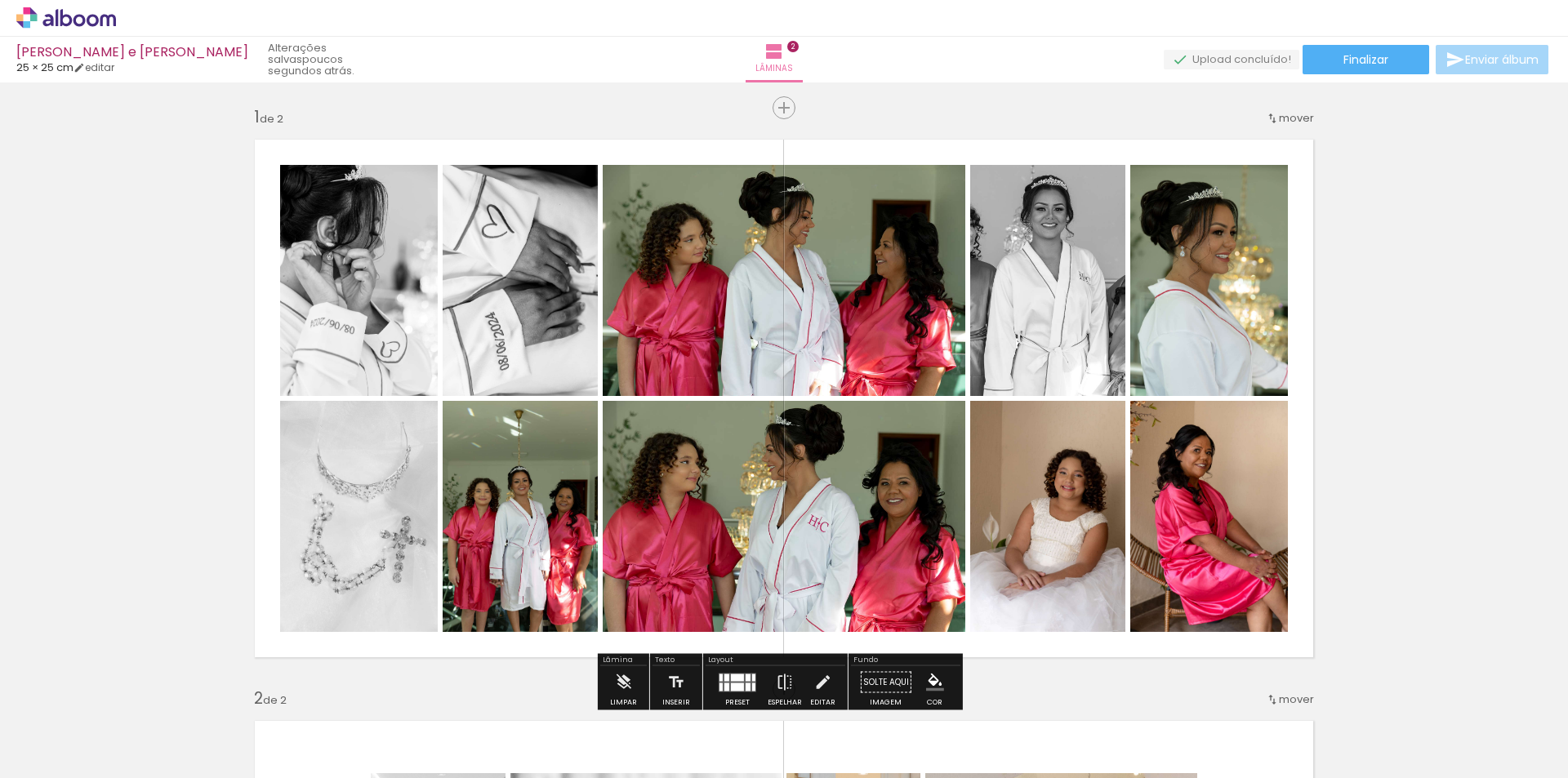
scroll to position [0, 0]
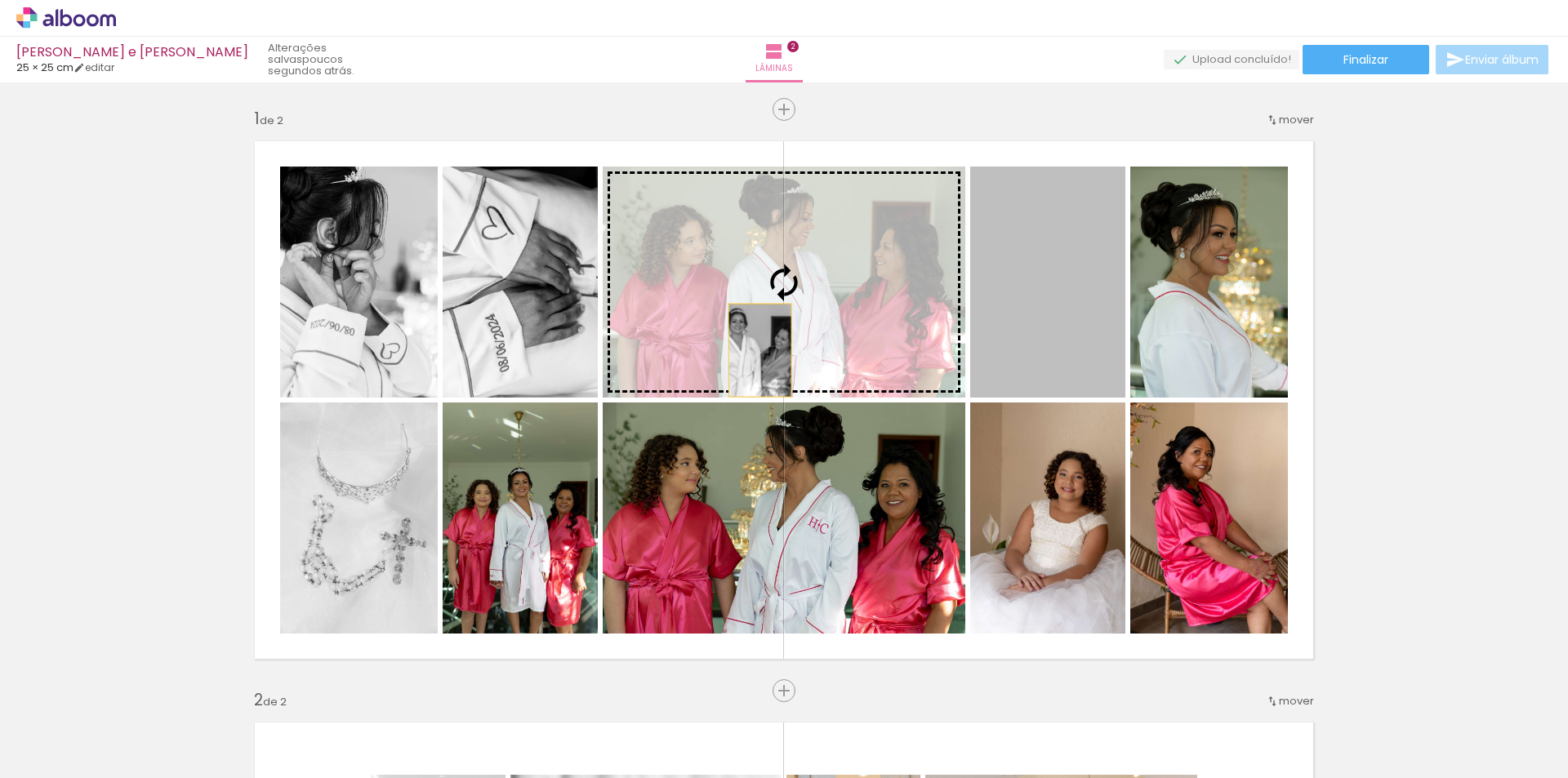
drag, startPoint x: 1033, startPoint y: 333, endPoint x: 743, endPoint y: 351, distance: 290.6
click at [0, 0] on slot at bounding box center [0, 0] width 0 height 0
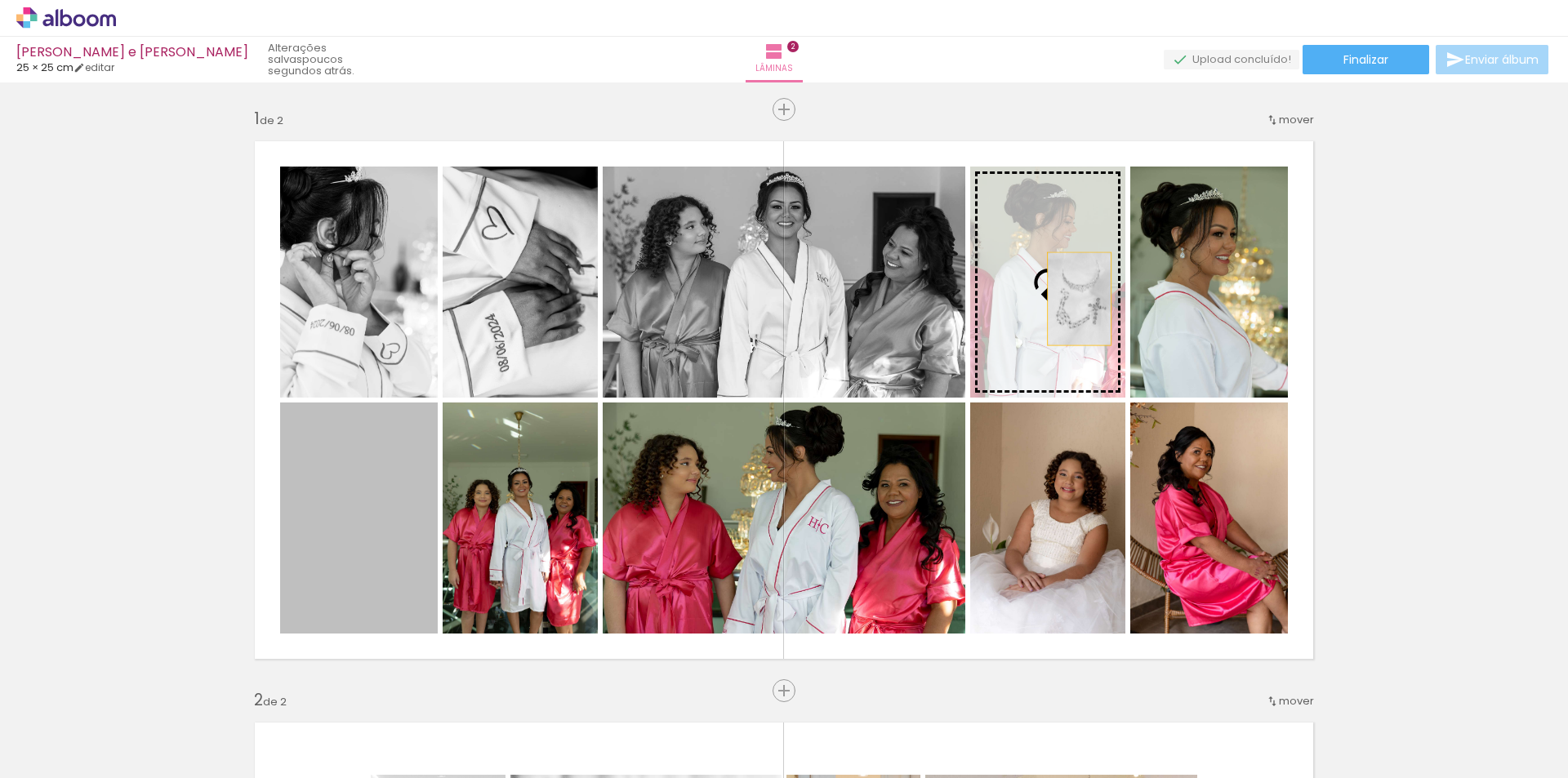
drag, startPoint x: 324, startPoint y: 566, endPoint x: 1098, endPoint y: 281, distance: 824.8
click at [0, 0] on slot at bounding box center [0, 0] width 0 height 0
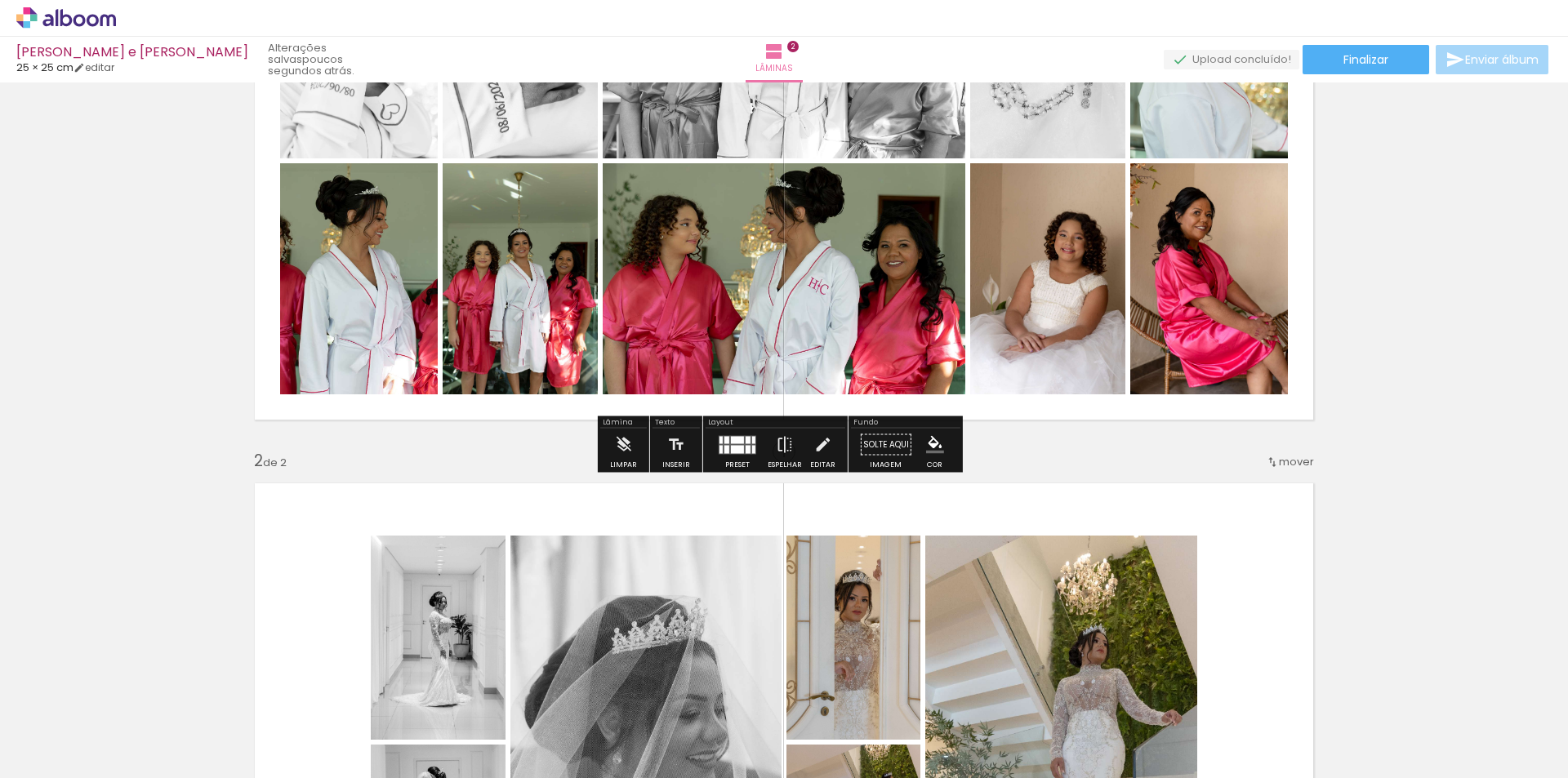
scroll to position [245, 0]
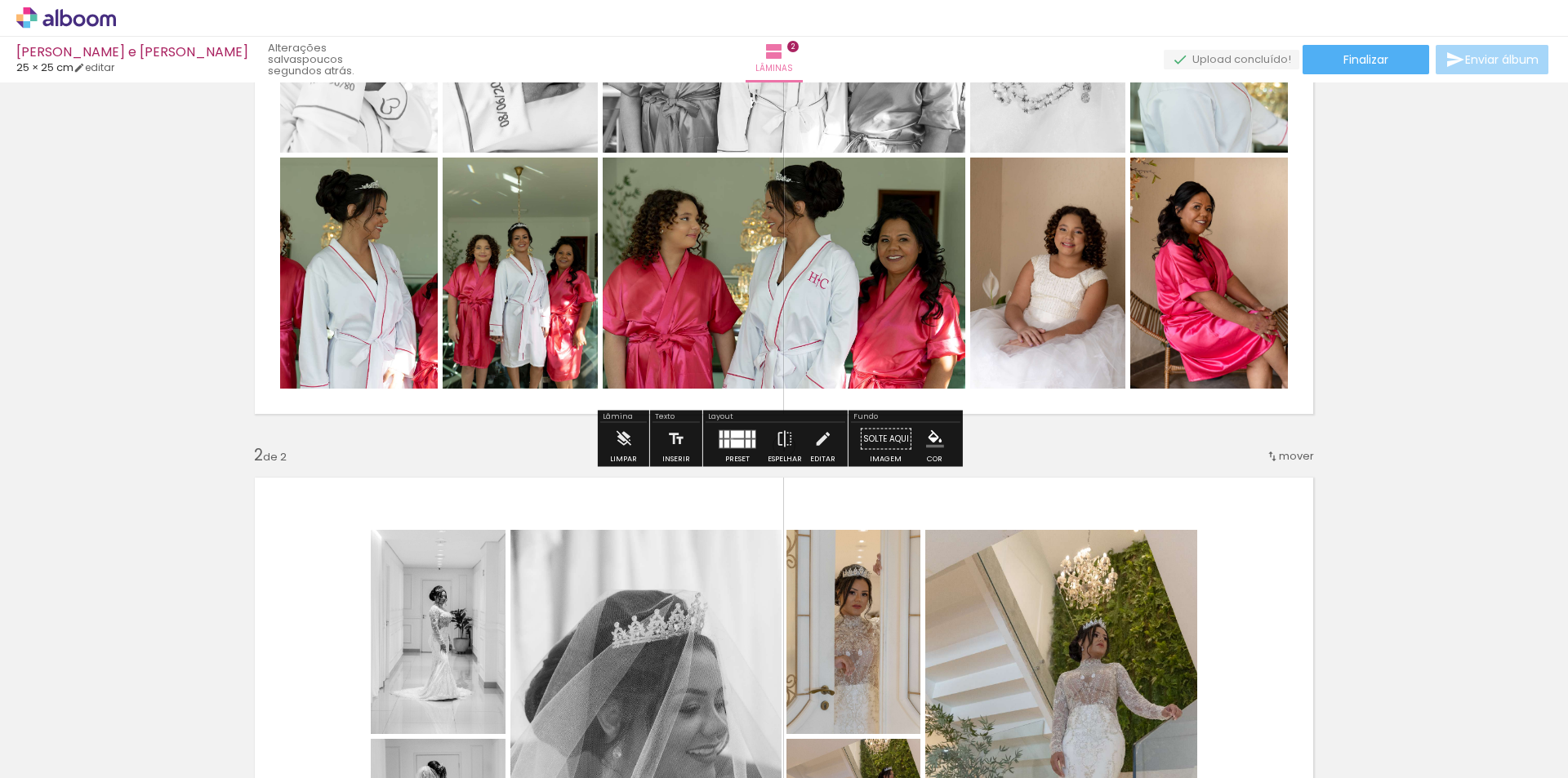
click at [731, 440] on div at bounding box center [738, 444] width 13 height 8
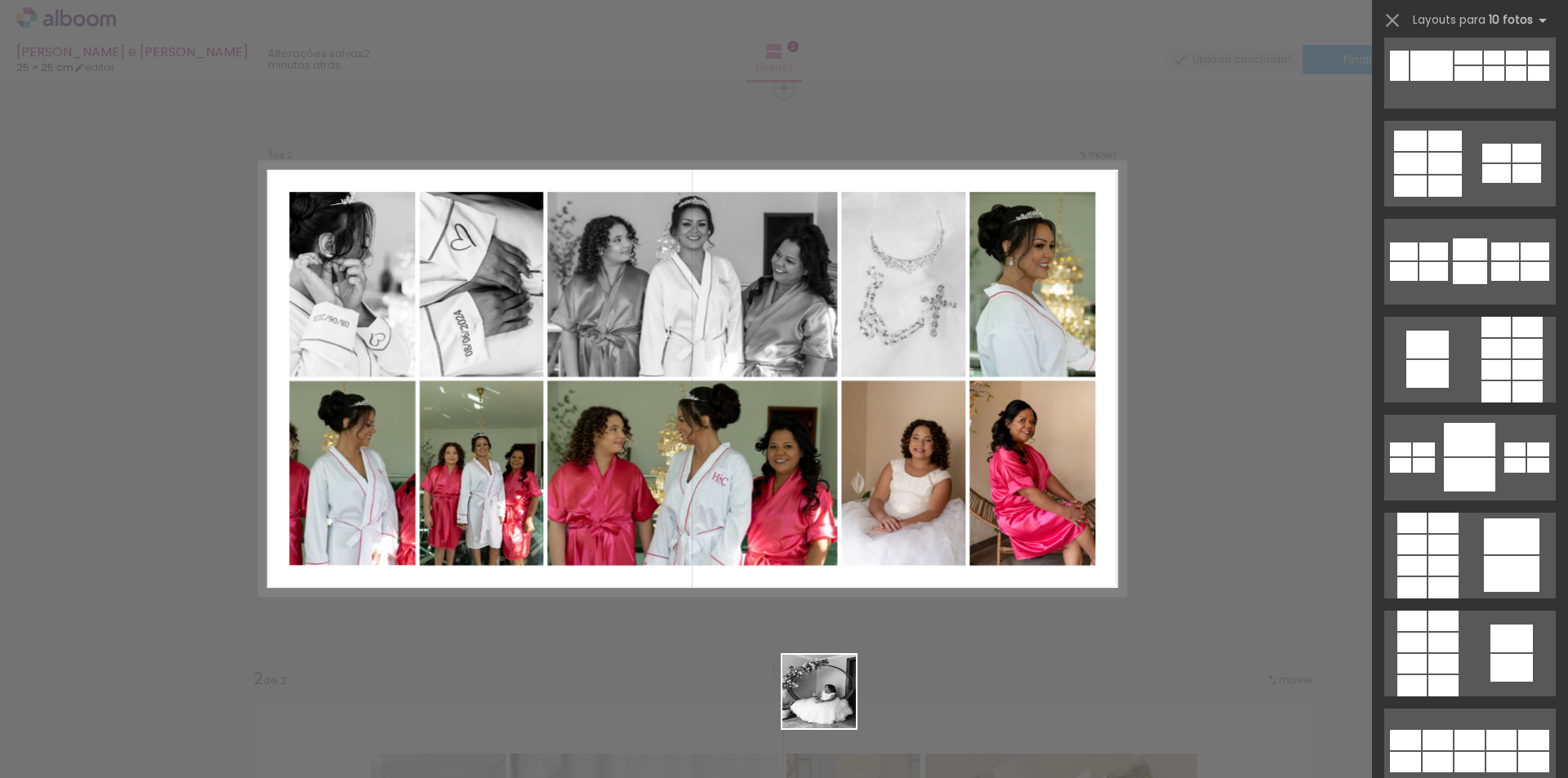
scroll to position [0, 0]
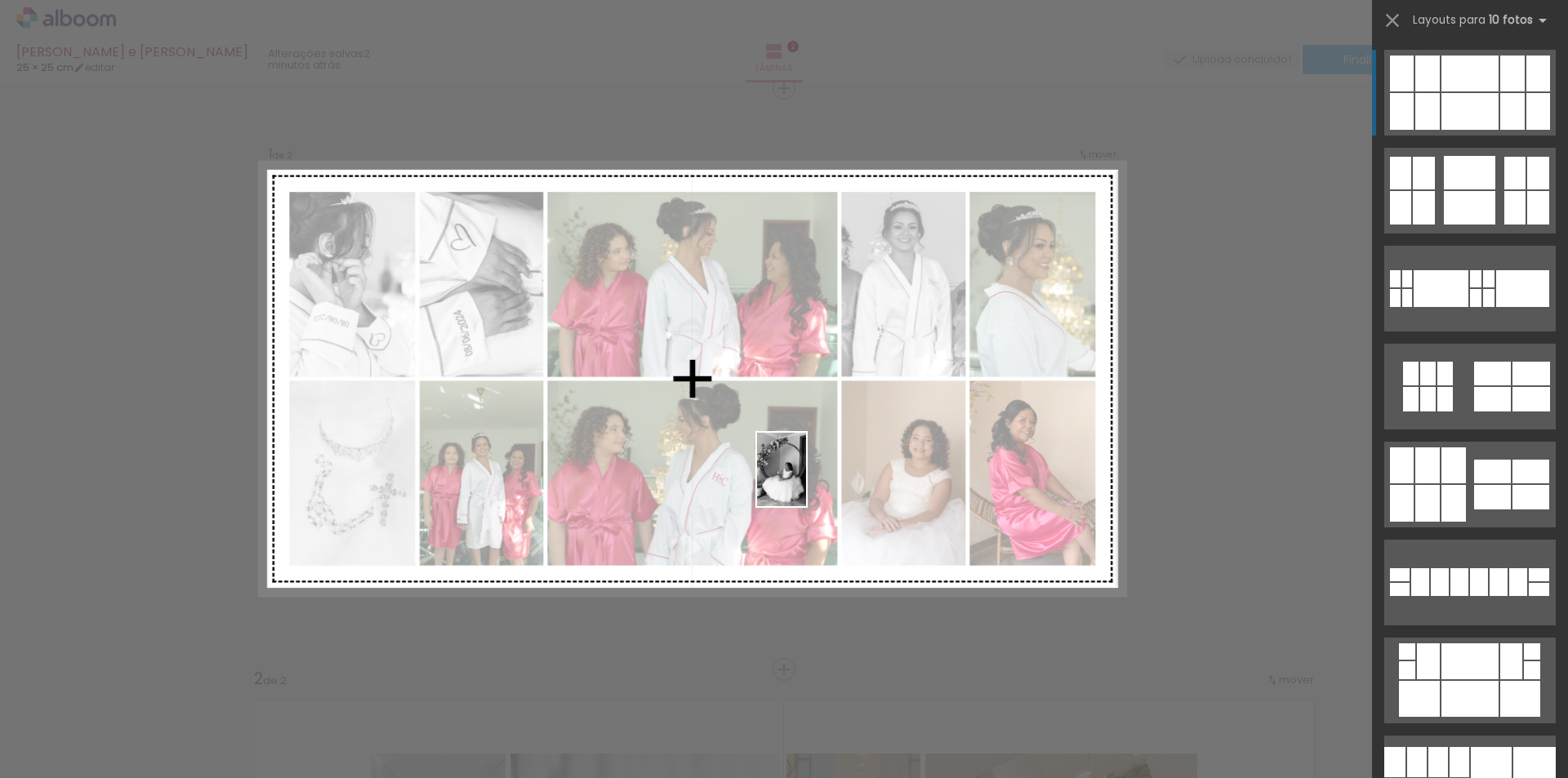
drag, startPoint x: 825, startPoint y: 744, endPoint x: 805, endPoint y: 476, distance: 268.7
click at [805, 476] on quentale-workspace at bounding box center [784, 389] width 1568 height 778
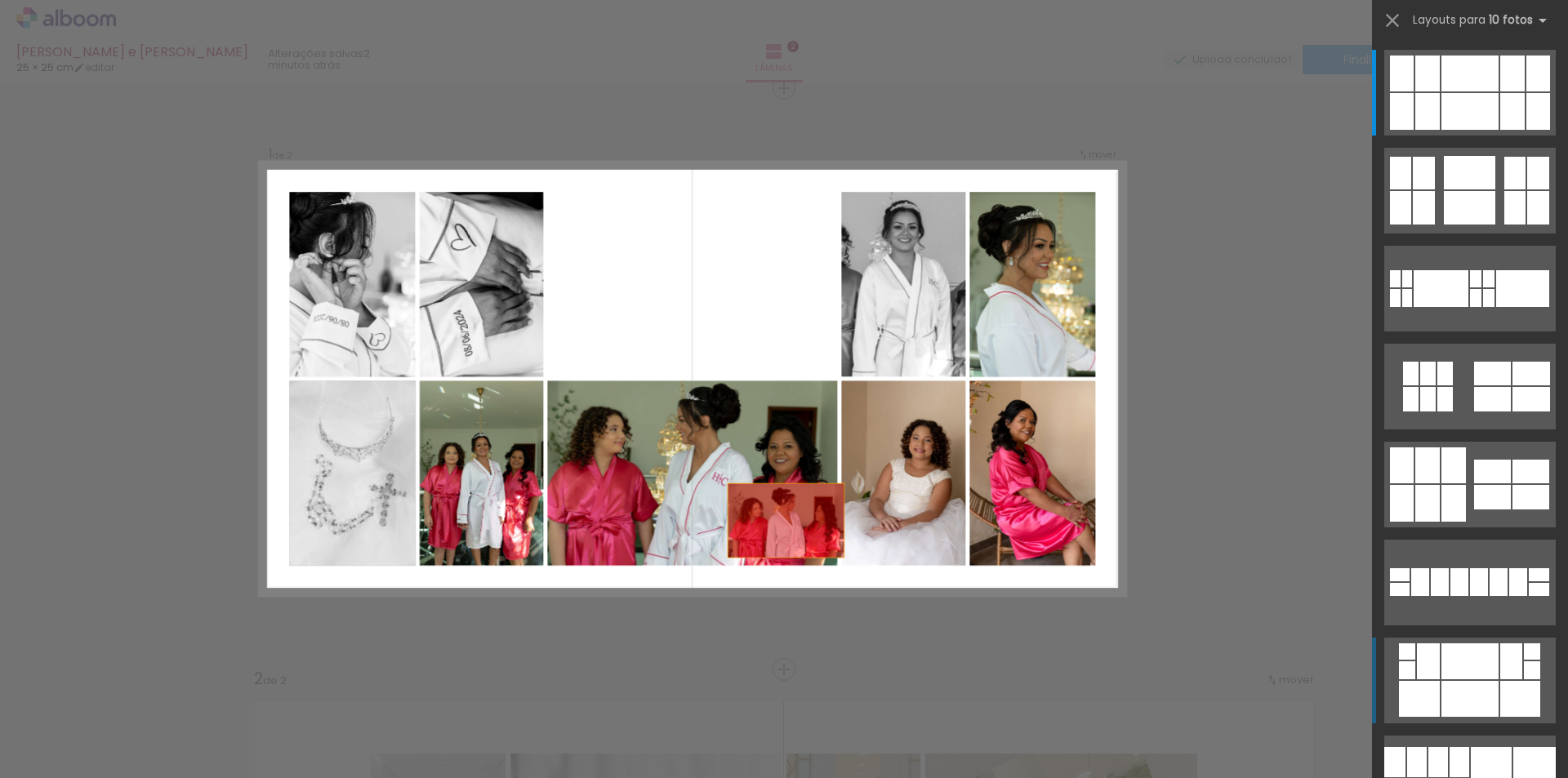
drag, startPoint x: 302, startPoint y: 489, endPoint x: 463, endPoint y: 768, distance: 322.1
click at [463, 768] on quentale-workspace at bounding box center [784, 389] width 1568 height 778
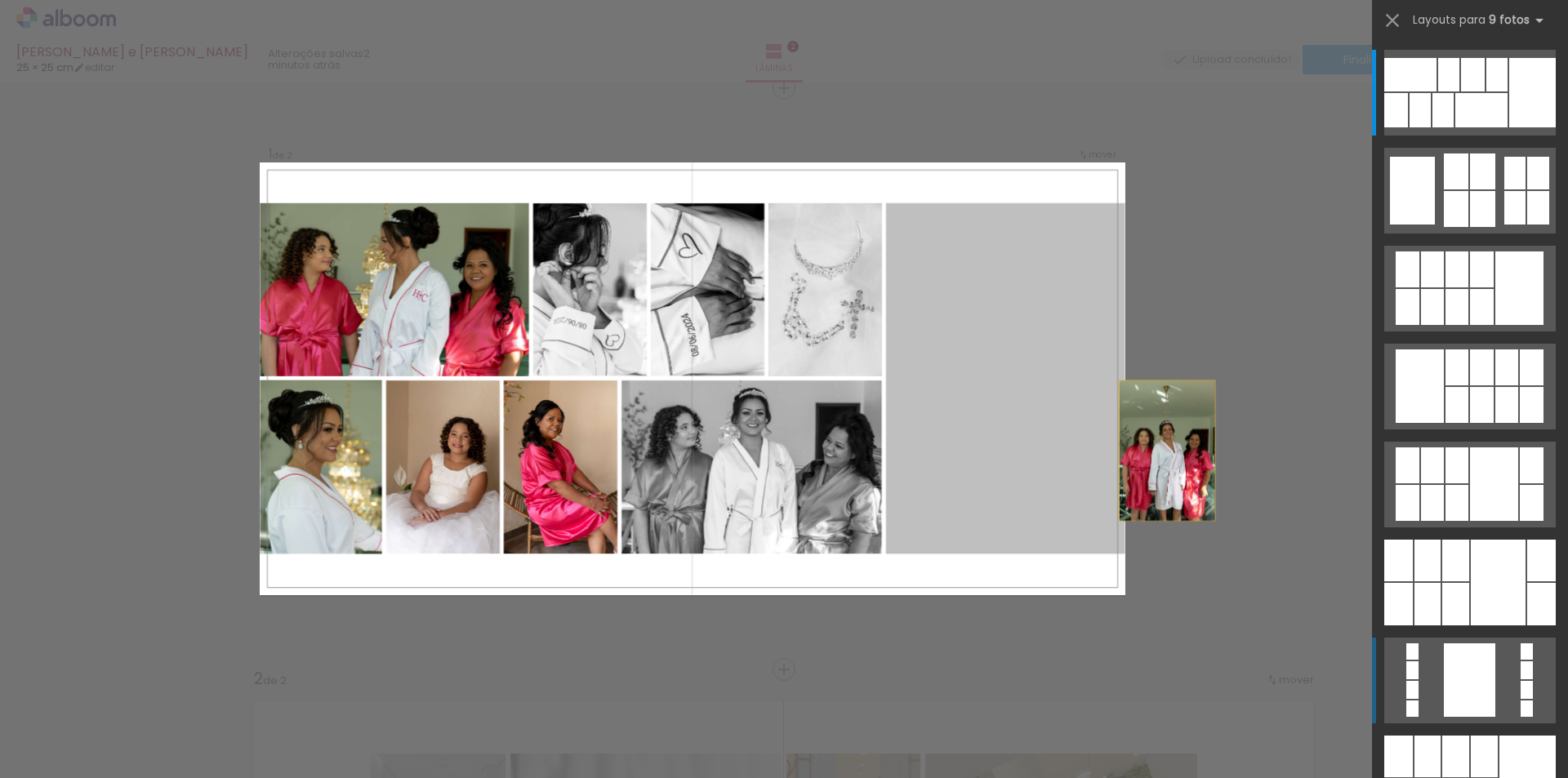
drag, startPoint x: 948, startPoint y: 437, endPoint x: 1206, endPoint y: 468, distance: 259.9
drag, startPoint x: 968, startPoint y: 458, endPoint x: 1236, endPoint y: 457, distance: 268.0
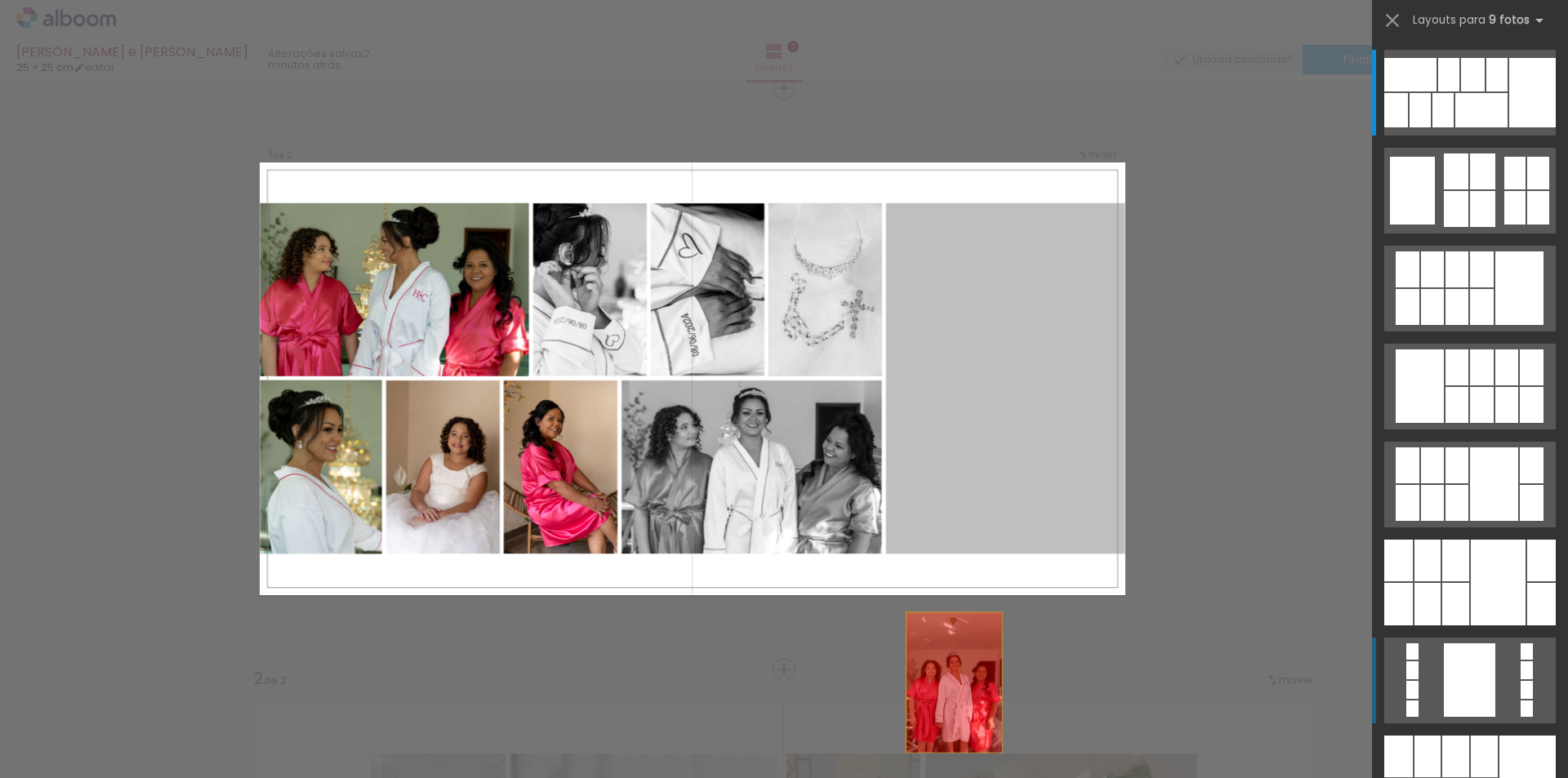
drag, startPoint x: 1015, startPoint y: 393, endPoint x: 933, endPoint y: 774, distance: 389.7
click at [933, 774] on quentale-workspace at bounding box center [784, 389] width 1568 height 778
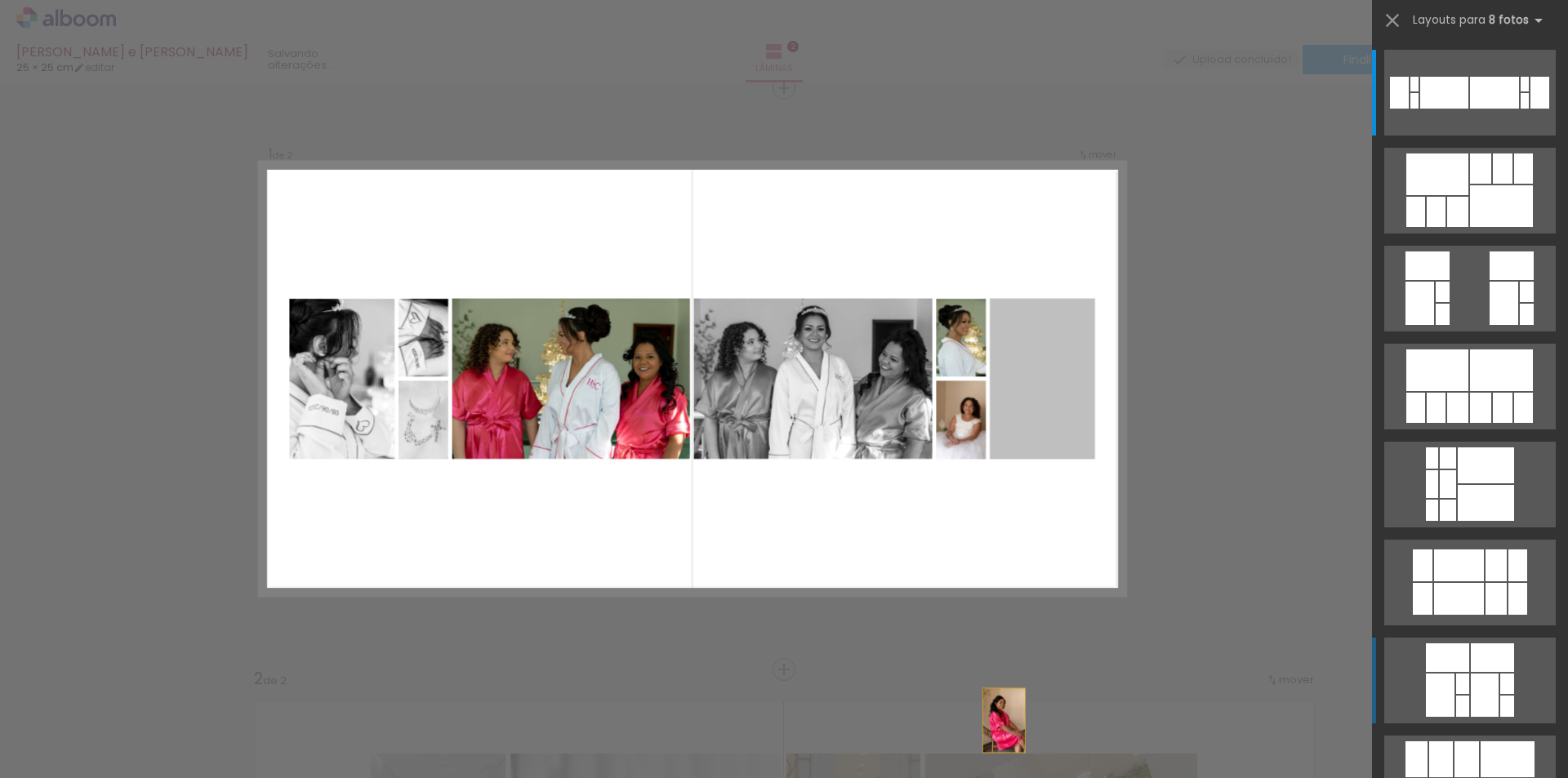
drag, startPoint x: 1044, startPoint y: 381, endPoint x: 987, endPoint y: 806, distance: 428.8
click at [987, 777] on html "link( href="../../bower_components/polymer/polymer.html" rel="import" ) picture…" at bounding box center [784, 389] width 1568 height 778
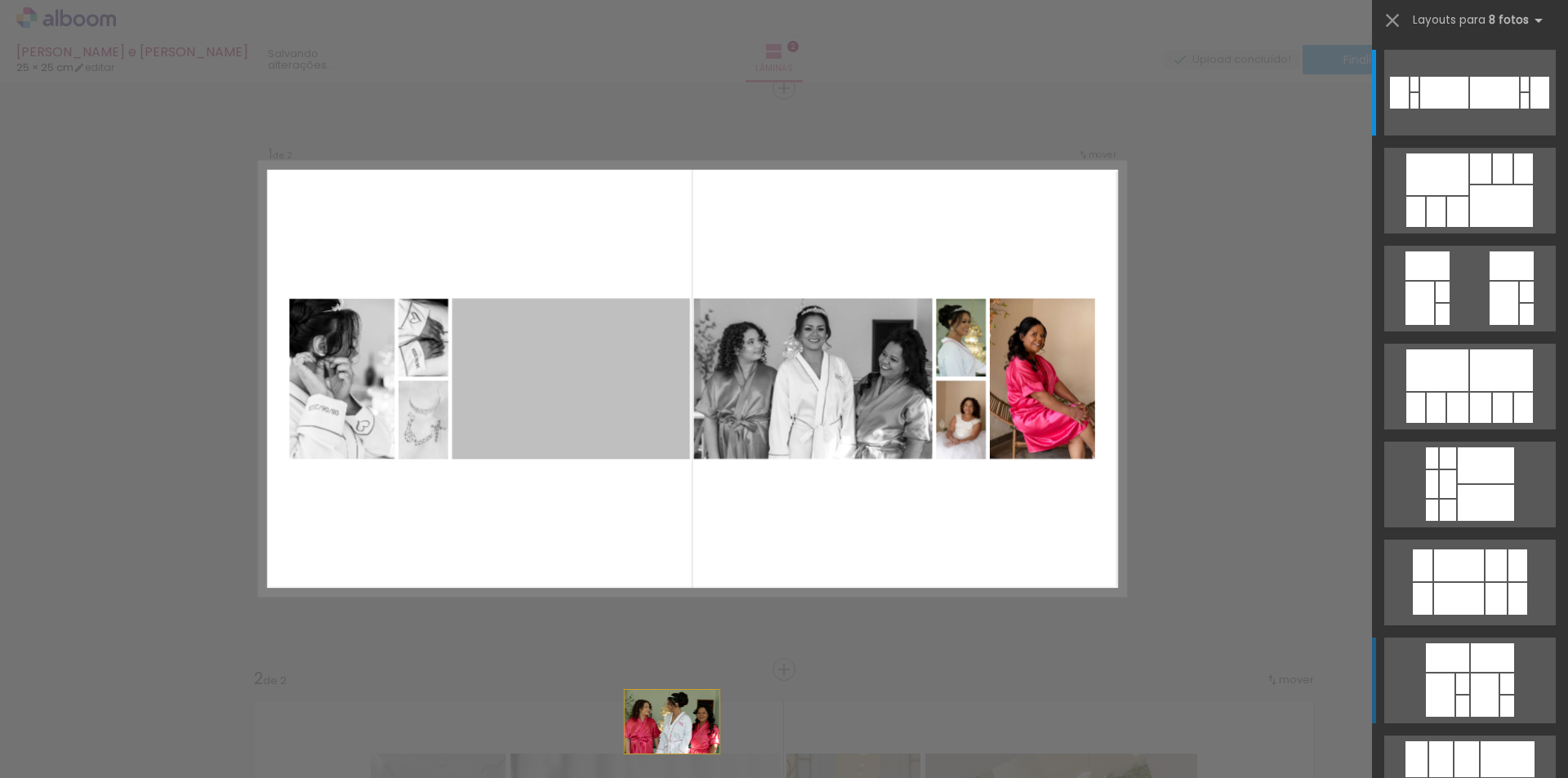
drag, startPoint x: 573, startPoint y: 376, endPoint x: 691, endPoint y: 808, distance: 447.8
click at [691, 777] on html "link( href="../../bower_components/polymer/polymer.html" rel="import" ) picture…" at bounding box center [784, 389] width 1568 height 778
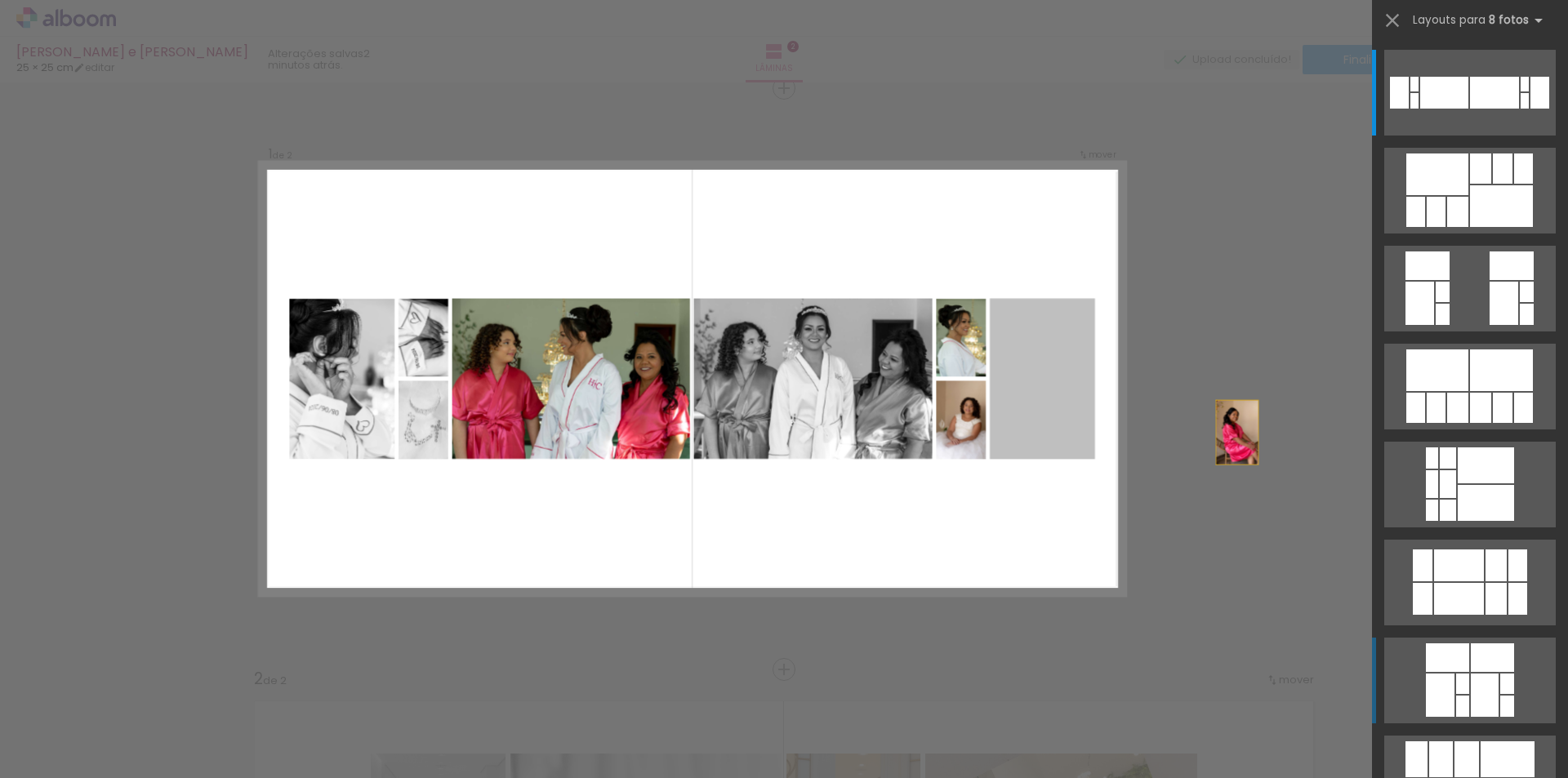
drag, startPoint x: 1093, startPoint y: 400, endPoint x: 1301, endPoint y: 453, distance: 214.6
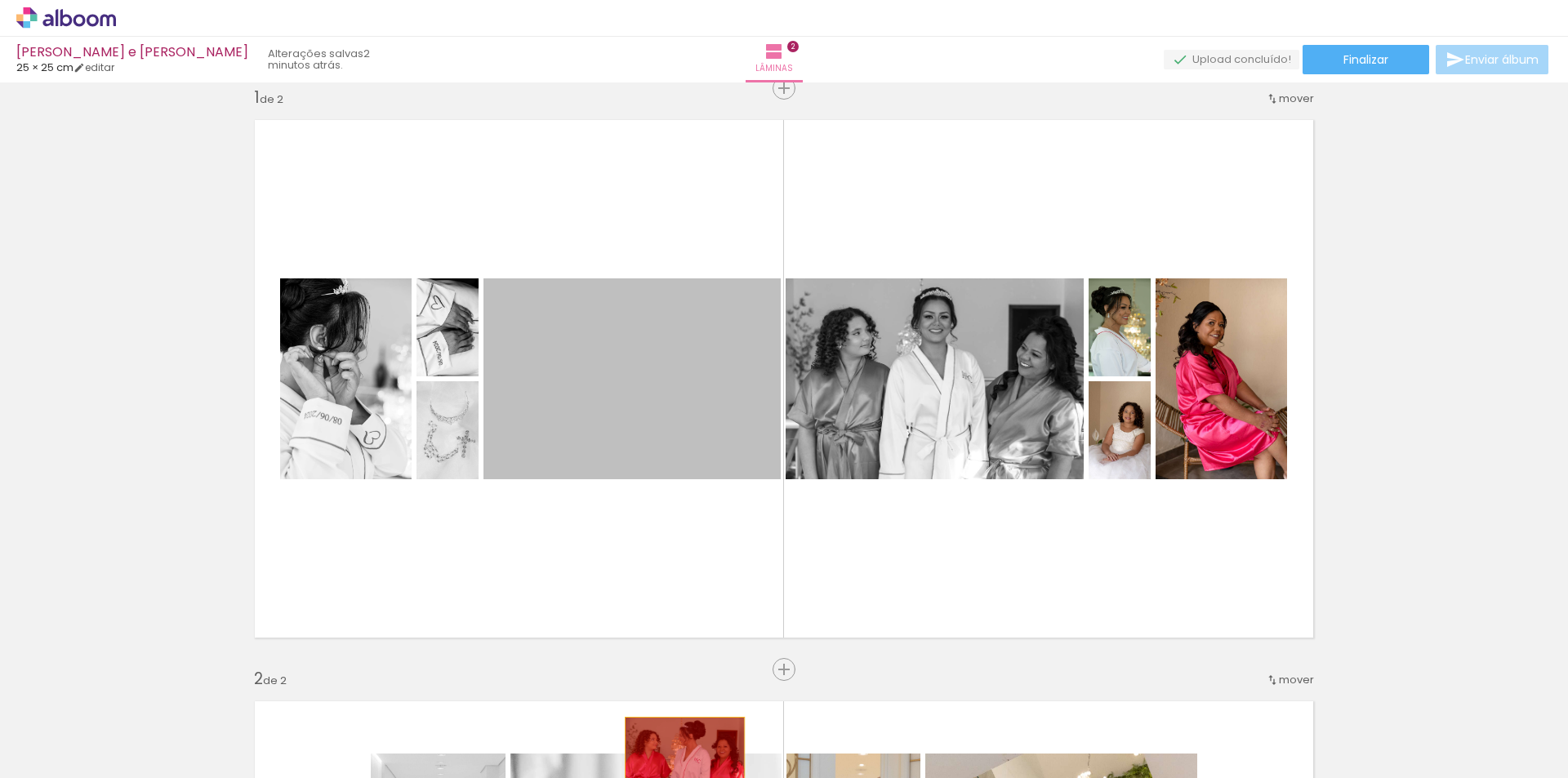
drag, startPoint x: 629, startPoint y: 411, endPoint x: 670, endPoint y: 795, distance: 386.2
click at [670, 777] on html "link( href="../../bower_components/polymer/polymer.html" rel="import" ) picture…" at bounding box center [784, 389] width 1568 height 778
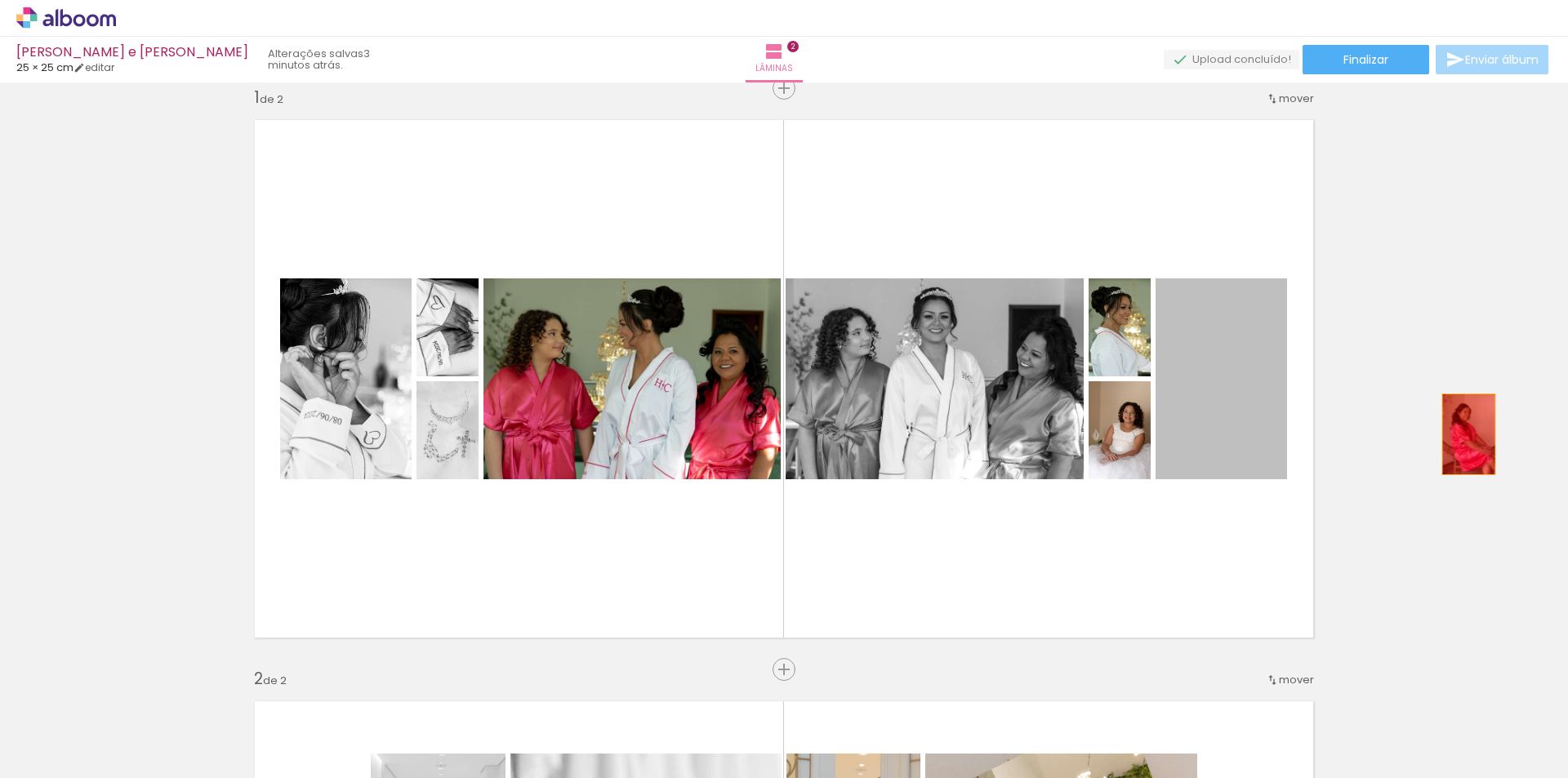
drag, startPoint x: 1224, startPoint y: 425, endPoint x: 1463, endPoint y: 435, distance: 239.2
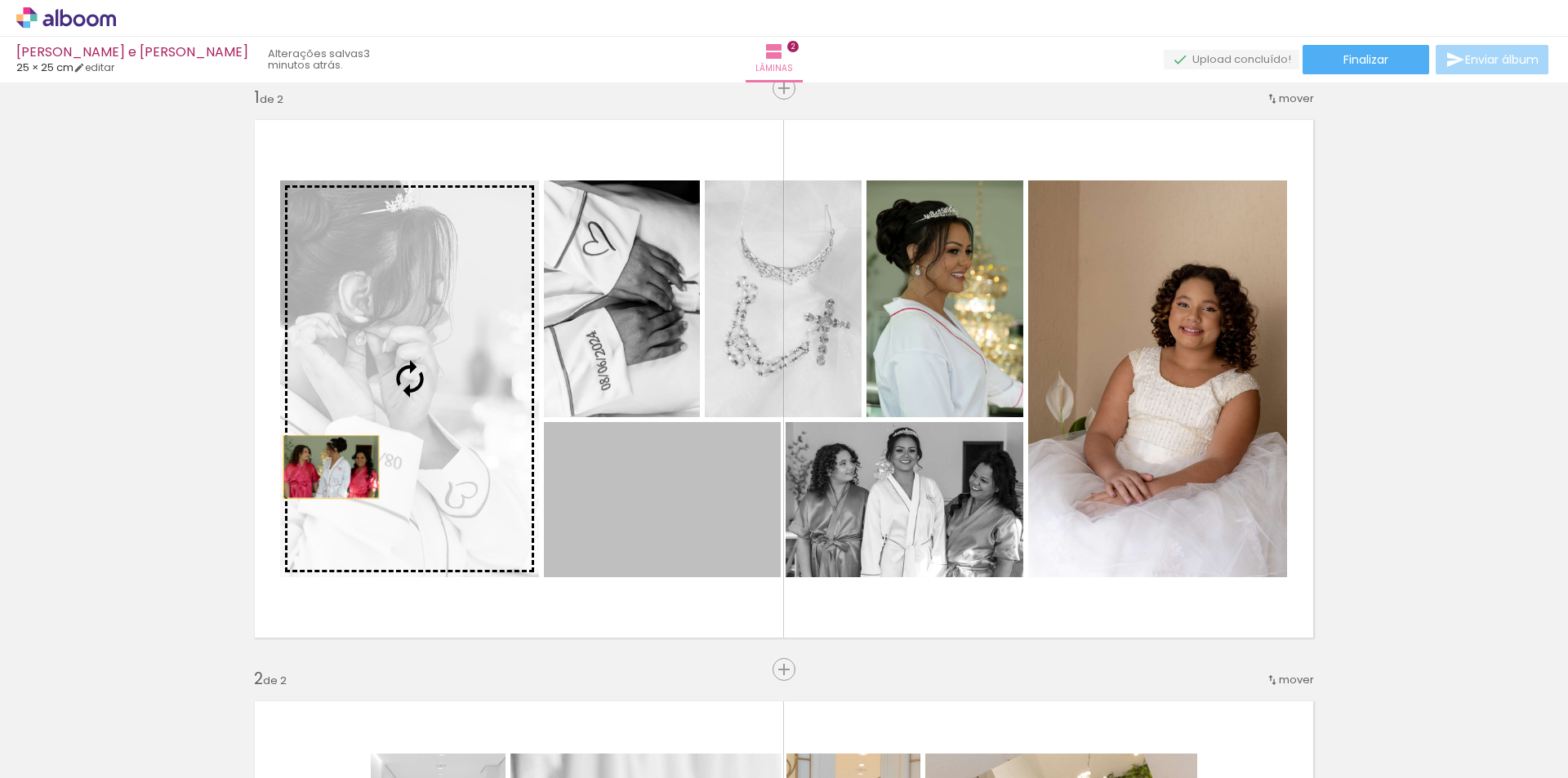
drag, startPoint x: 683, startPoint y: 502, endPoint x: 163, endPoint y: 440, distance: 523.7
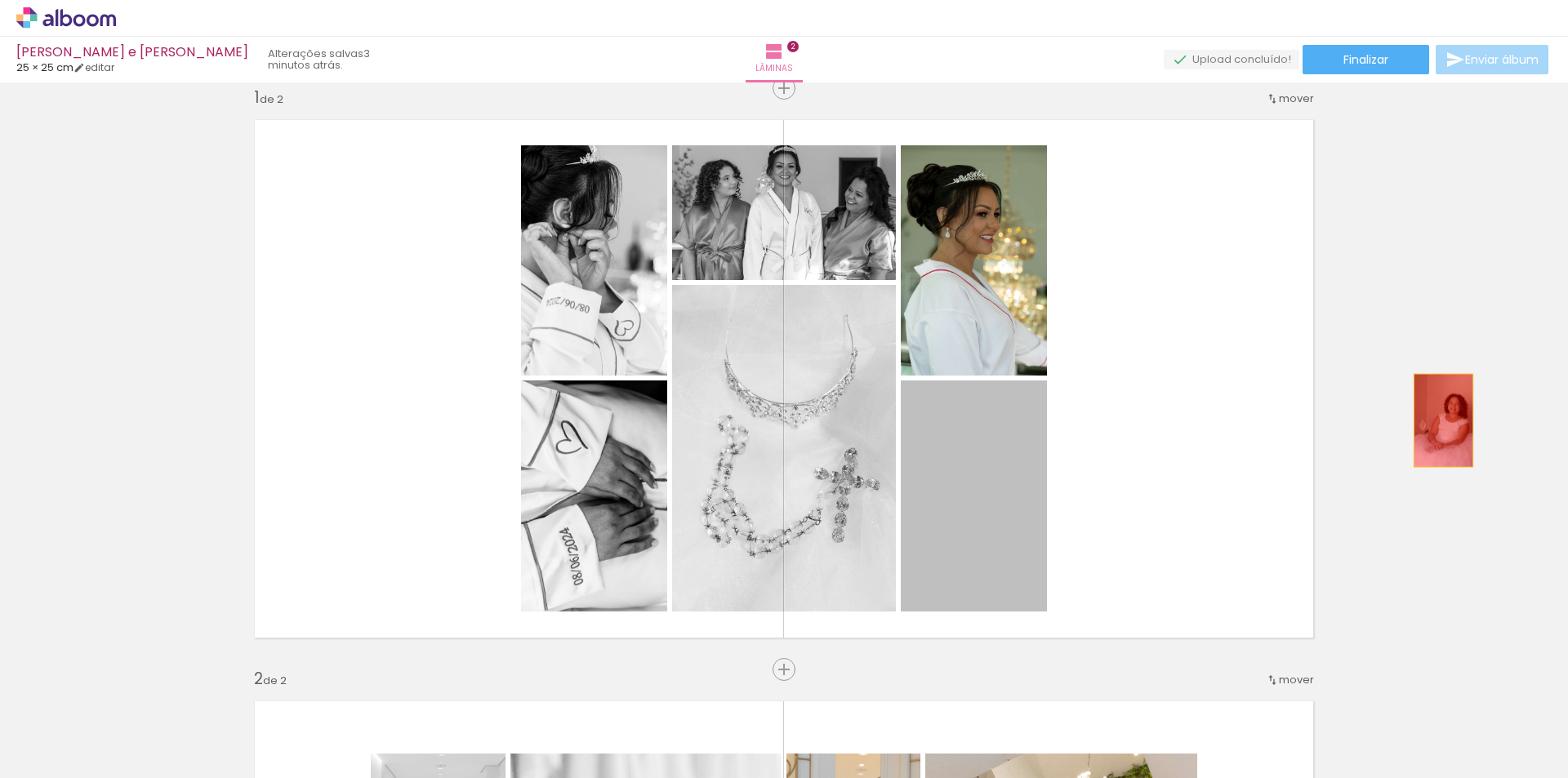
drag, startPoint x: 953, startPoint y: 521, endPoint x: 1502, endPoint y: 404, distance: 561.3
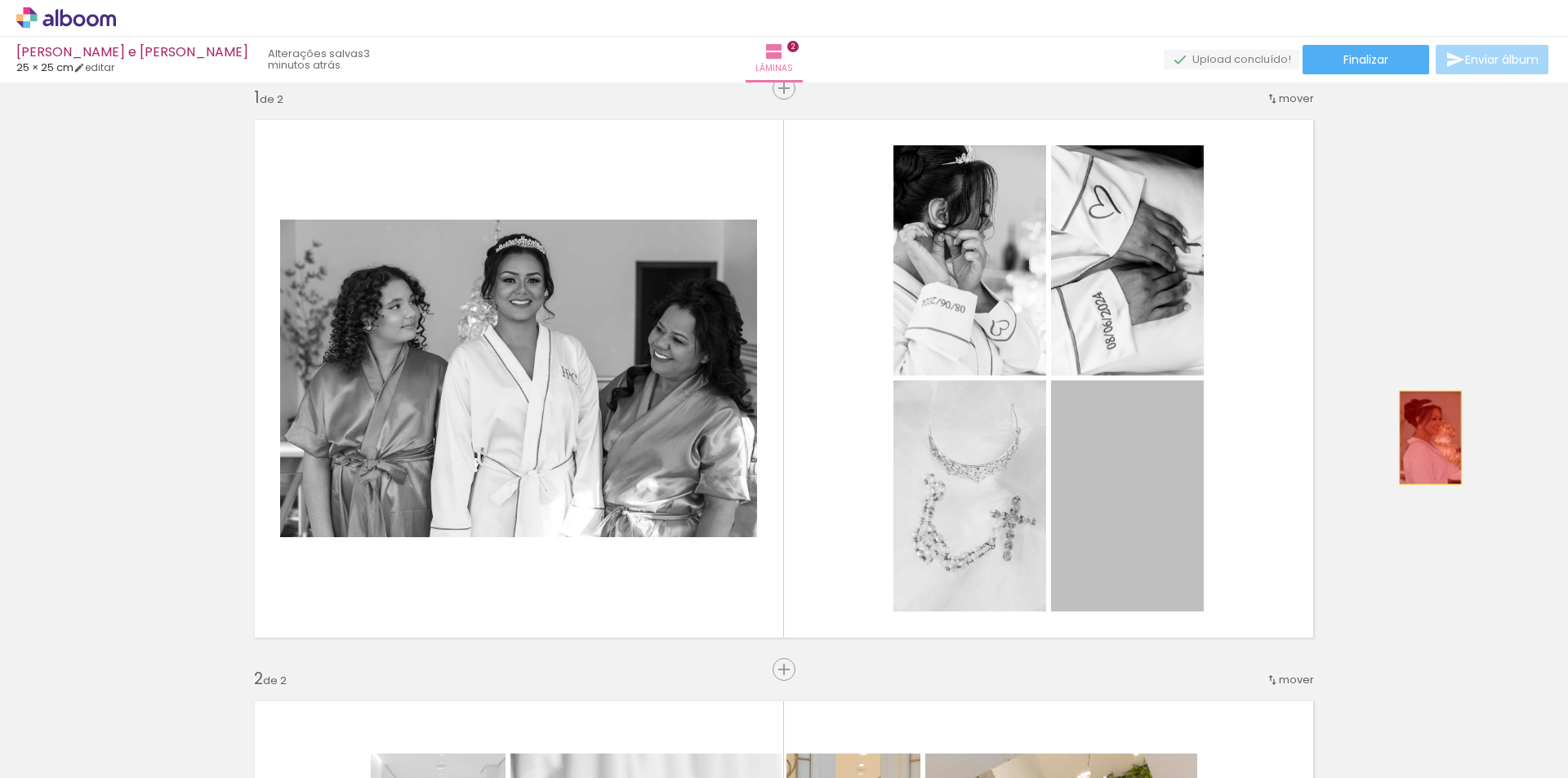
drag, startPoint x: 1133, startPoint y: 503, endPoint x: 1436, endPoint y: 429, distance: 311.9
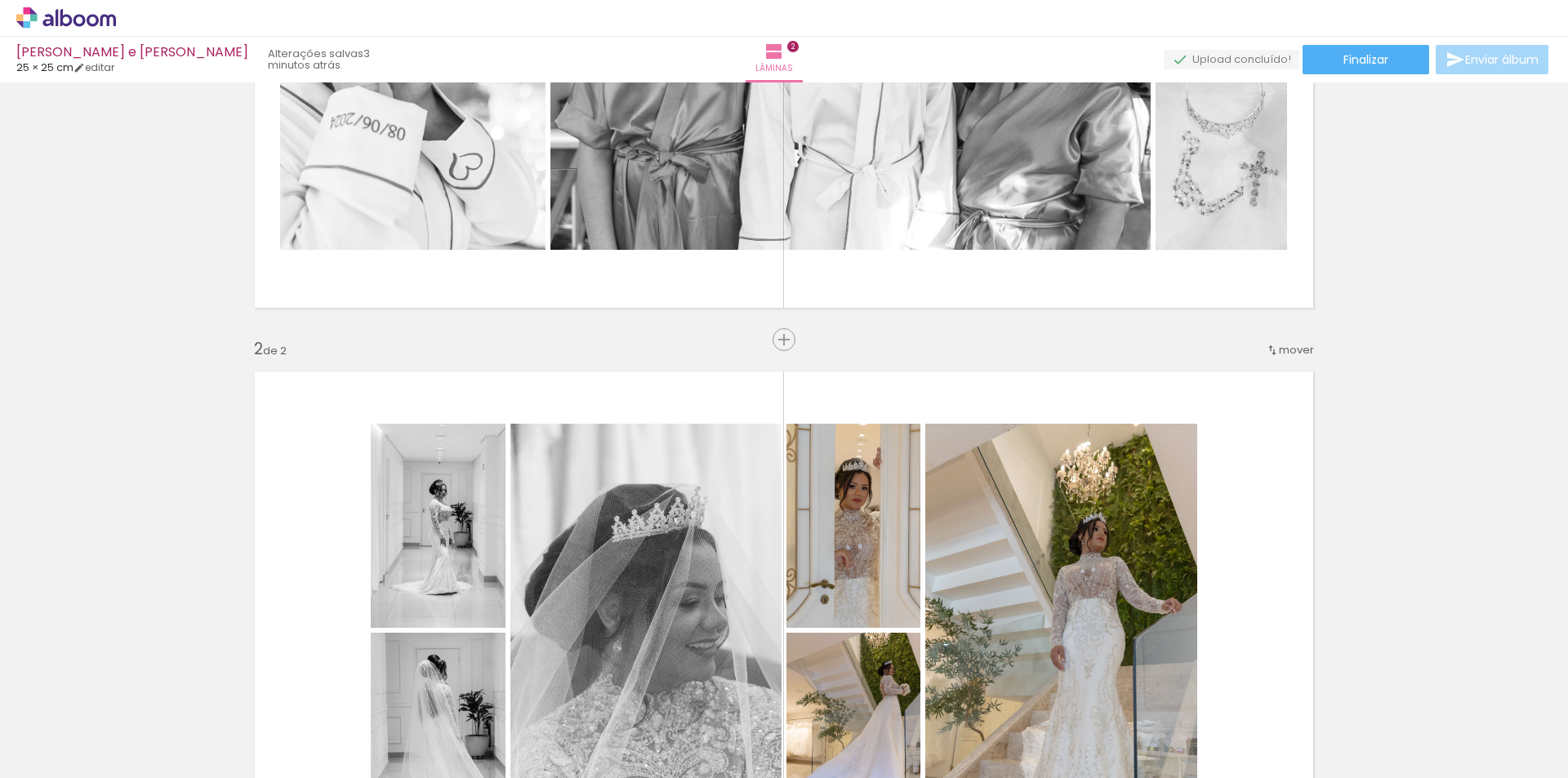
scroll to position [348, 0]
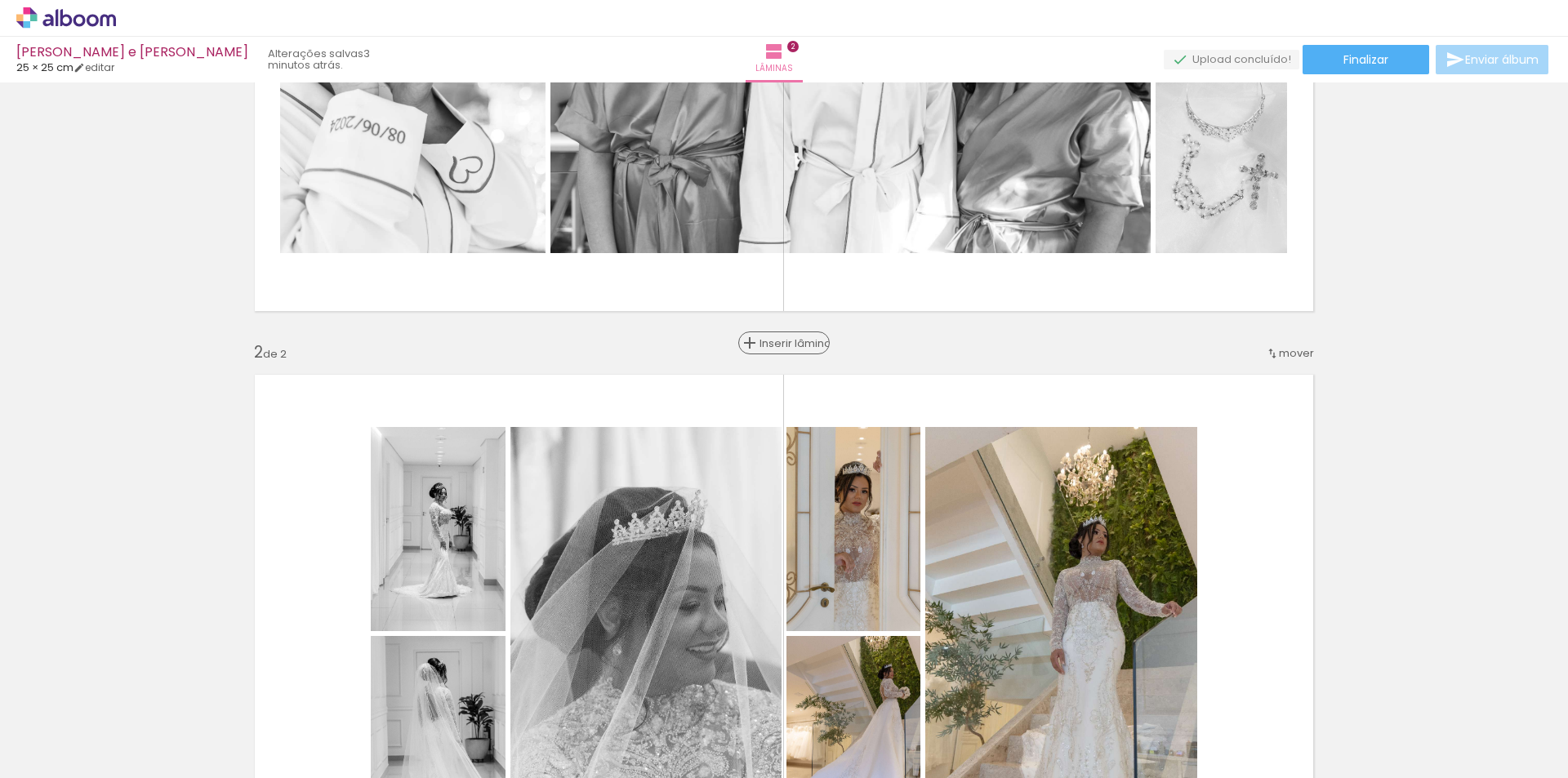
click at [774, 343] on span "Inserir lâmina" at bounding box center [791, 343] width 64 height 11
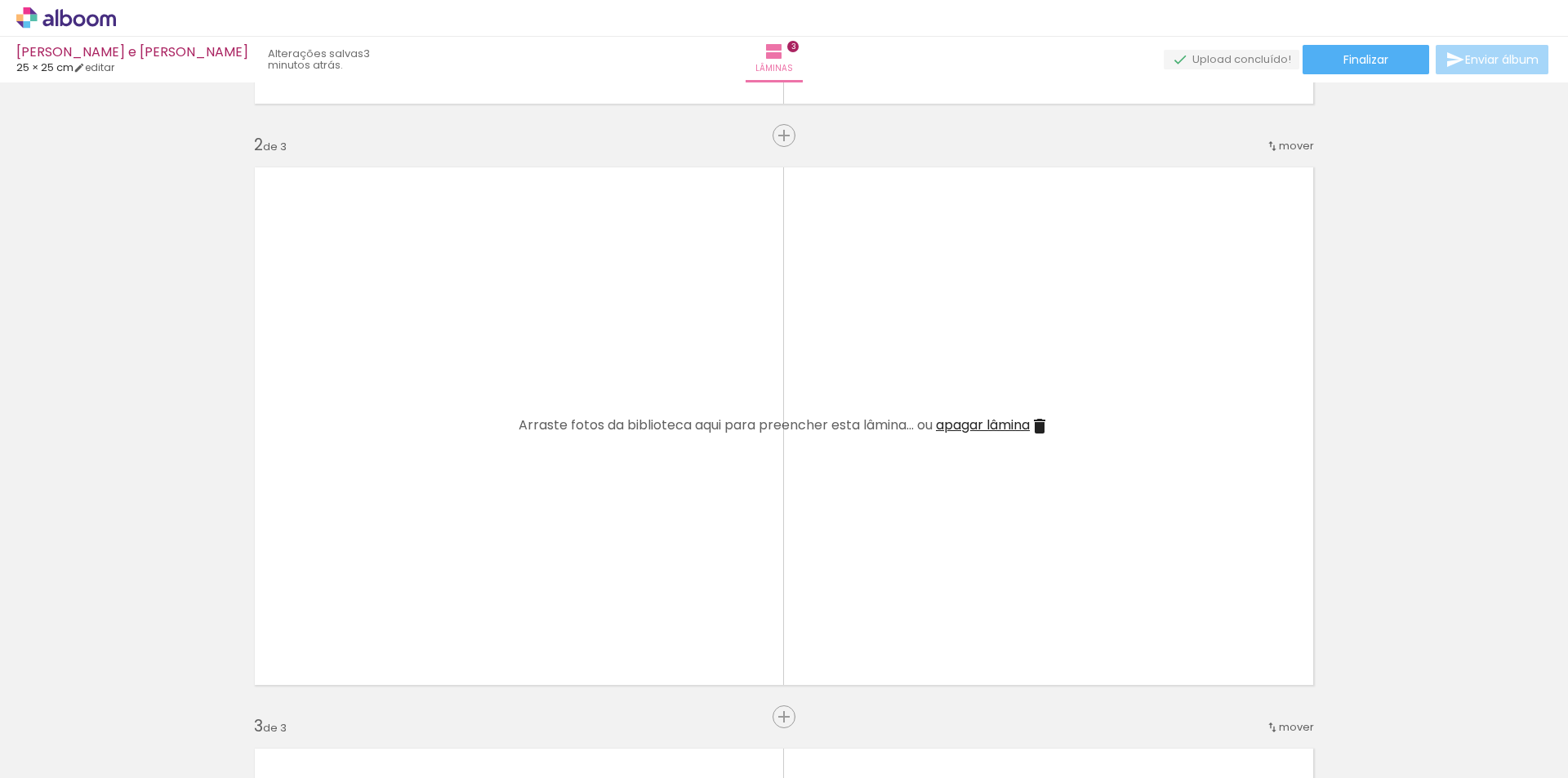
scroll to position [593, 0]
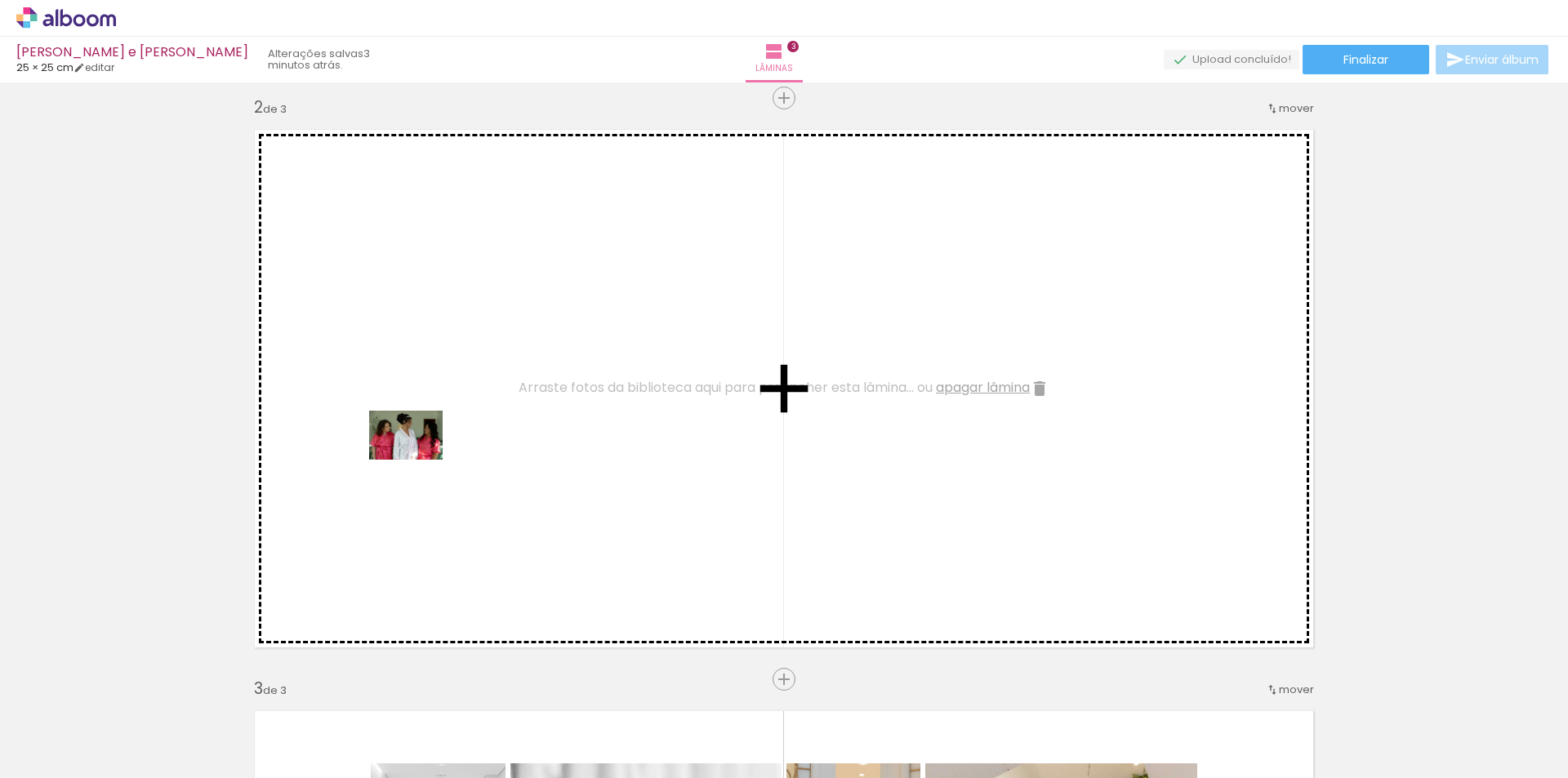
drag, startPoint x: 385, startPoint y: 728, endPoint x: 418, endPoint y: 460, distance: 270.0
click at [418, 460] on quentale-workspace at bounding box center [784, 389] width 1568 height 778
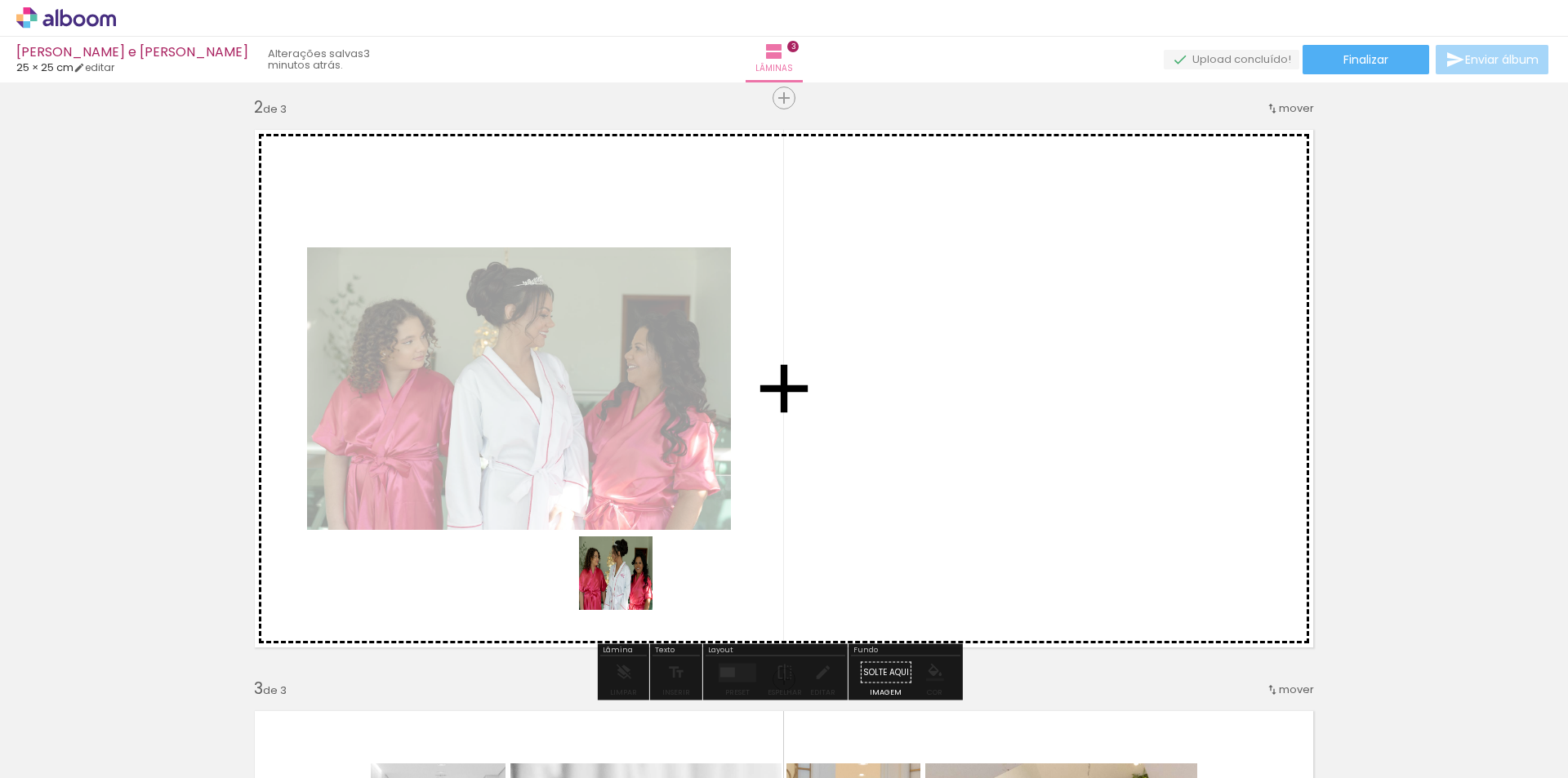
drag, startPoint x: 477, startPoint y: 737, endPoint x: 762, endPoint y: 470, distance: 390.5
click at [762, 470] on quentale-workspace at bounding box center [784, 389] width 1568 height 778
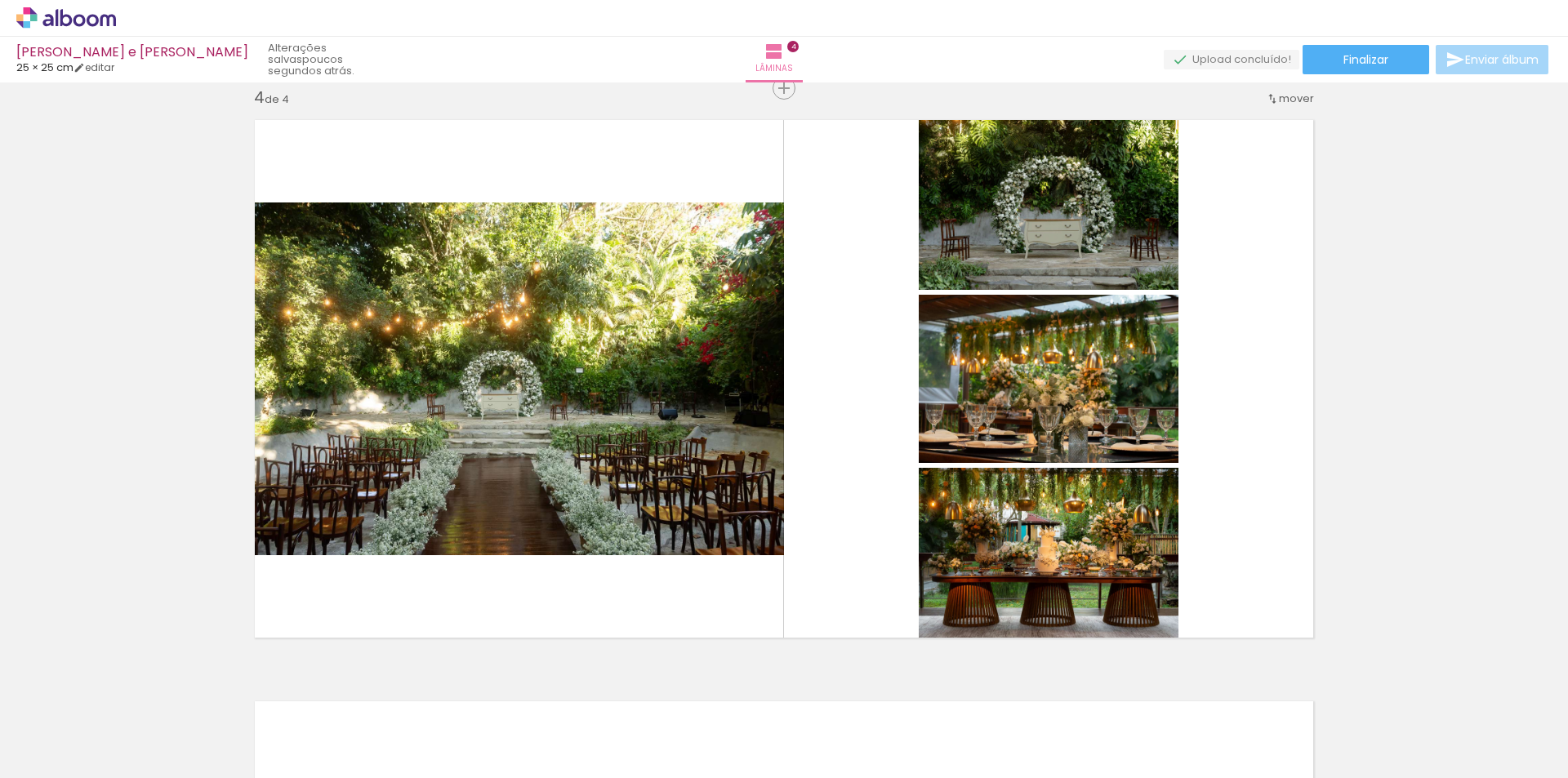
scroll to position [0, 6255]
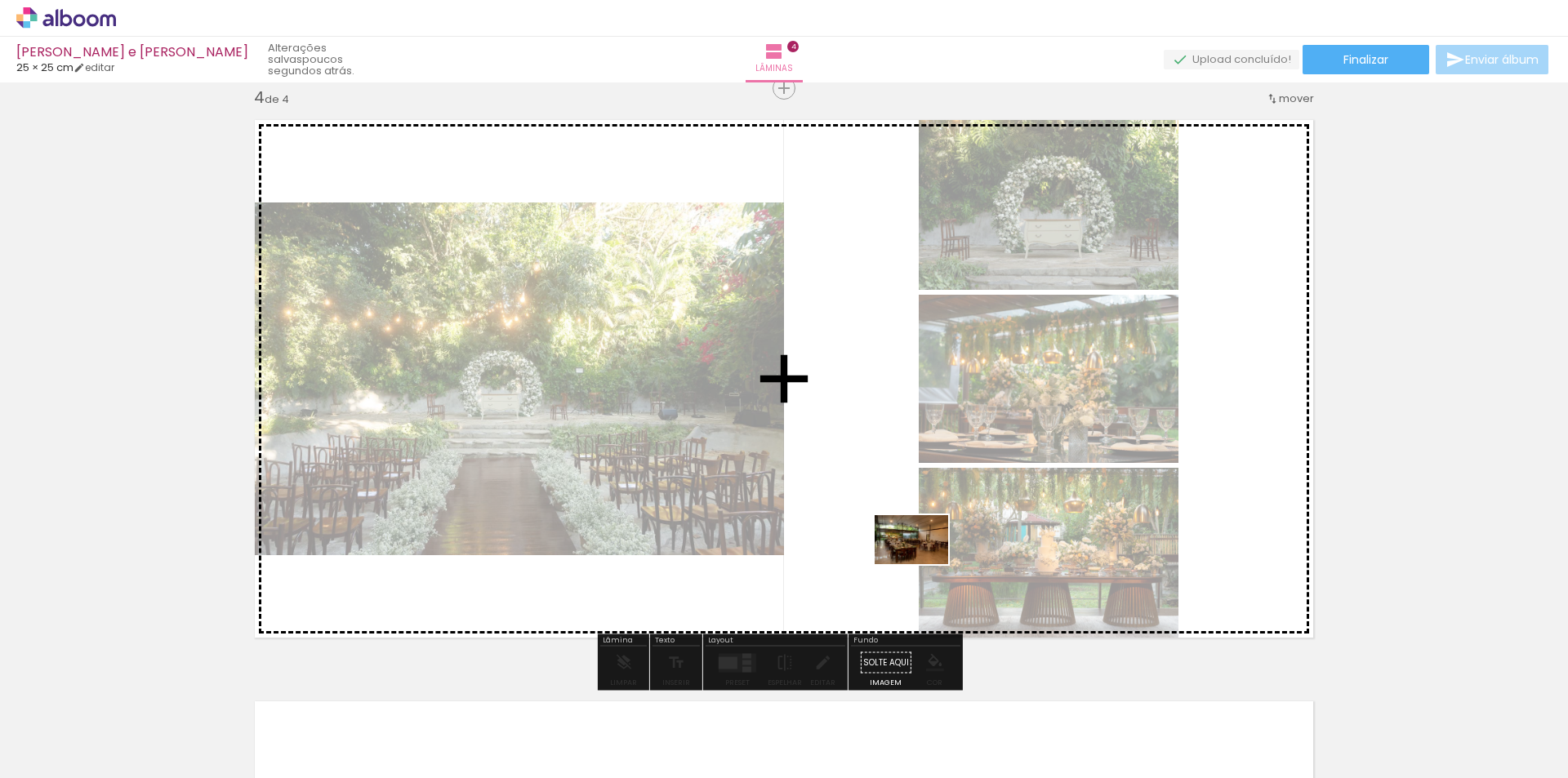
drag, startPoint x: 1406, startPoint y: 741, endPoint x: 923, endPoint y: 564, distance: 514.4
click at [923, 564] on quentale-workspace at bounding box center [784, 389] width 1568 height 778
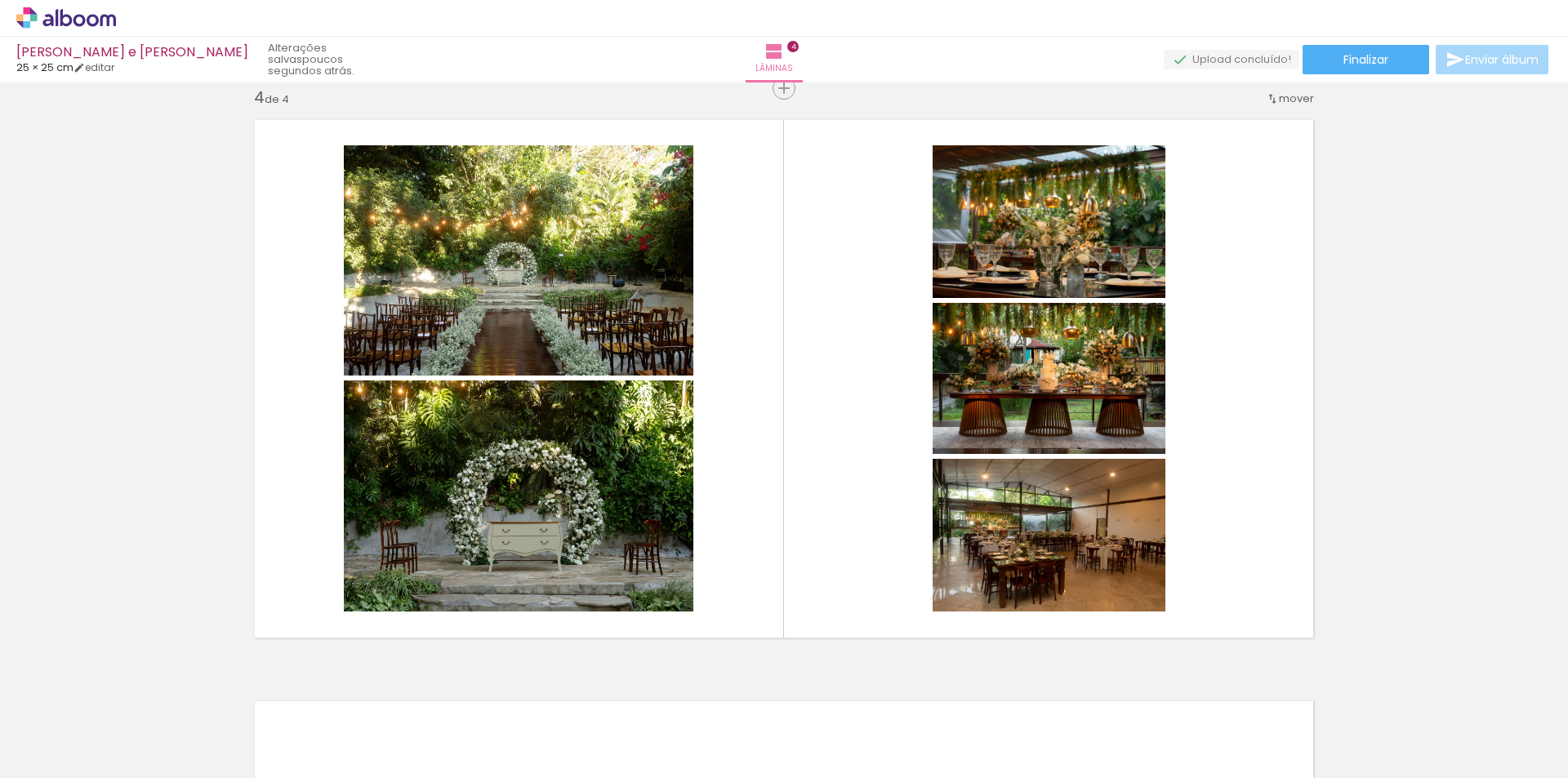
scroll to position [0, 2841]
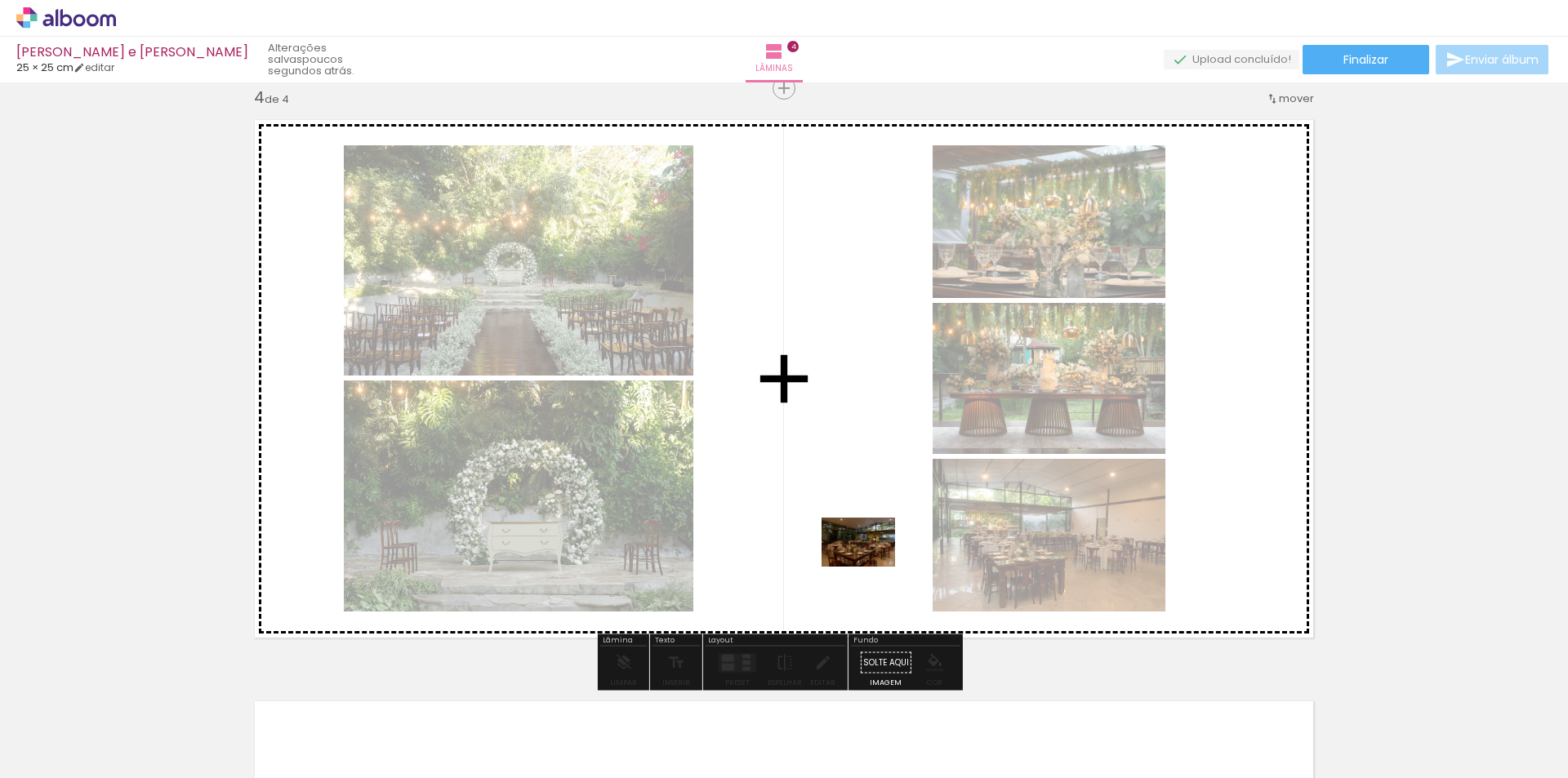
drag, startPoint x: 971, startPoint y: 727, endPoint x: 864, endPoint y: 559, distance: 199.2
click at [864, 559] on quentale-workspace at bounding box center [784, 389] width 1568 height 778
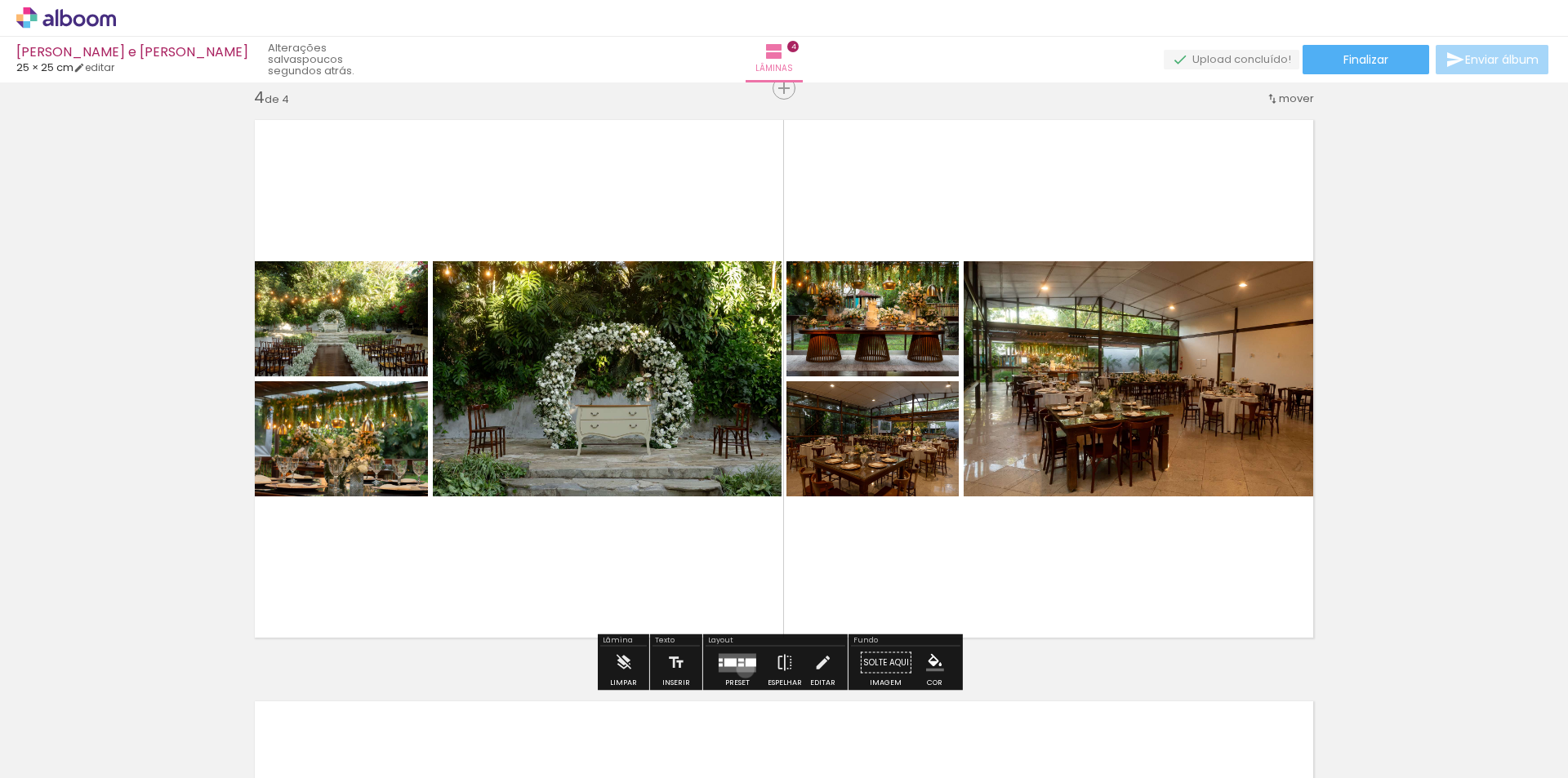
click at [742, 668] on quentale-layouter at bounding box center [737, 663] width 37 height 19
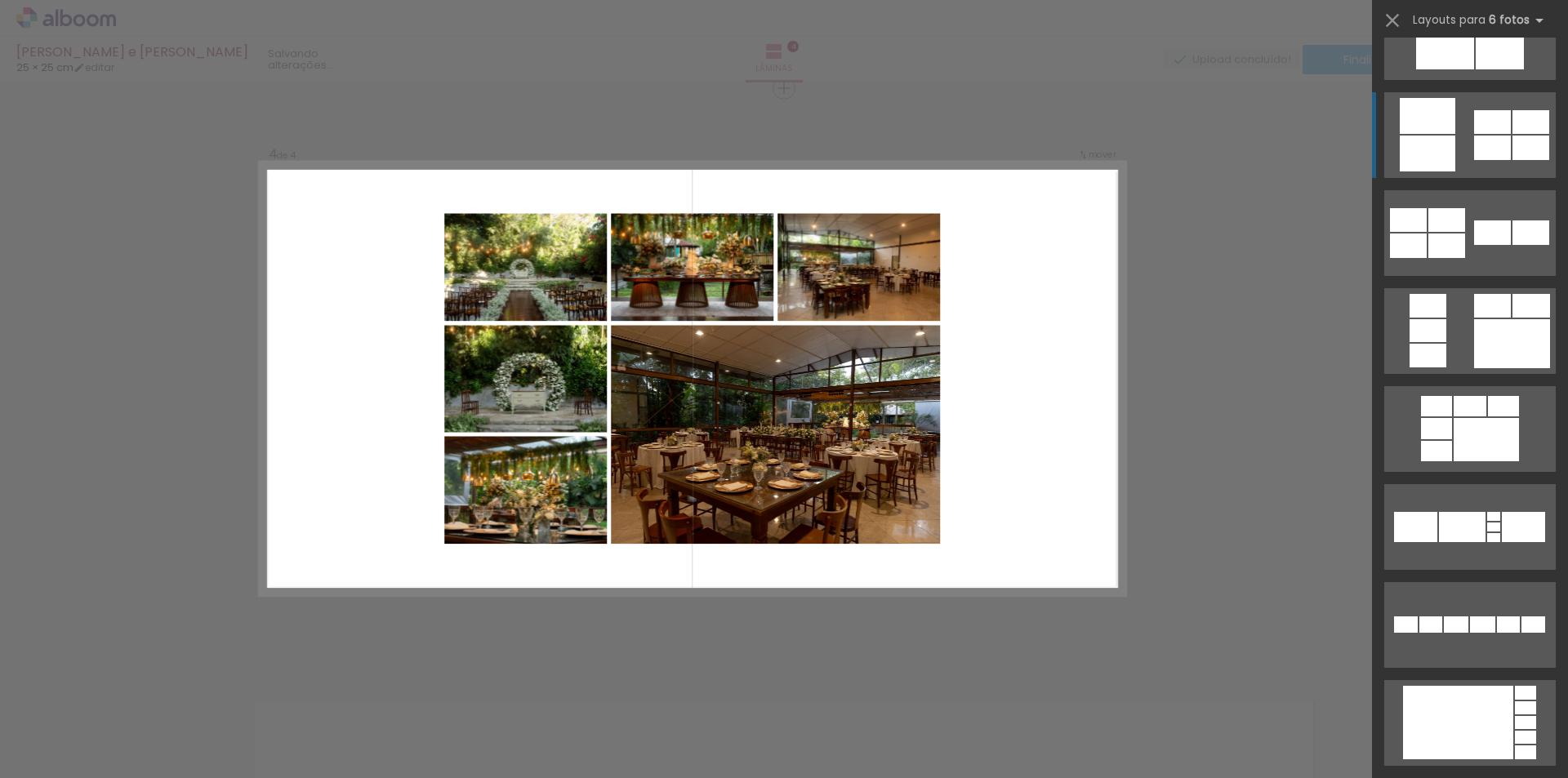
scroll to position [2123, 0]
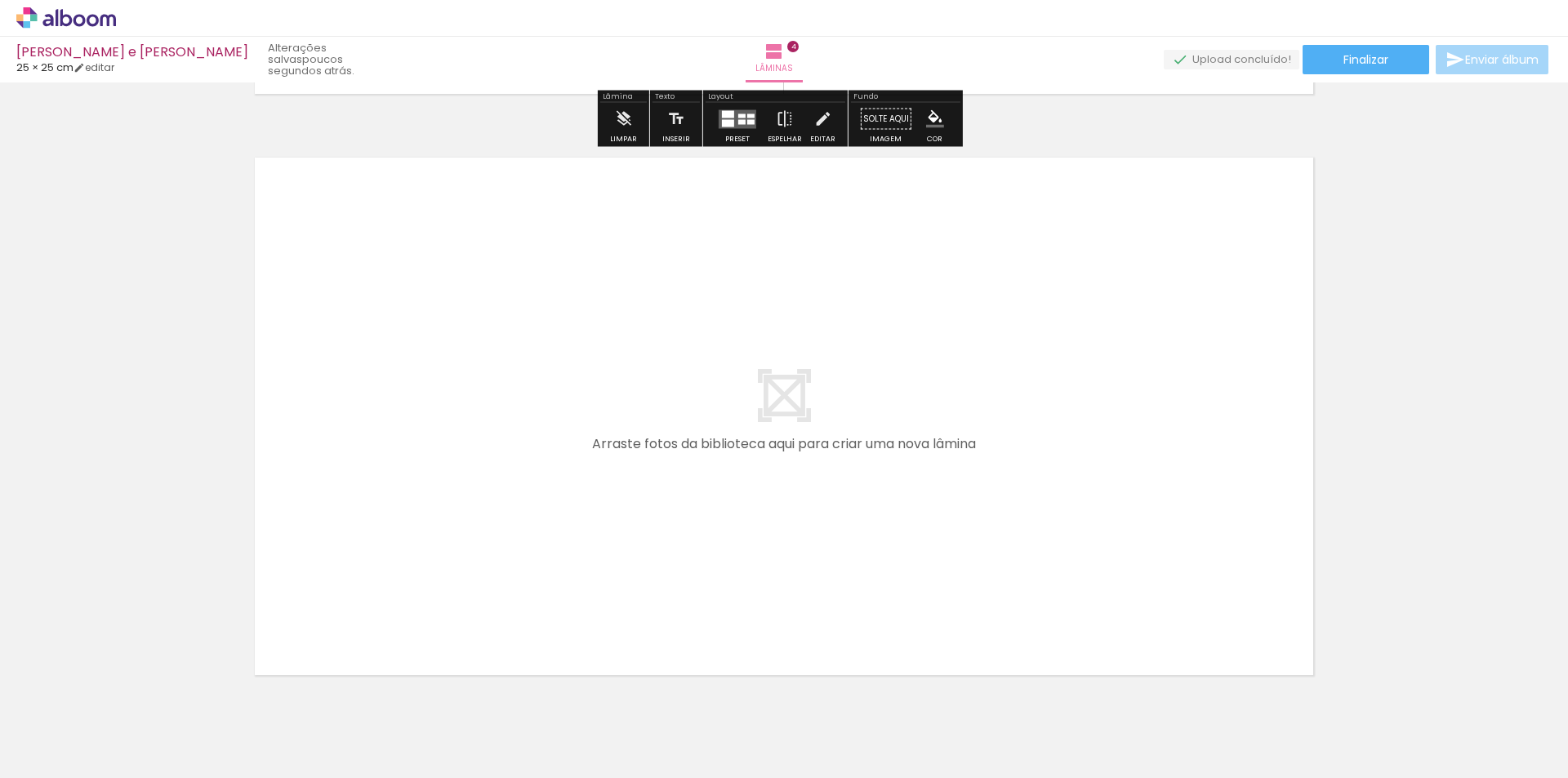
scroll to position [2377, 0]
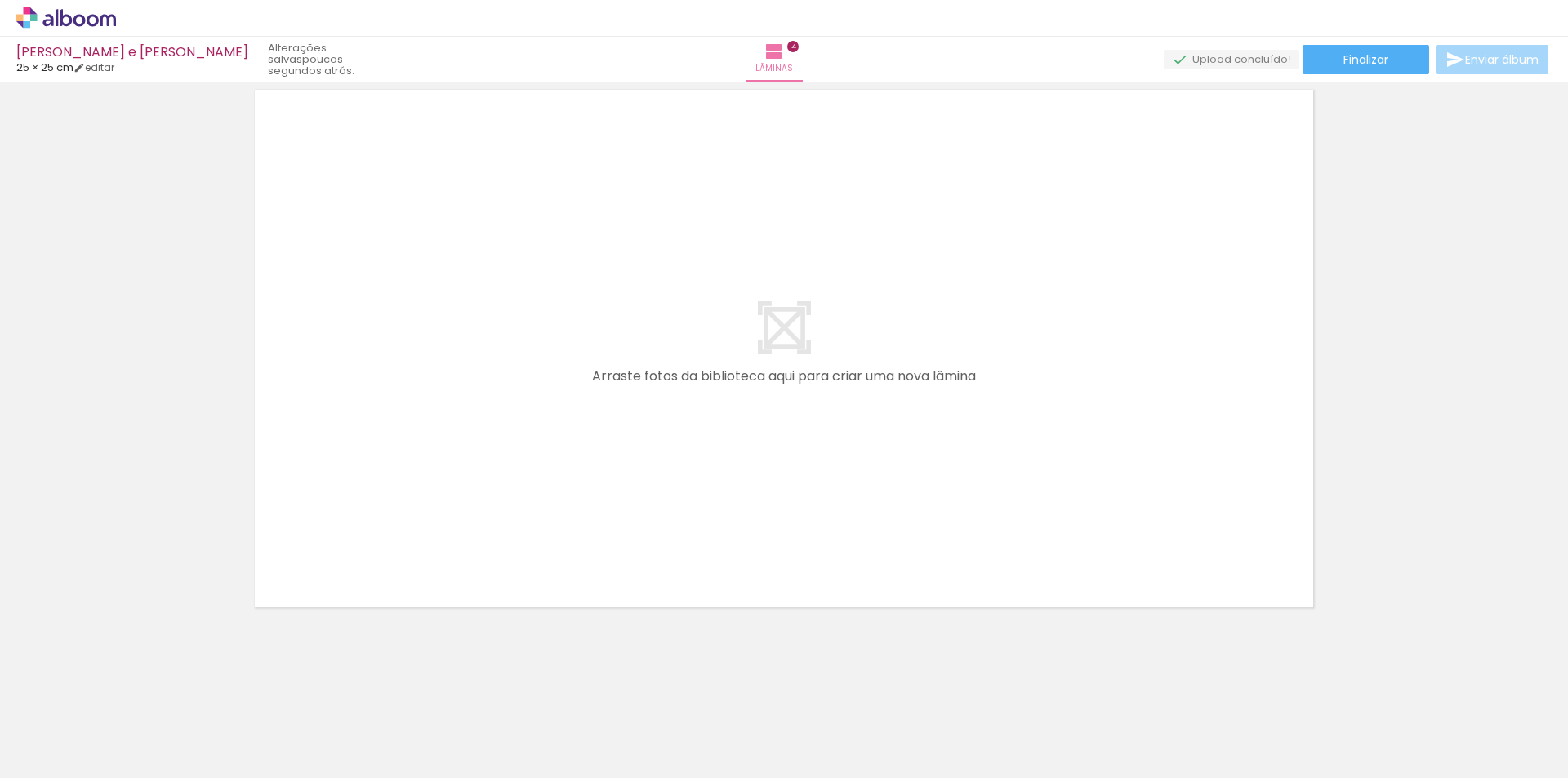
drag, startPoint x: 830, startPoint y: 563, endPoint x: 816, endPoint y: 630, distance: 68.4
drag, startPoint x: 816, startPoint y: 630, endPoint x: 307, endPoint y: 428, distance: 547.6
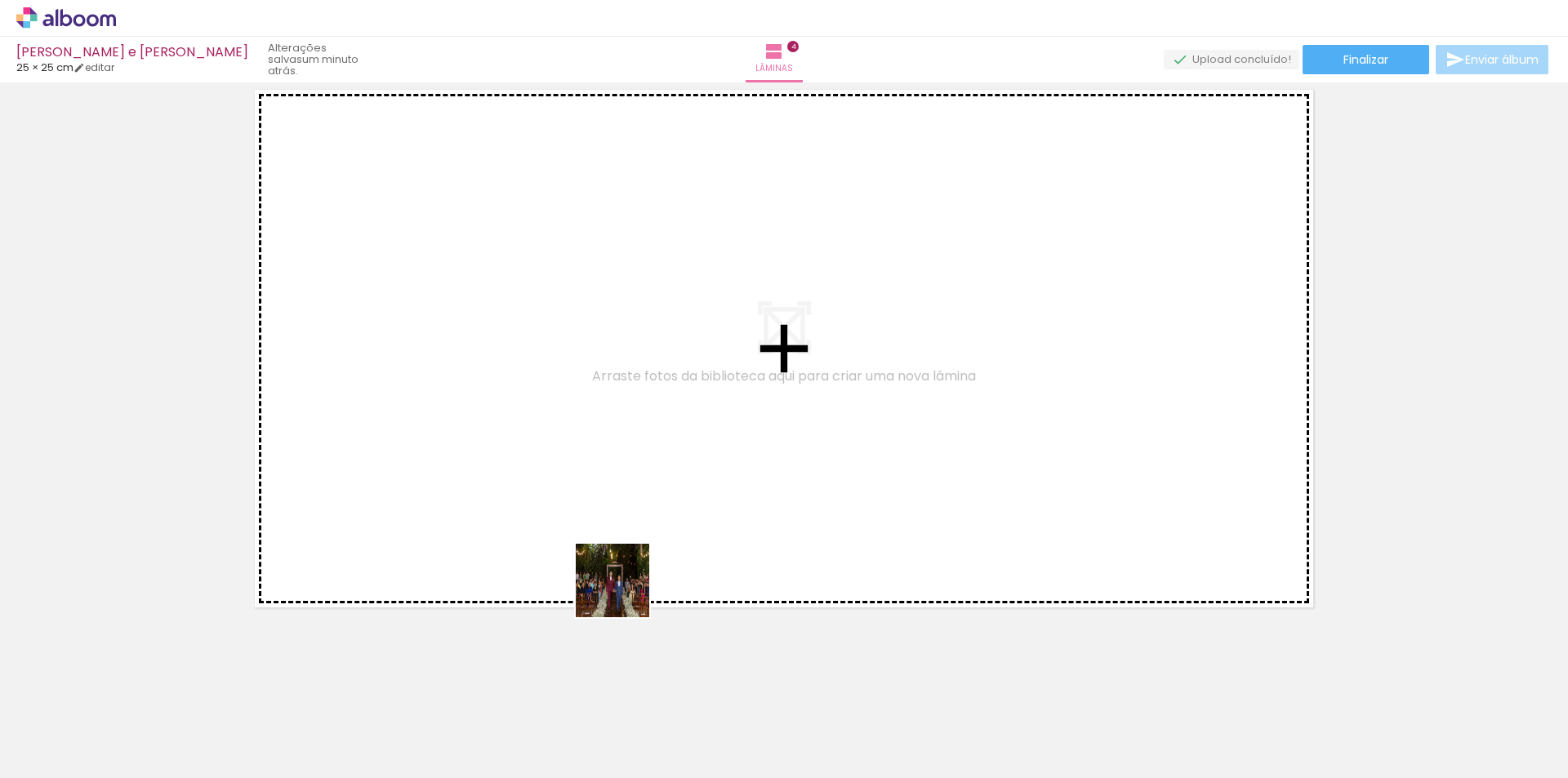
drag, startPoint x: 645, startPoint y: 728, endPoint x: 536, endPoint y: 410, distance: 336.2
click at [537, 410] on quentale-workspace at bounding box center [784, 389] width 1568 height 778
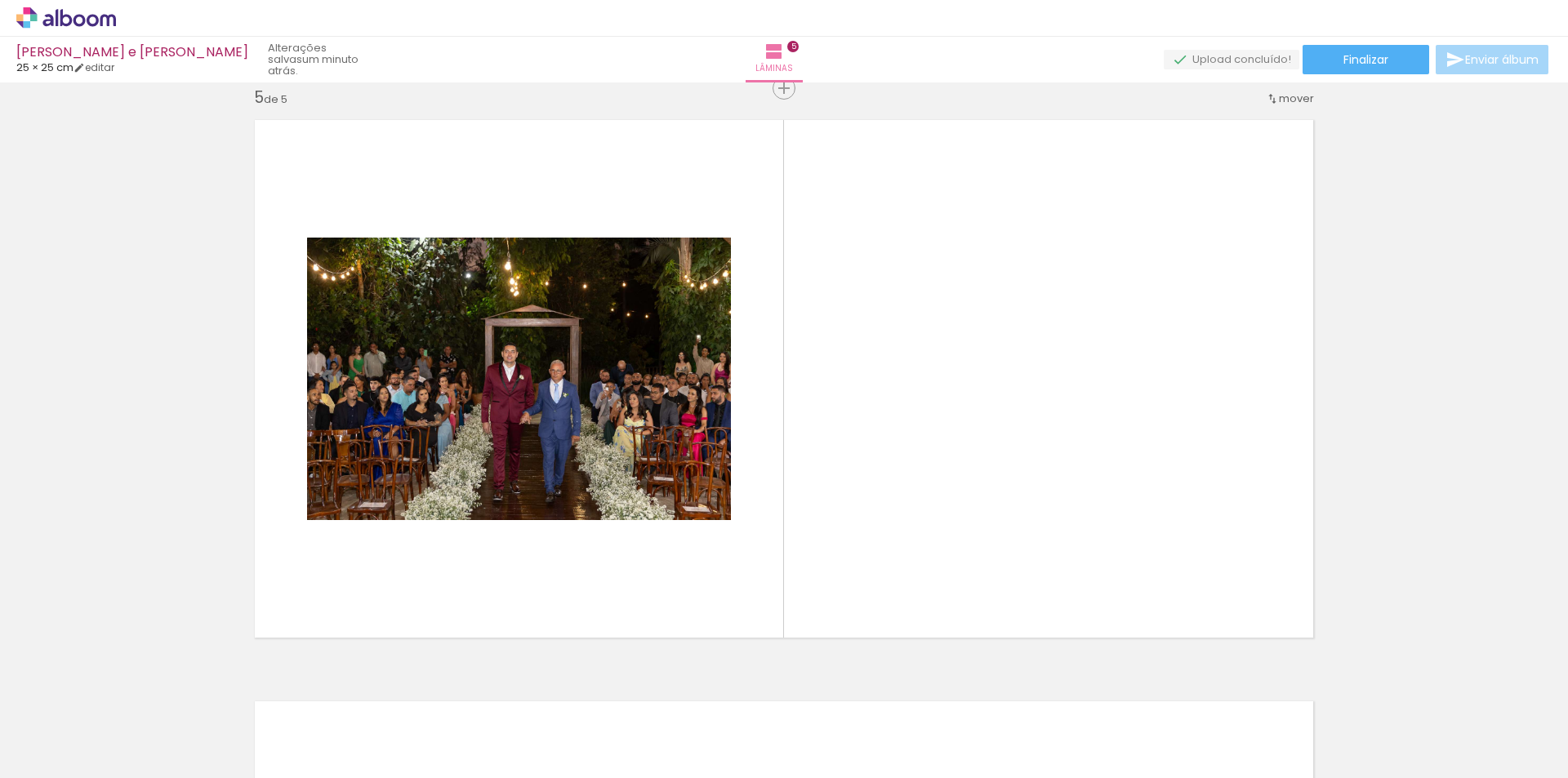
scroll to position [0, 6255]
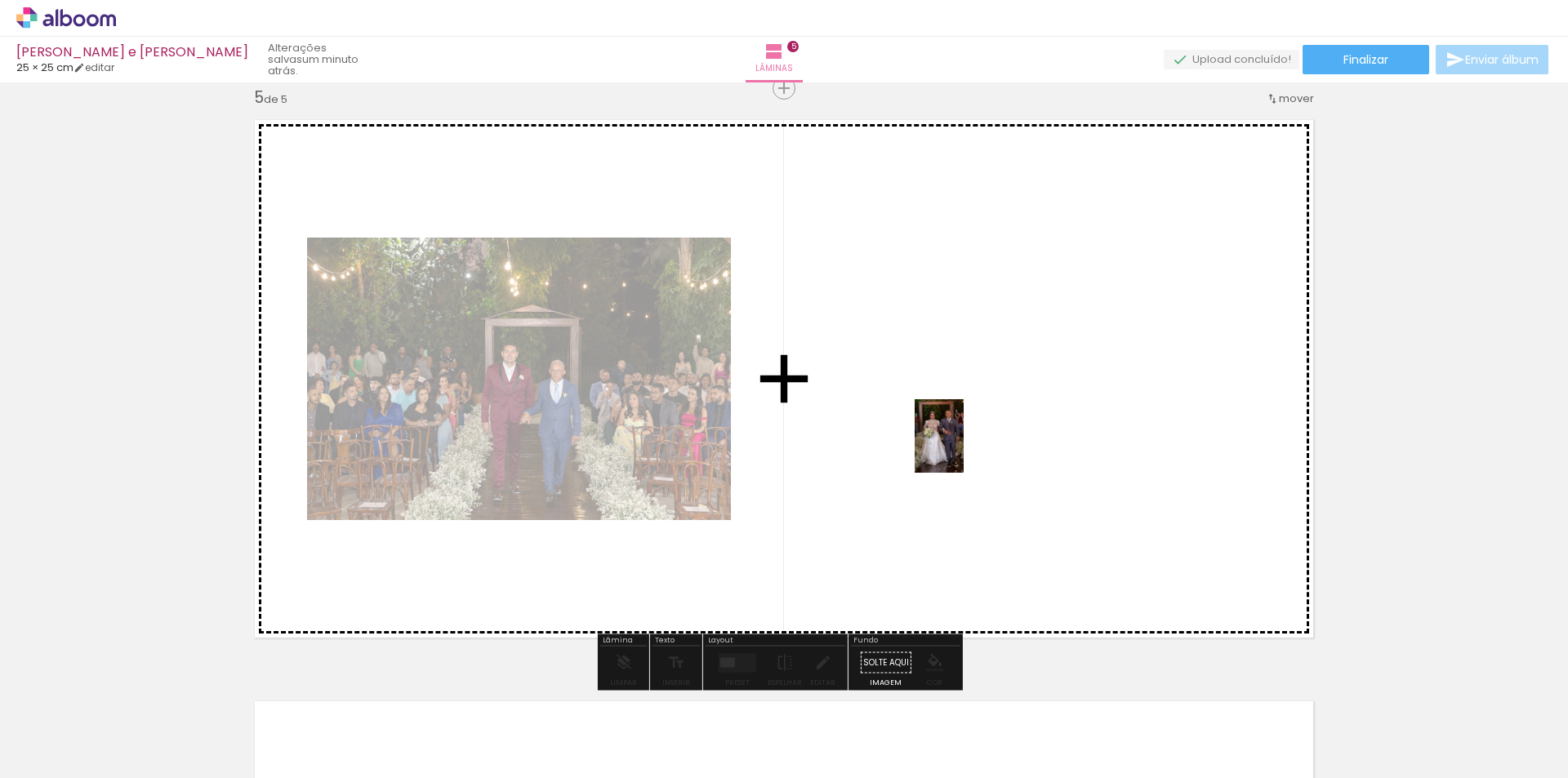
drag, startPoint x: 1498, startPoint y: 724, endPoint x: 964, endPoint y: 448, distance: 601.1
click at [964, 448] on quentale-workspace at bounding box center [784, 389] width 1568 height 778
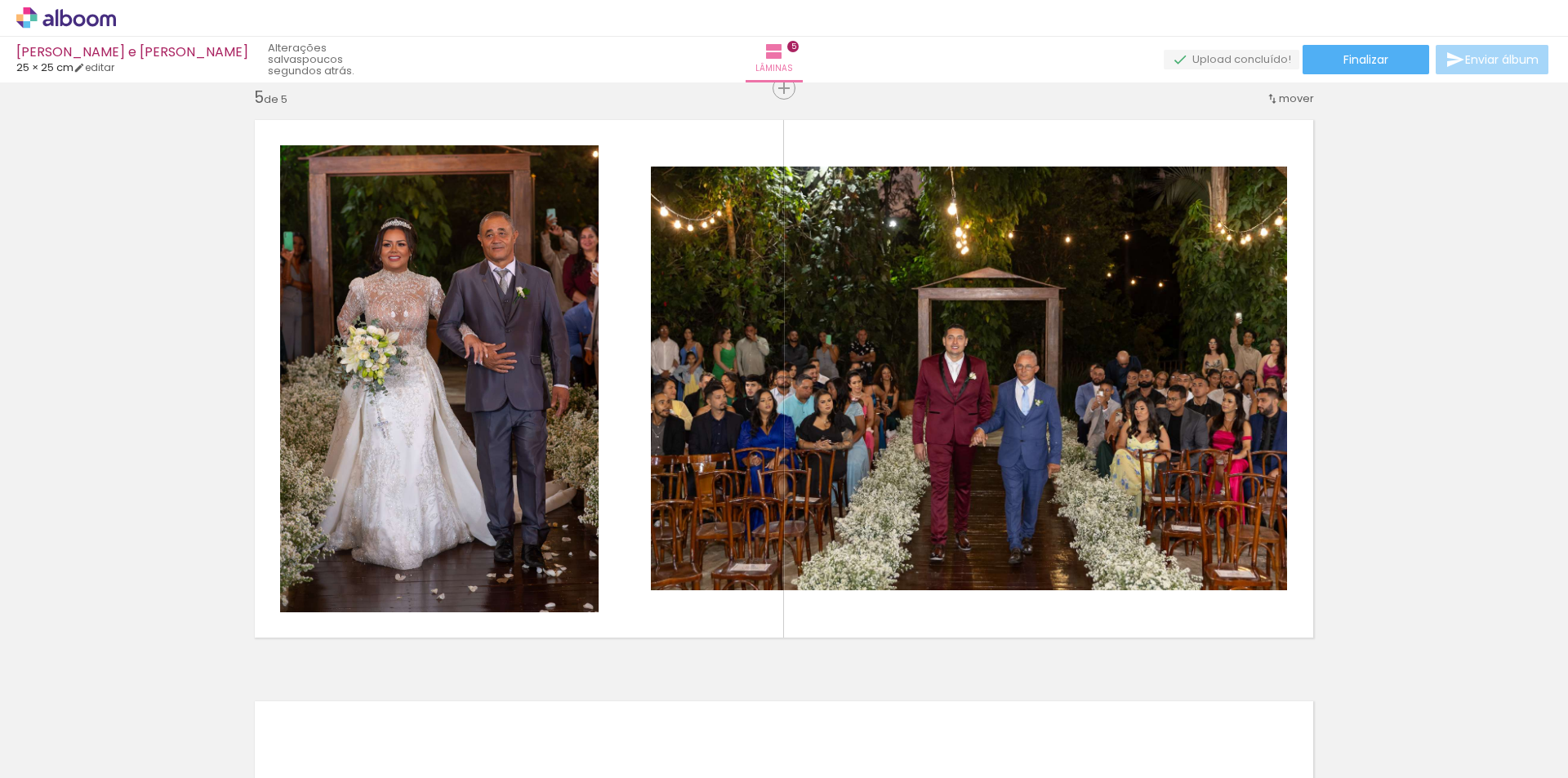
scroll to position [0, 3642]
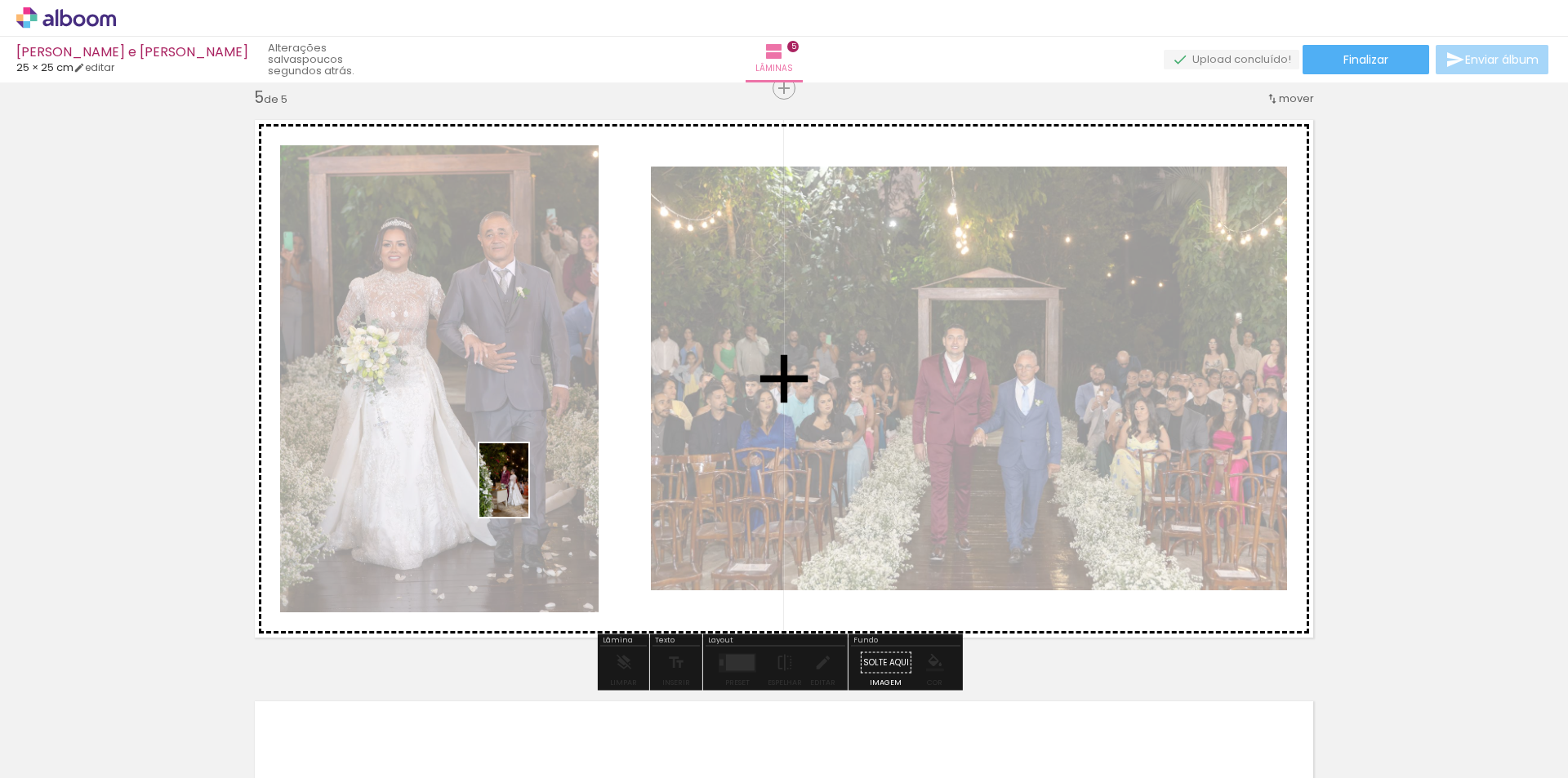
drag, startPoint x: 552, startPoint y: 737, endPoint x: 528, endPoint y: 493, distance: 245.2
click at [528, 493] on quentale-workspace at bounding box center [784, 389] width 1568 height 778
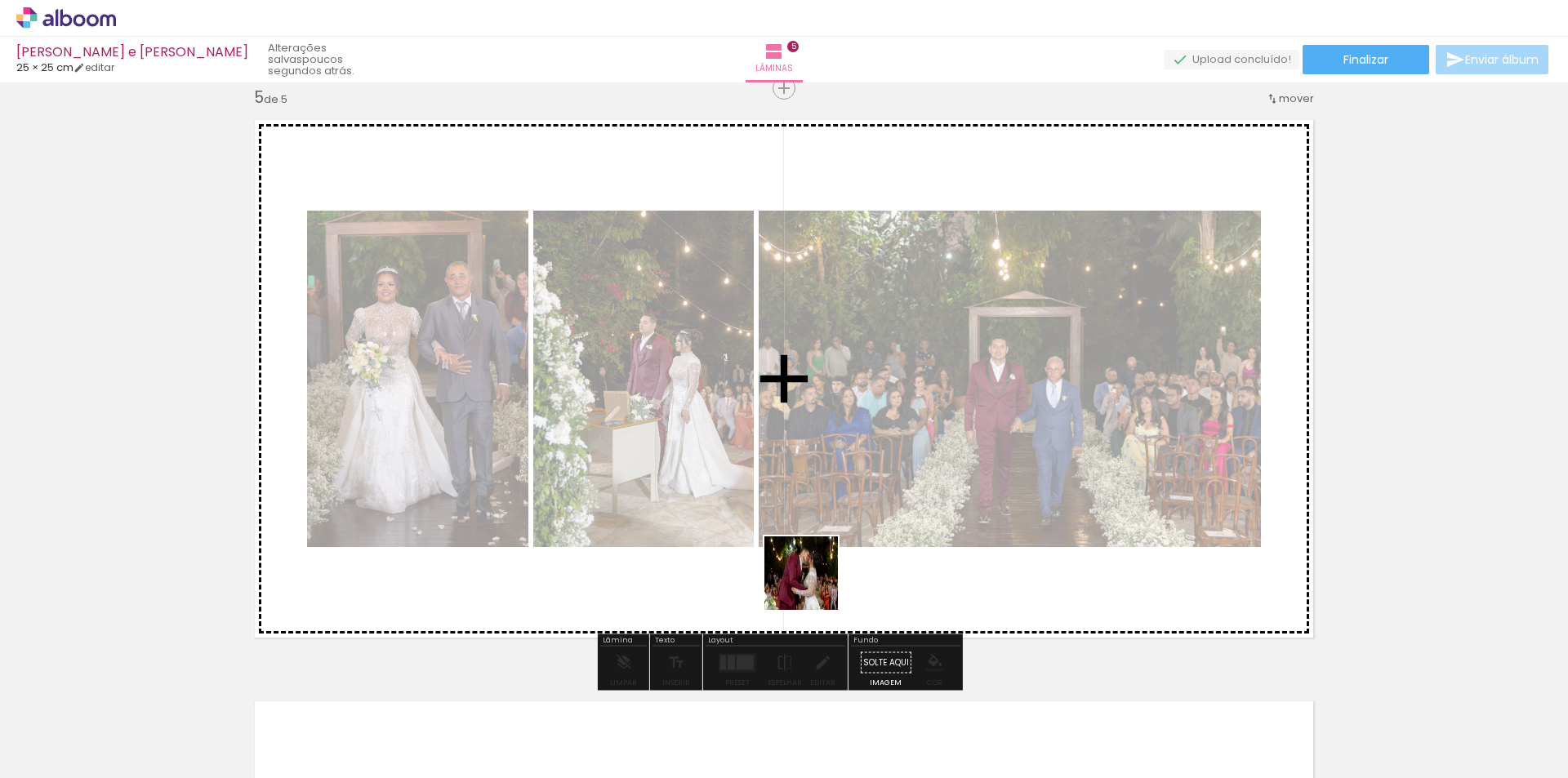
drag, startPoint x: 646, startPoint y: 730, endPoint x: 891, endPoint y: 532, distance: 315.0
click at [891, 532] on quentale-workspace at bounding box center [784, 389] width 1568 height 778
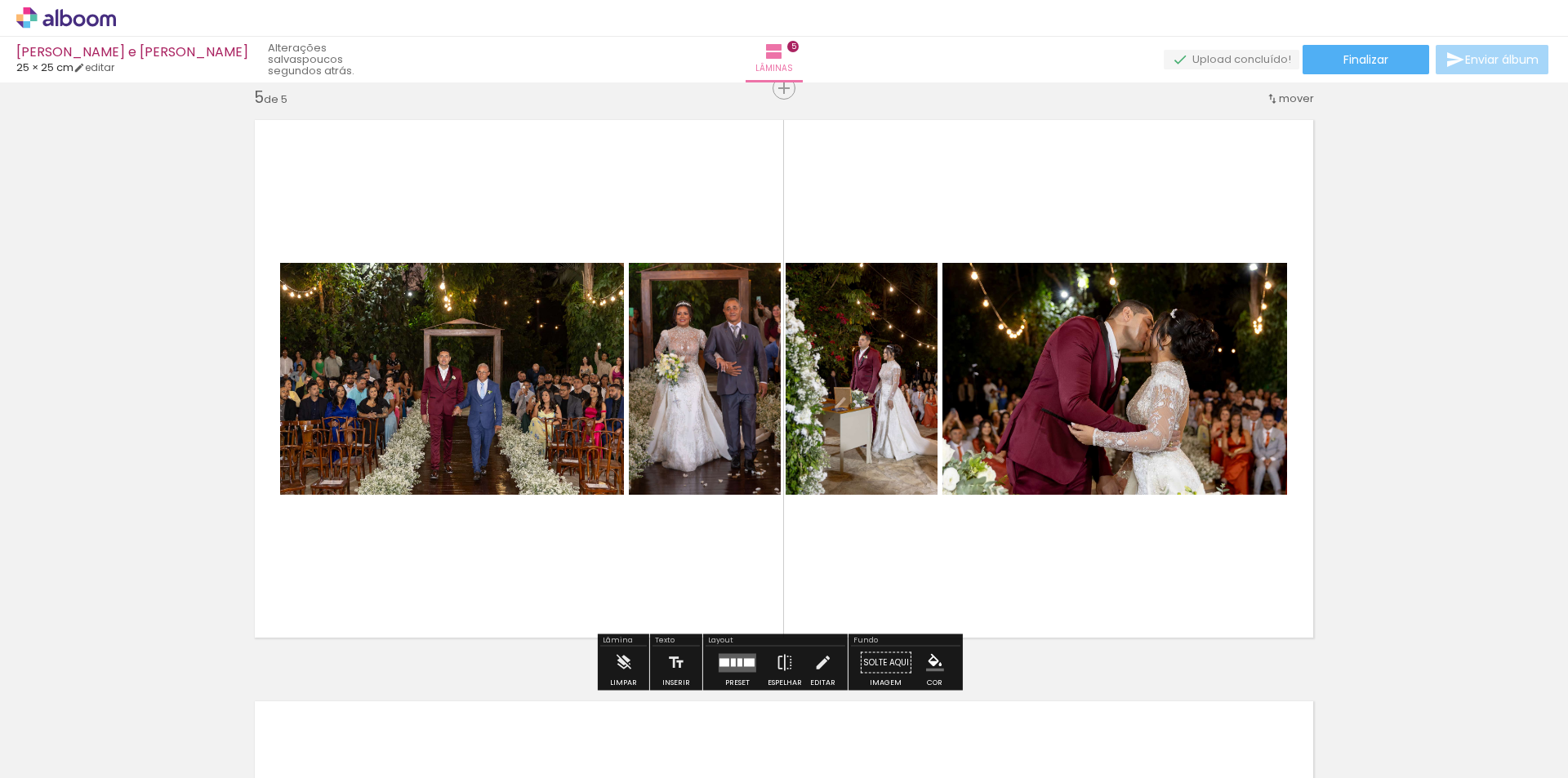
click at [719, 664] on div at bounding box center [724, 663] width 10 height 8
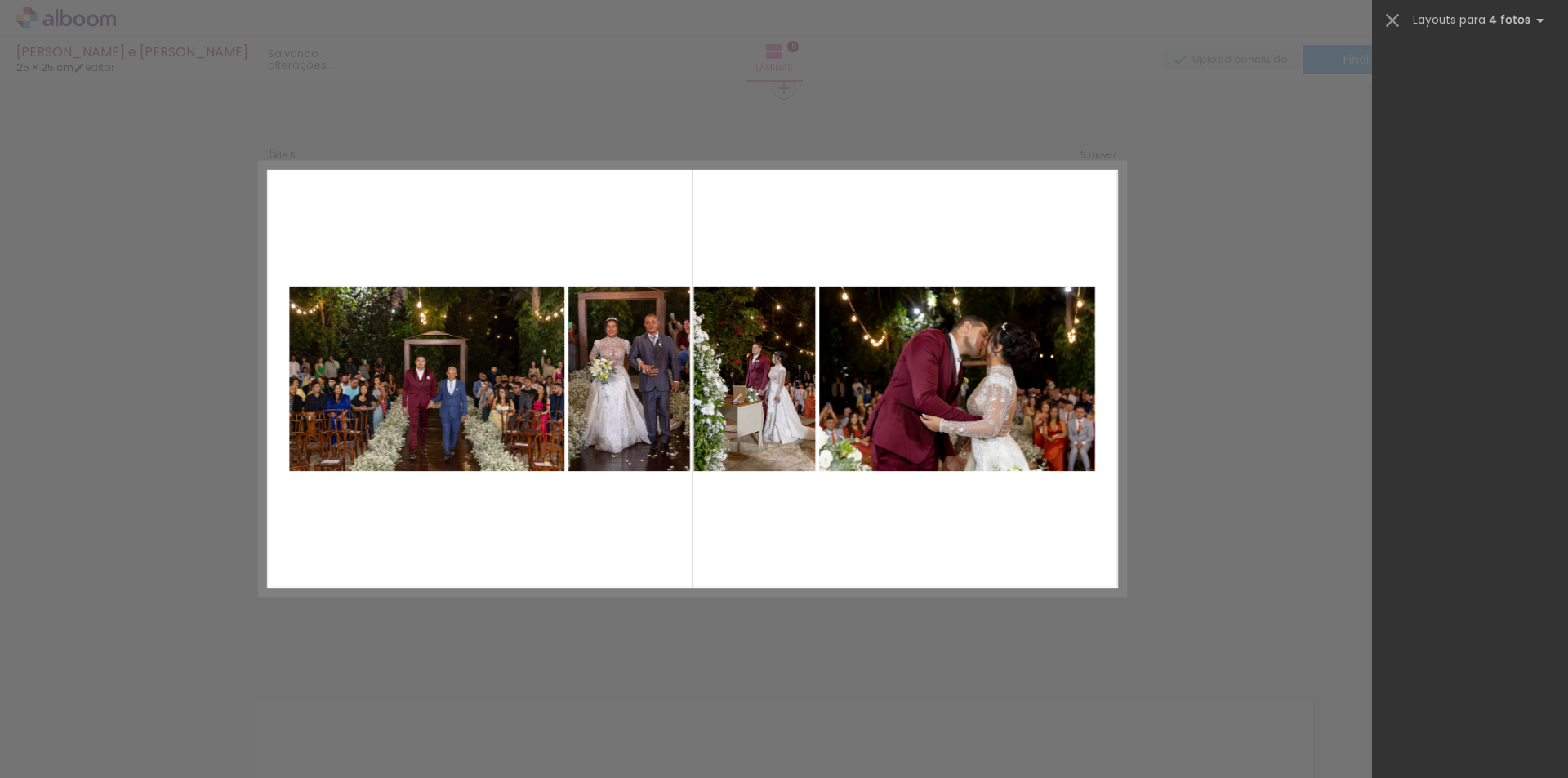
scroll to position [0, 0]
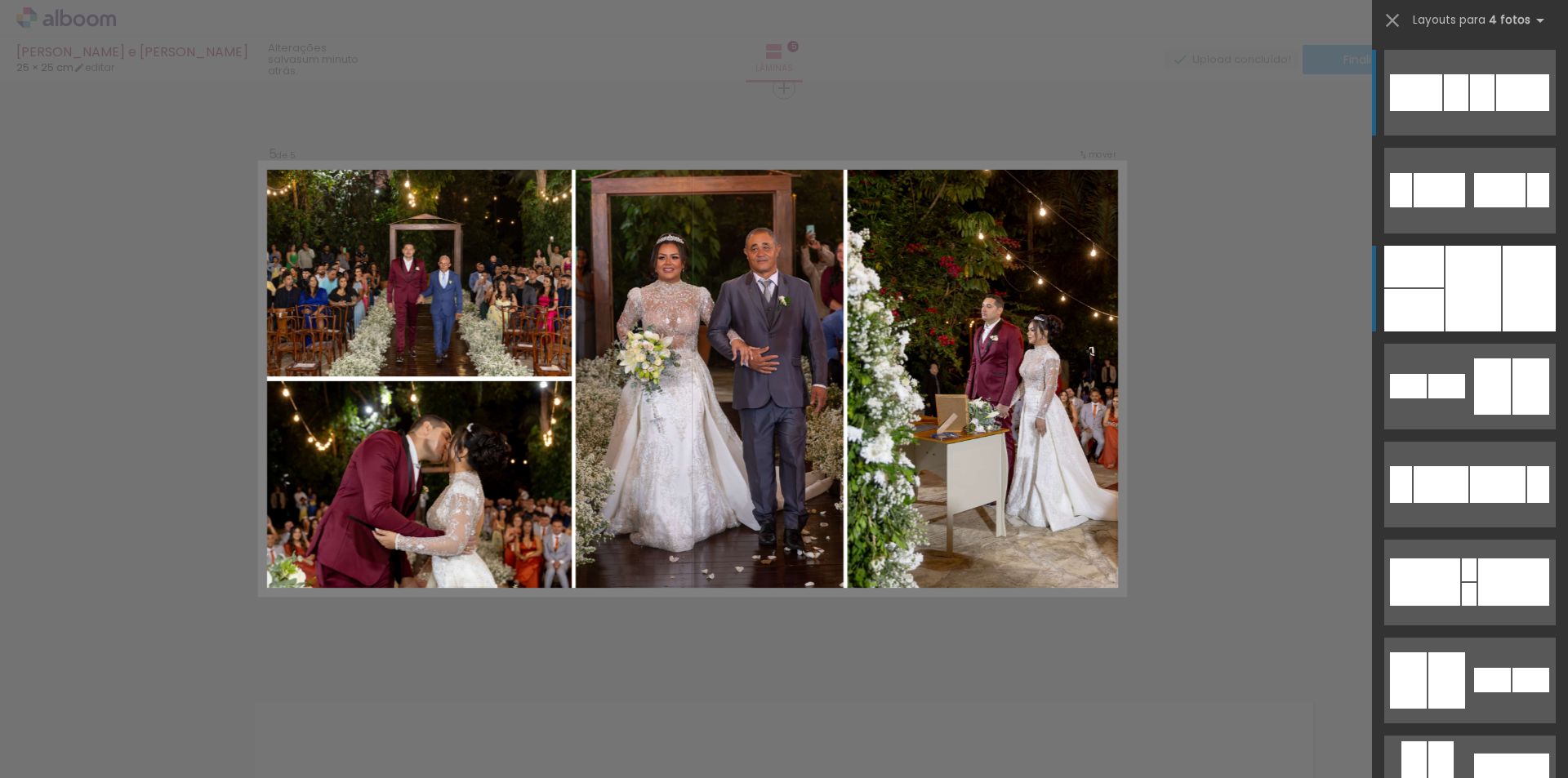
click at [1423, 274] on div at bounding box center [1415, 266] width 60 height 41
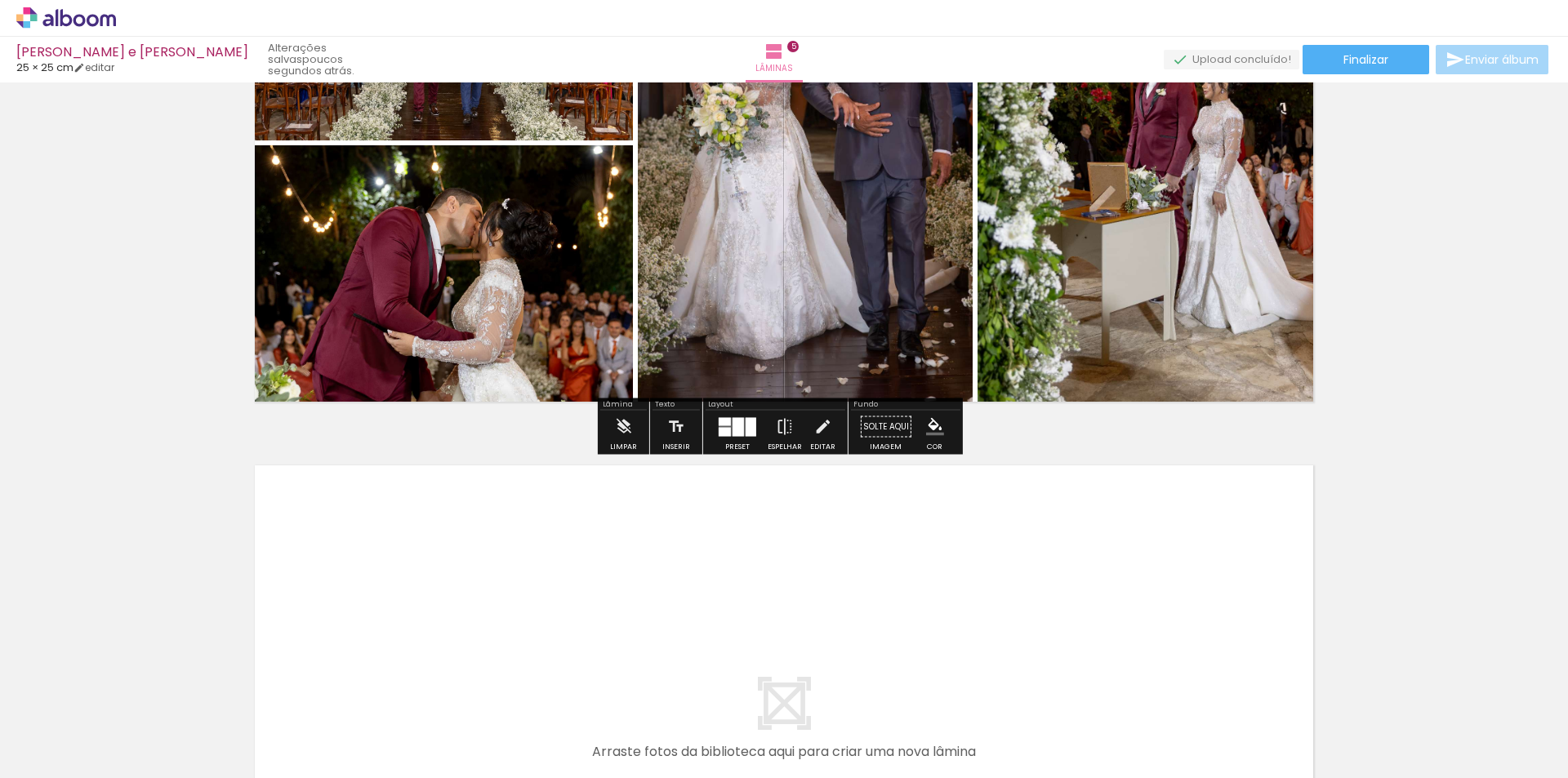
scroll to position [2592, 0]
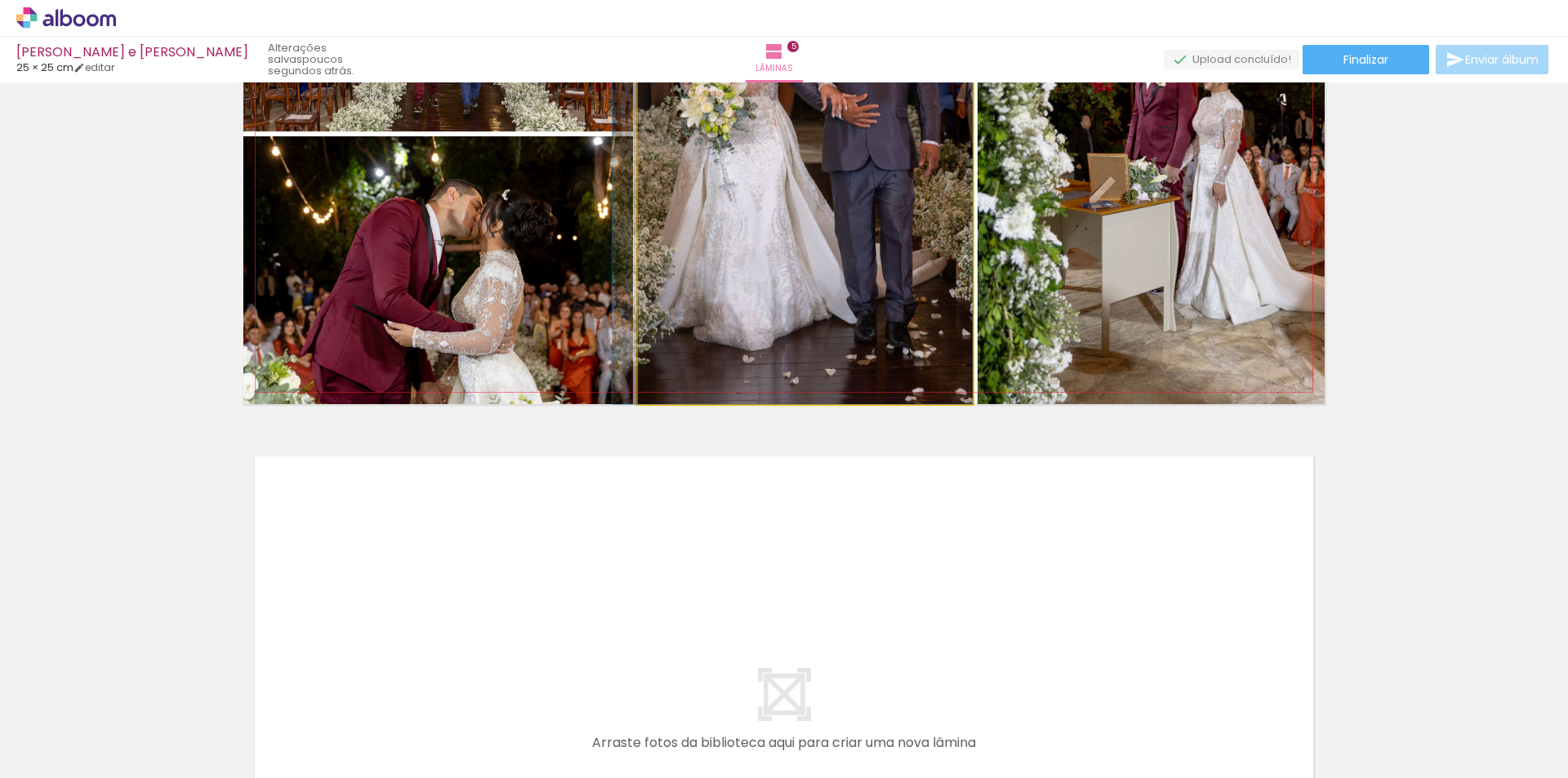
drag, startPoint x: 794, startPoint y: 262, endPoint x: 759, endPoint y: 215, distance: 58.6
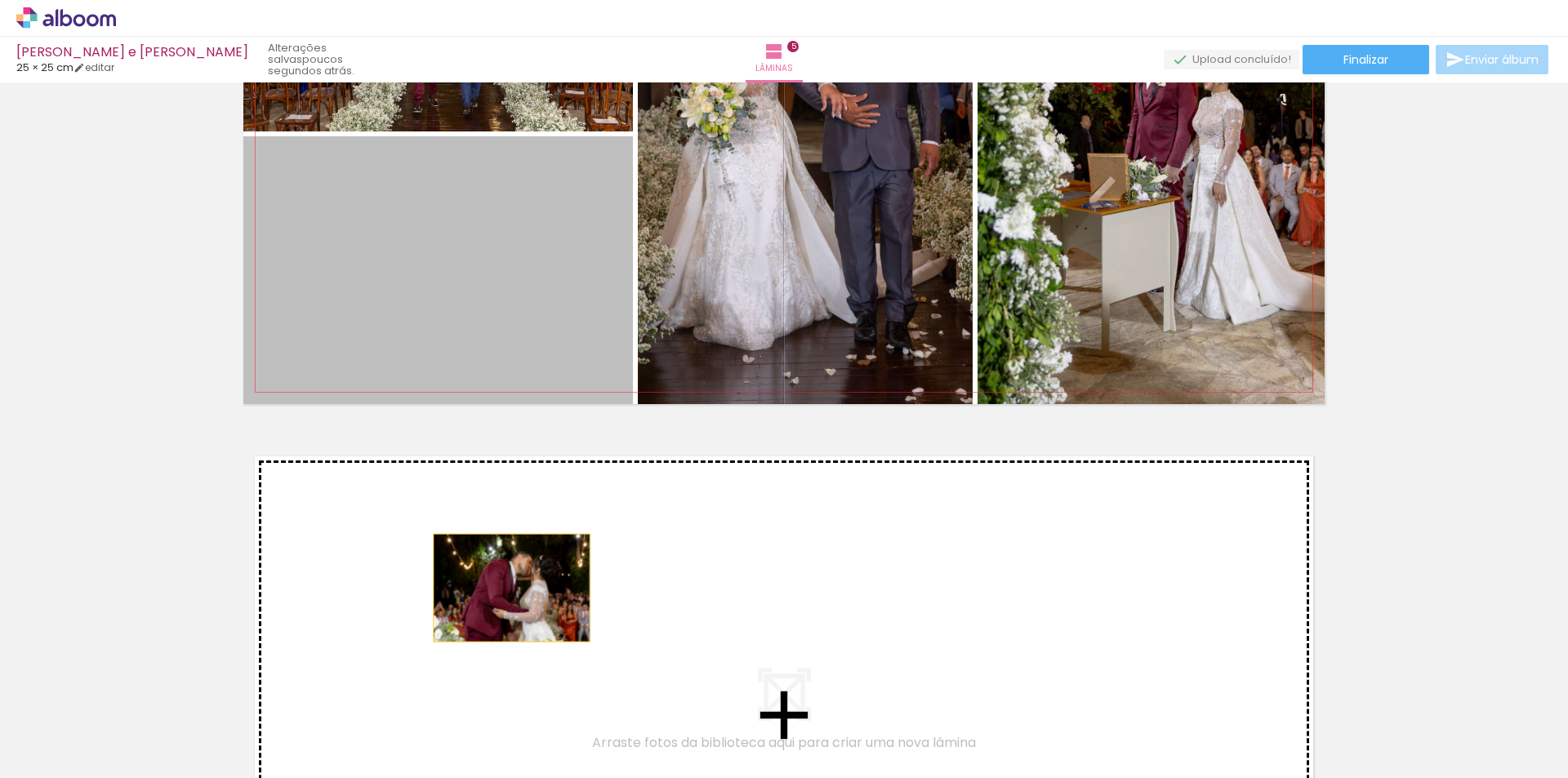
drag, startPoint x: 447, startPoint y: 255, endPoint x: 505, endPoint y: 596, distance: 345.9
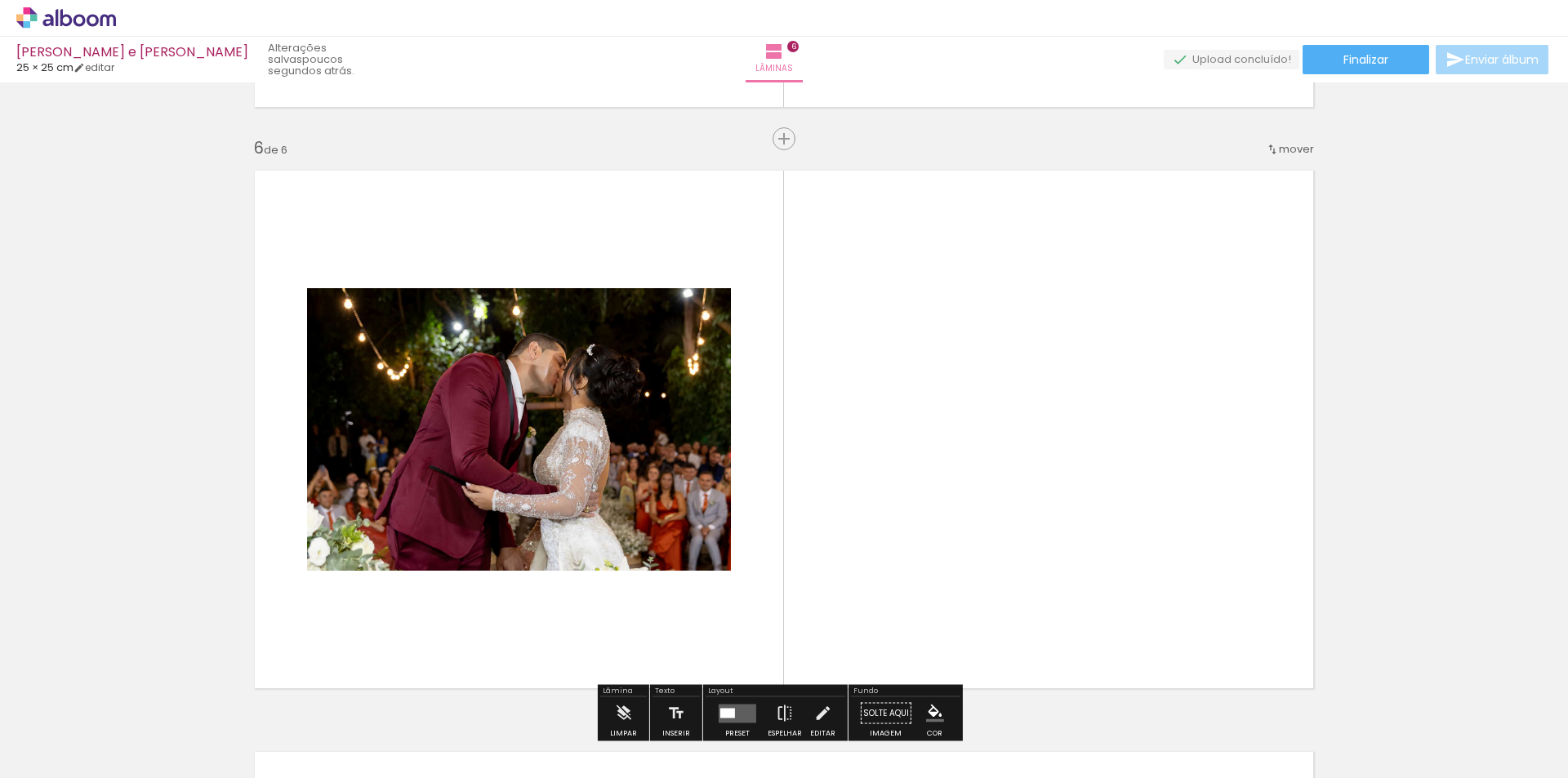
scroll to position [2928, 0]
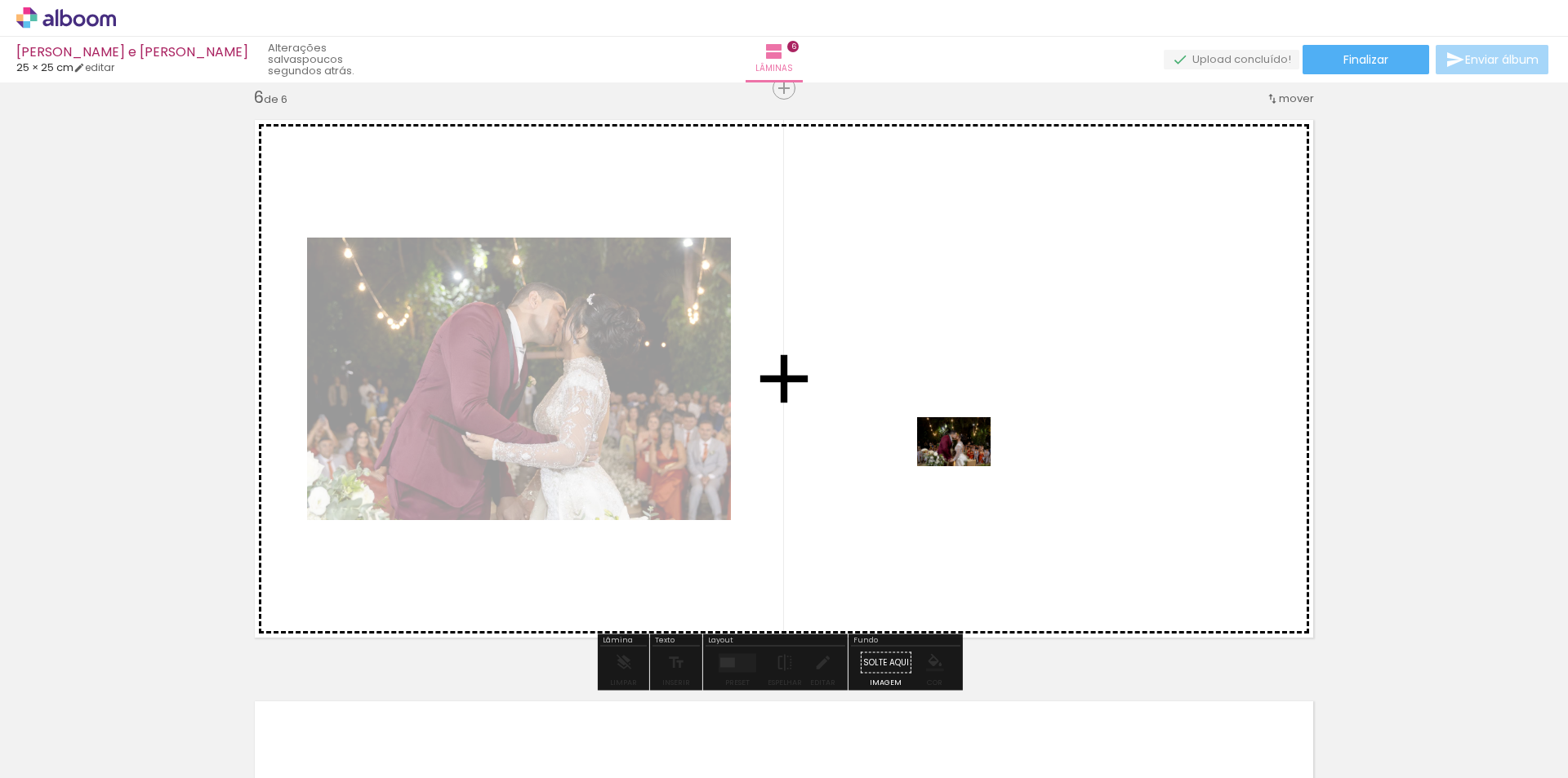
drag, startPoint x: 582, startPoint y: 737, endPoint x: 967, endPoint y: 466, distance: 470.8
click at [967, 466] on quentale-workspace at bounding box center [784, 389] width 1568 height 778
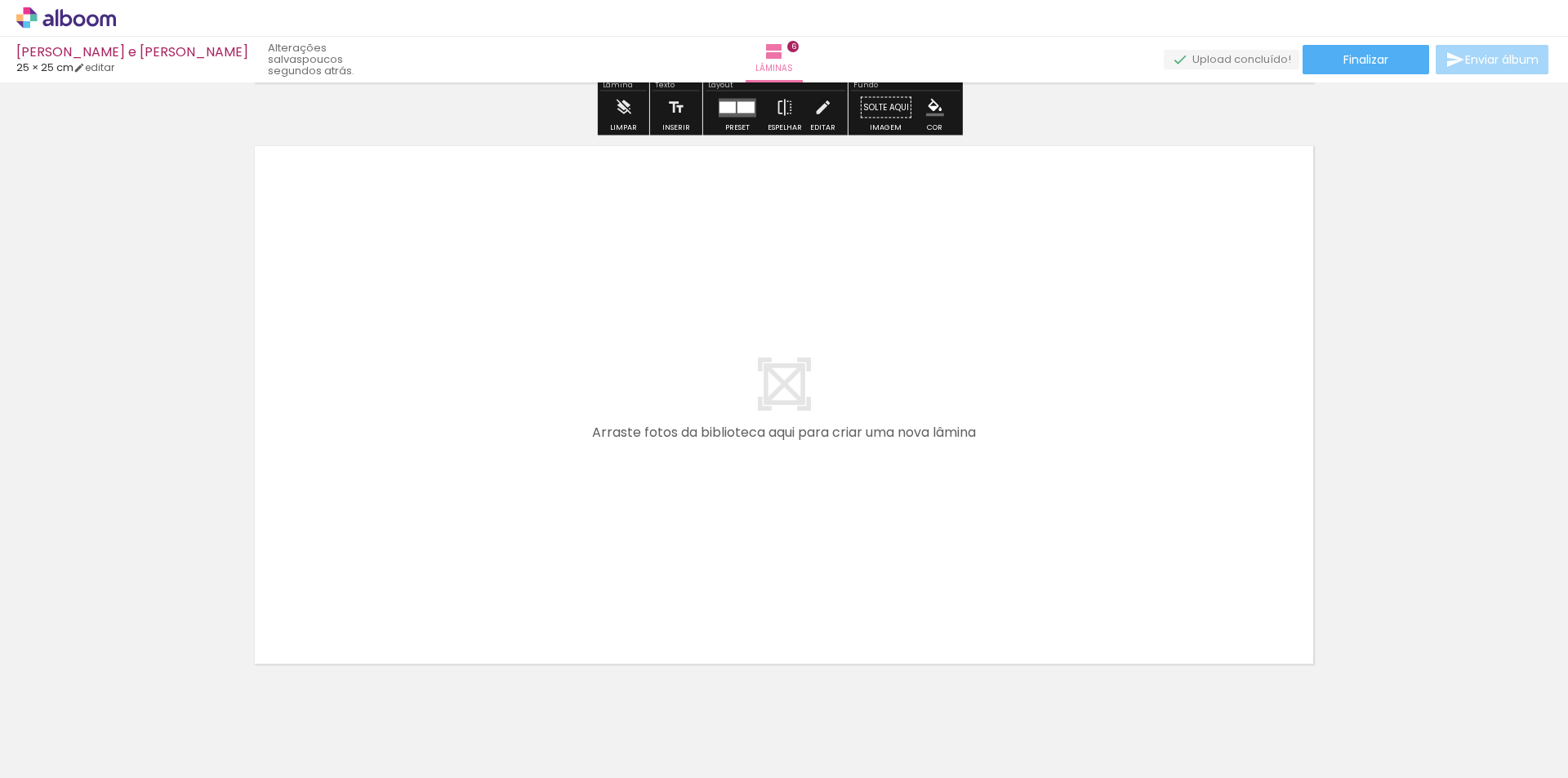
scroll to position [3500, 0]
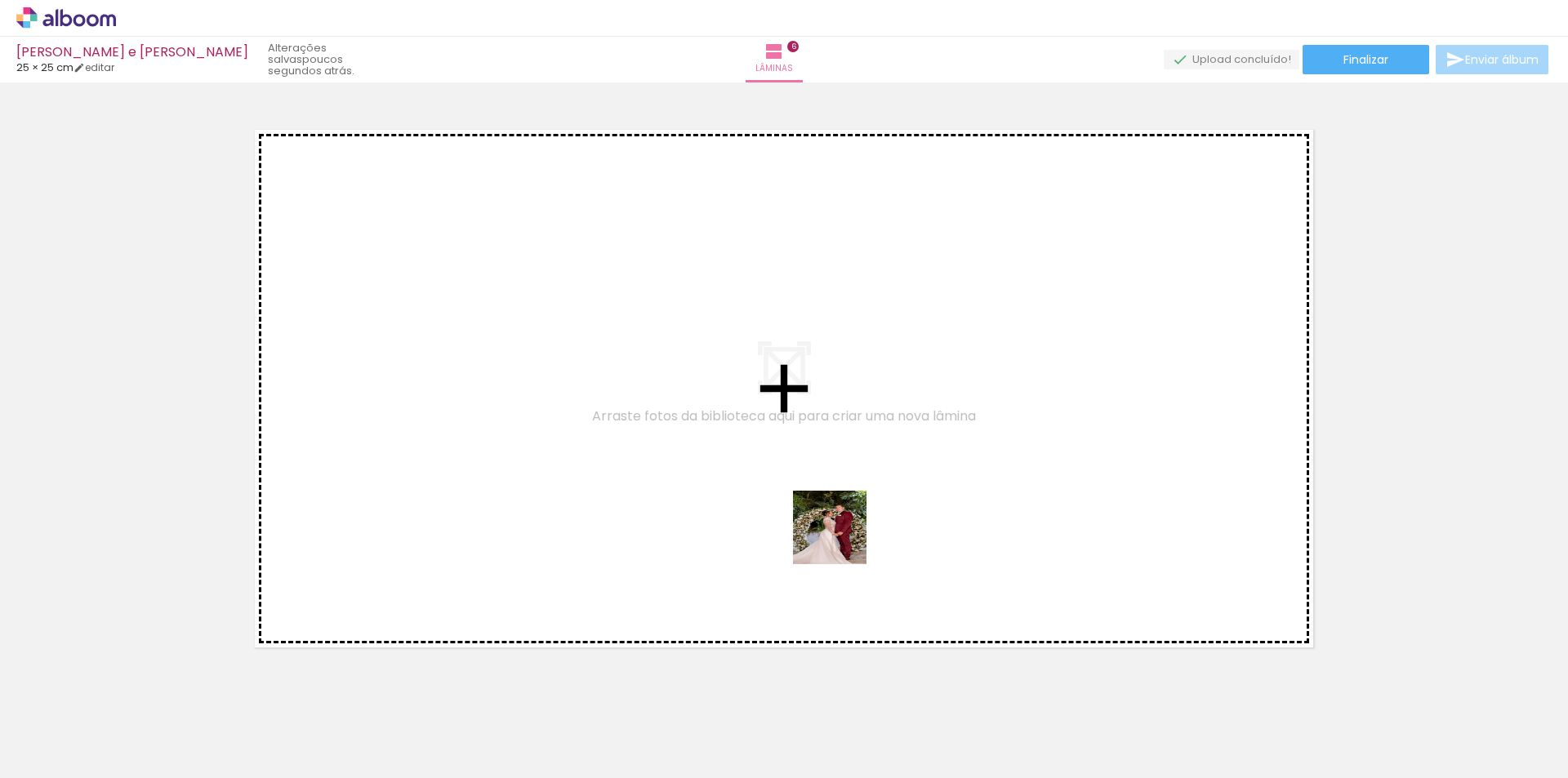
drag, startPoint x: 1339, startPoint y: 737, endPoint x: 800, endPoint y: 525, distance: 579.2
click at [800, 525] on quentale-workspace at bounding box center [784, 389] width 1568 height 778
